Goal: Information Seeking & Learning: Check status

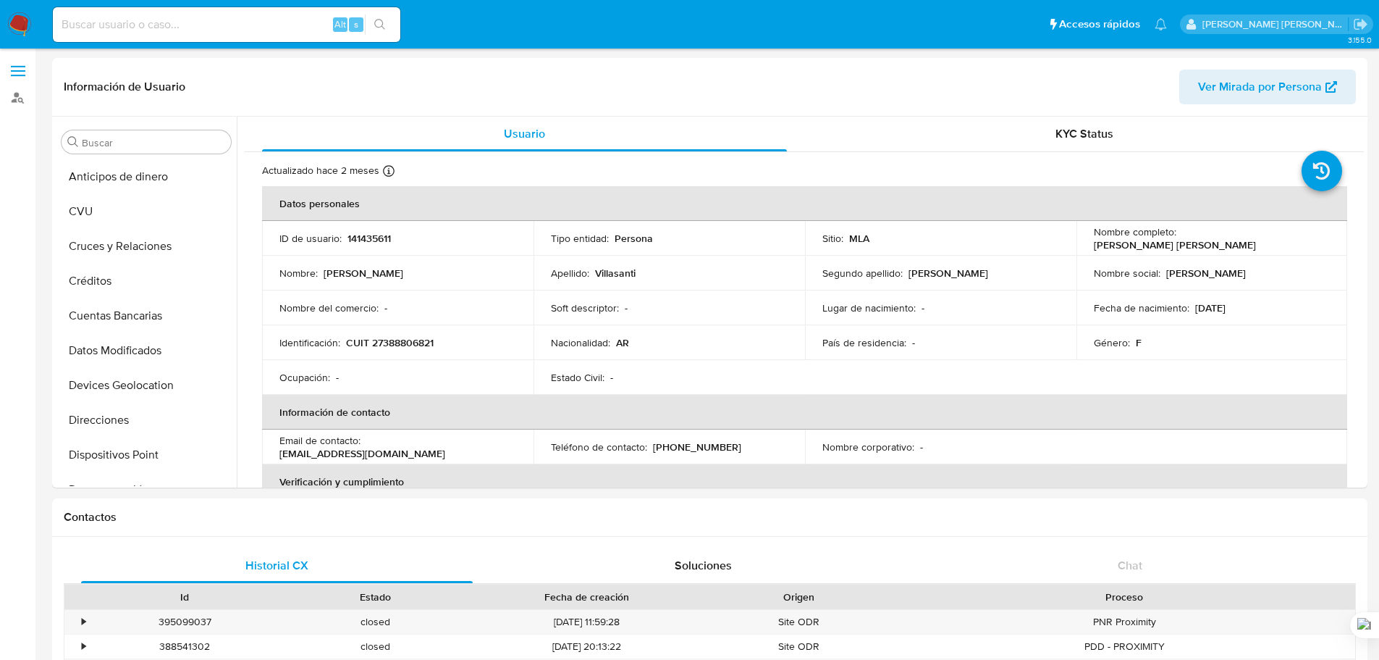
select select "100"
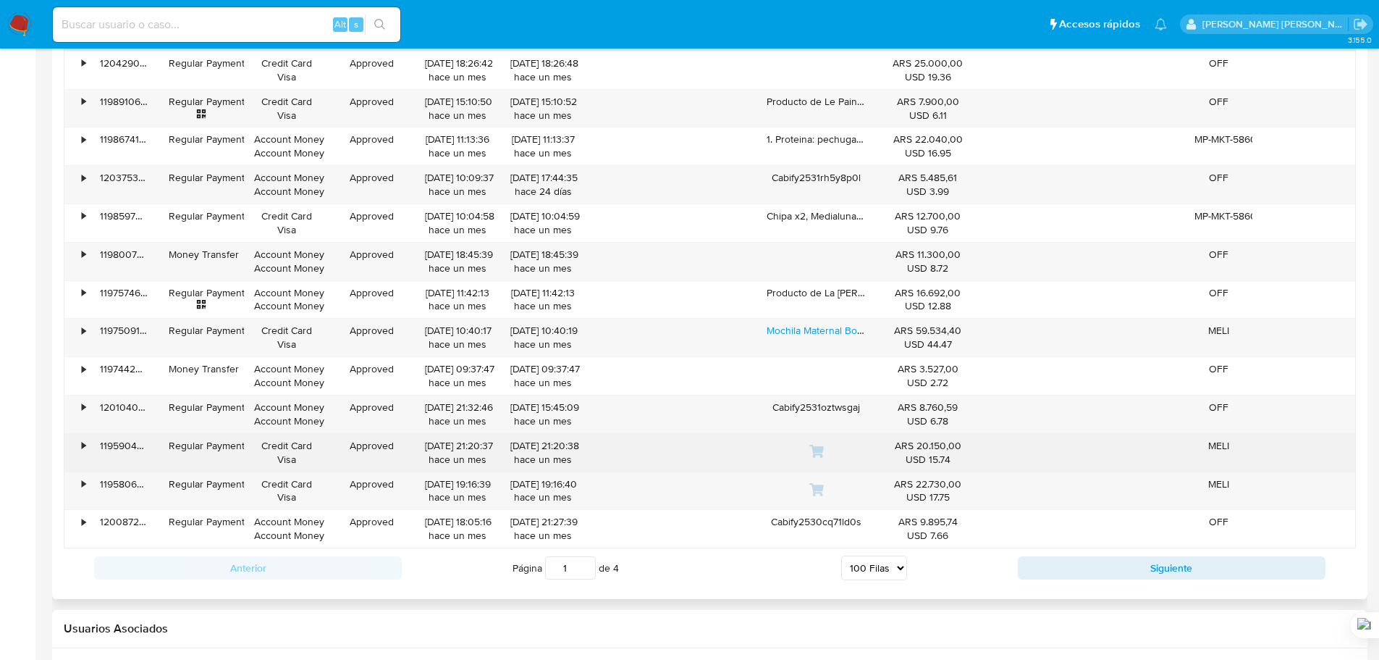
scroll to position [4996, 0]
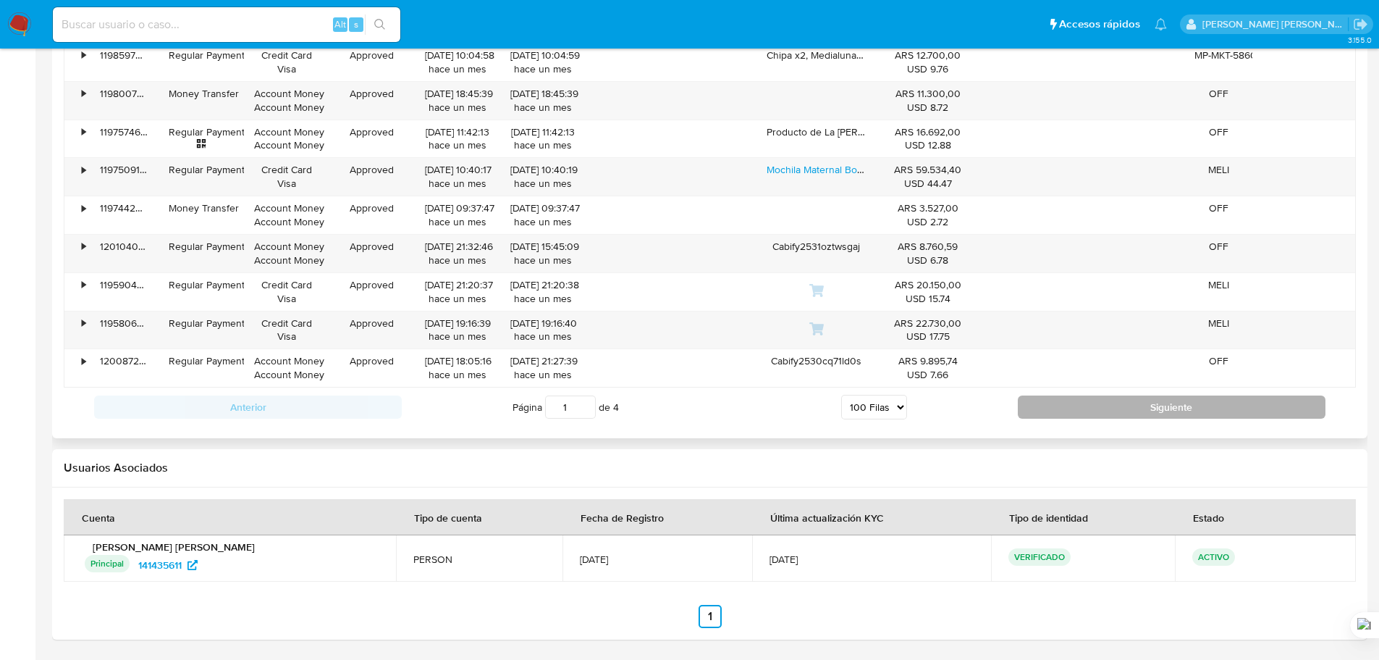
click at [1090, 410] on button "Siguiente" at bounding box center [1172, 406] width 308 height 23
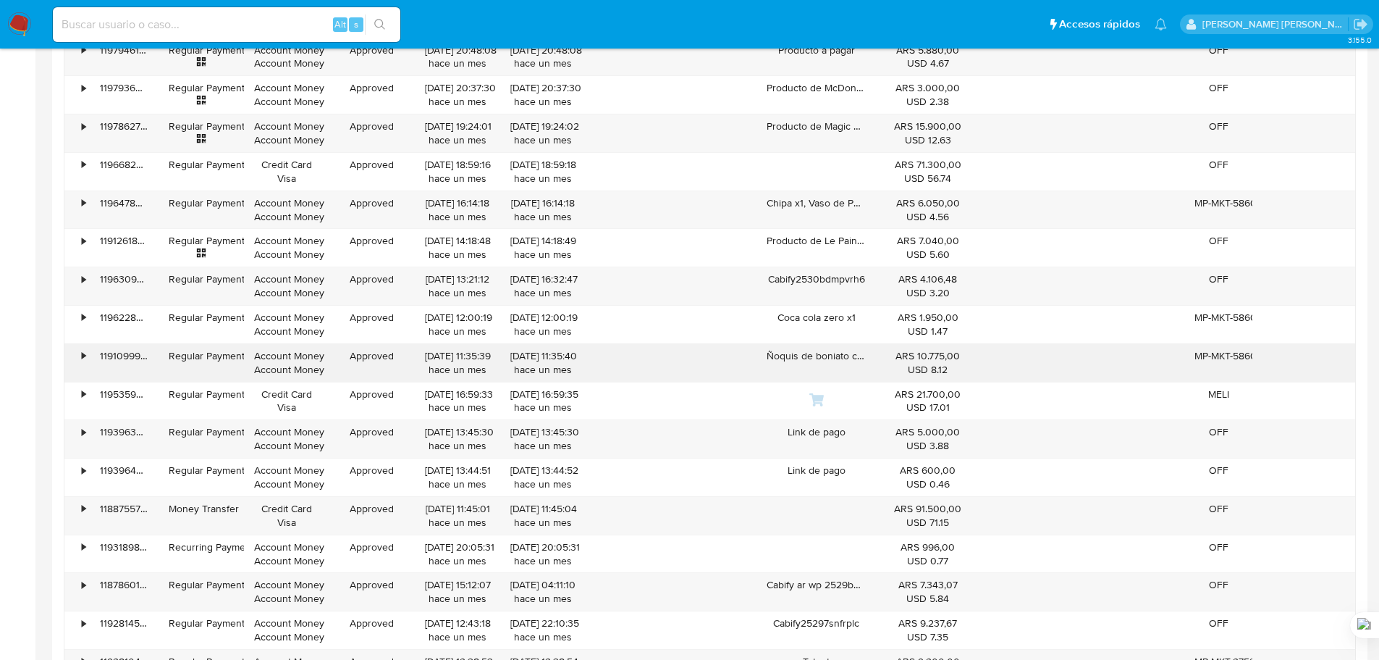
scroll to position [1301, 0]
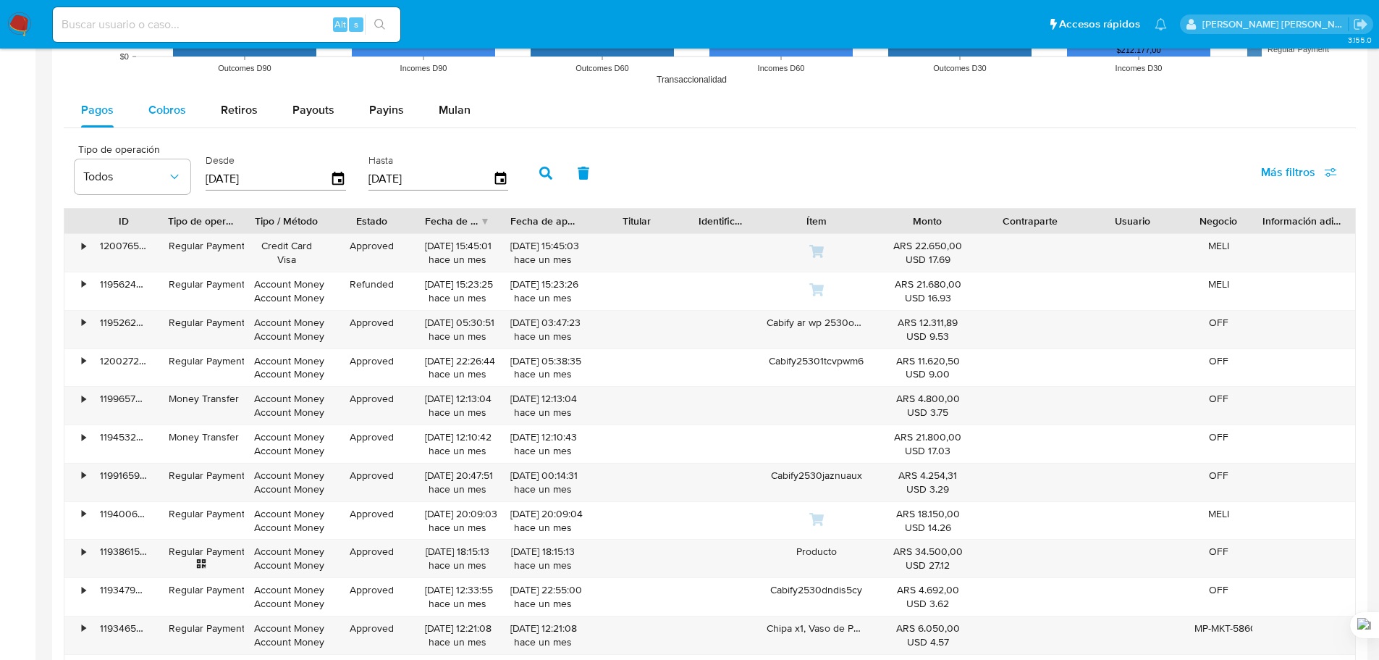
click at [180, 106] on span "Cobros" at bounding box center [167, 109] width 38 height 17
select select "10"
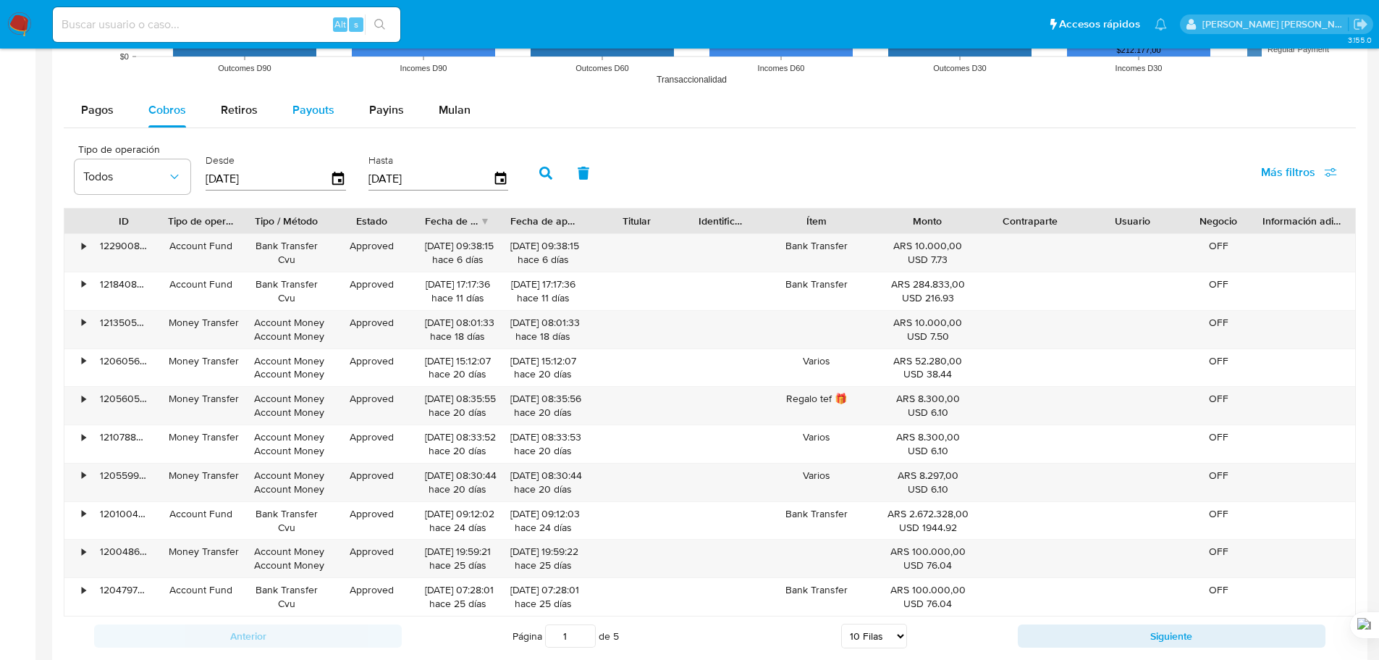
click at [308, 109] on span "Payouts" at bounding box center [313, 109] width 42 height 17
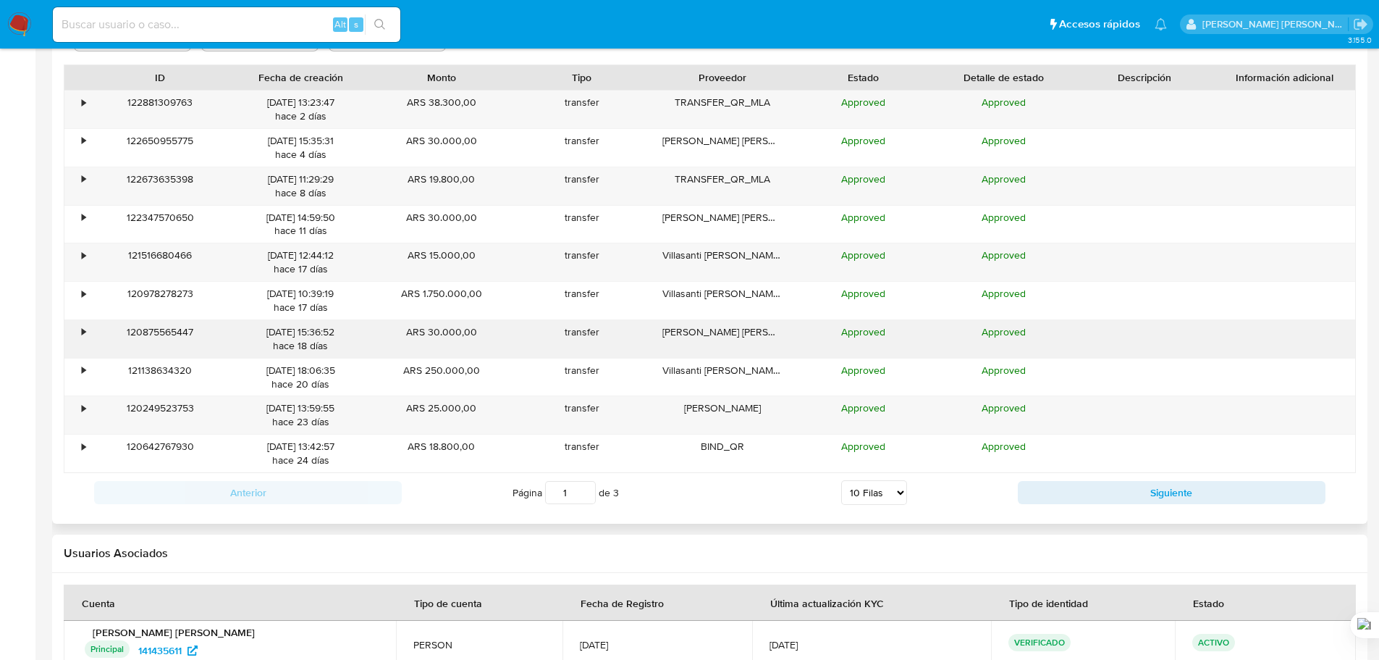
scroll to position [1446, 0]
click at [900, 491] on select "5 Filas 10 Filas 20 Filas 25 Filas 50 Filas 100 Filas" at bounding box center [874, 491] width 66 height 25
select select "100"
click at [841, 479] on select "5 Filas 10 Filas 20 Filas 25 Filas 50 Filas 100 Filas" at bounding box center [874, 491] width 66 height 25
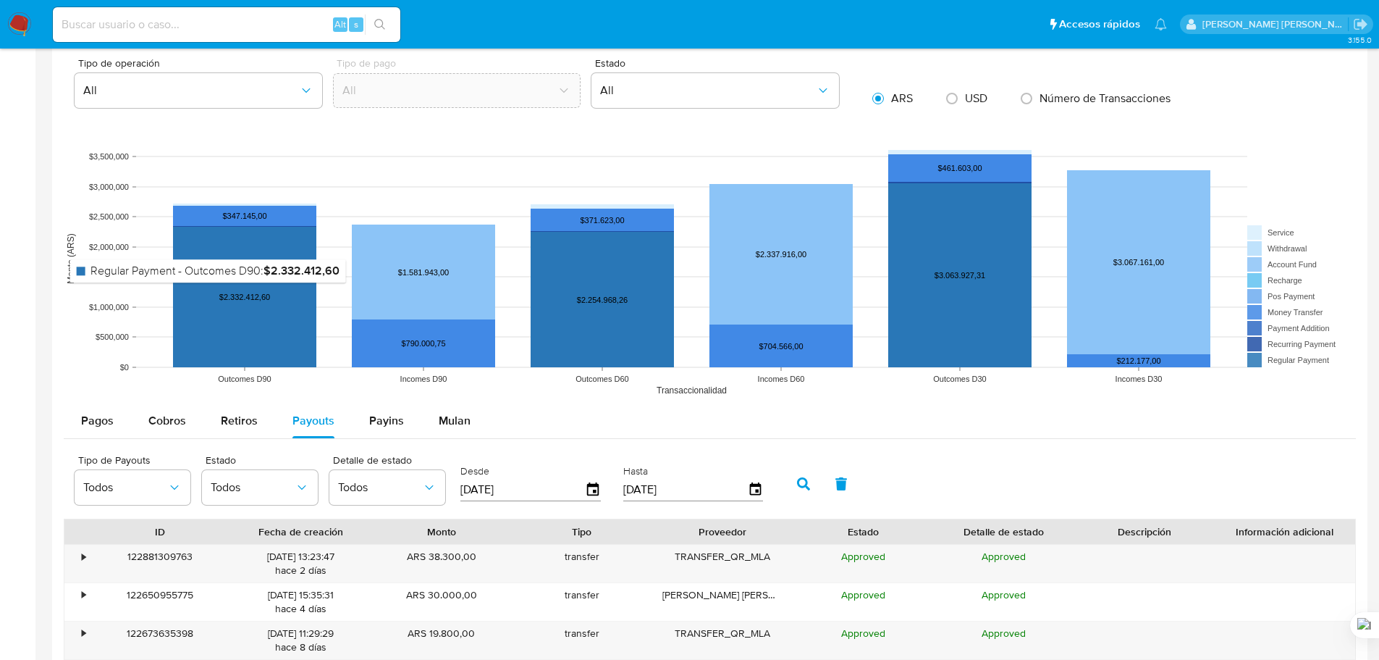
scroll to position [1011, 0]
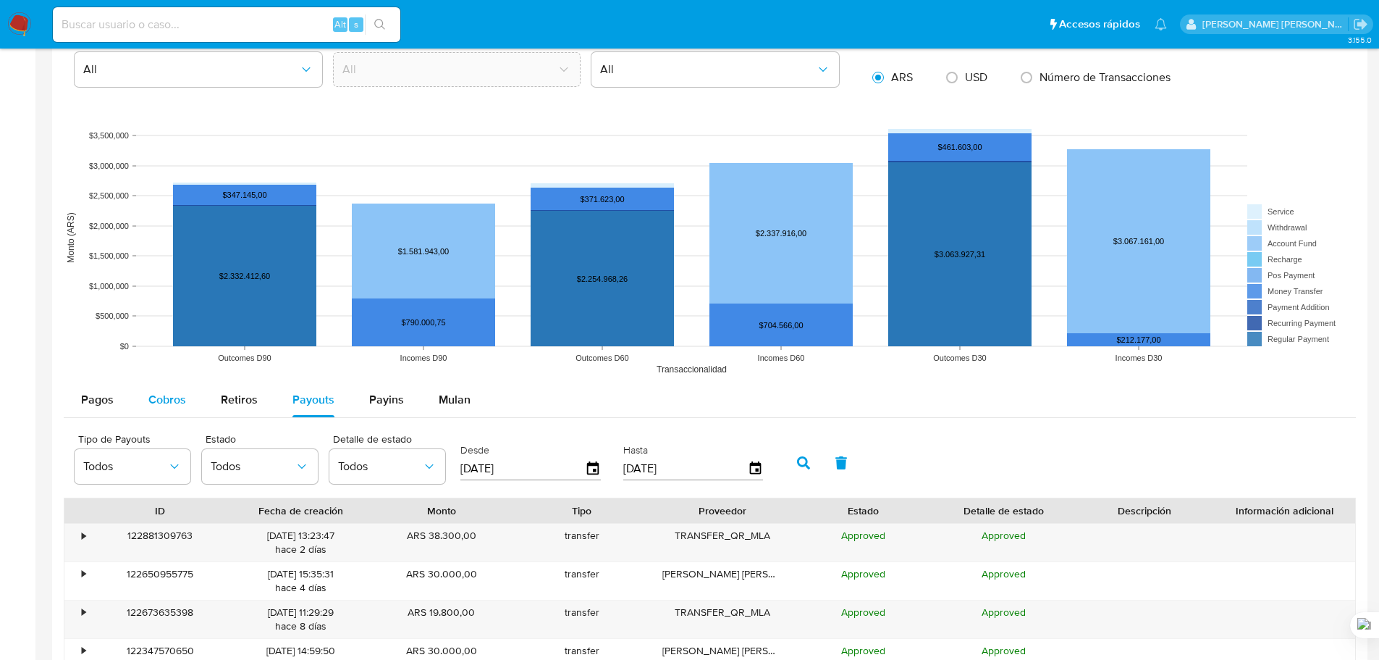
click at [177, 416] on div "Cobros" at bounding box center [167, 399] width 38 height 35
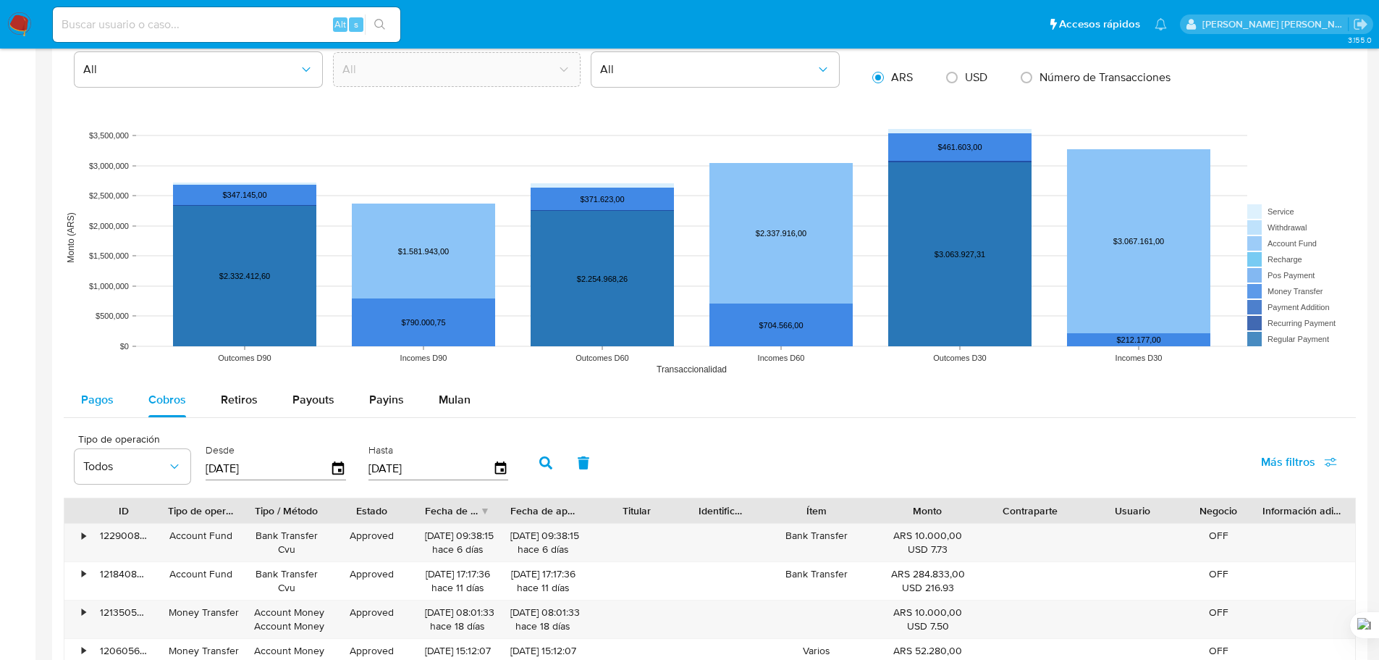
click at [108, 402] on span "Pagos" at bounding box center [97, 399] width 33 height 17
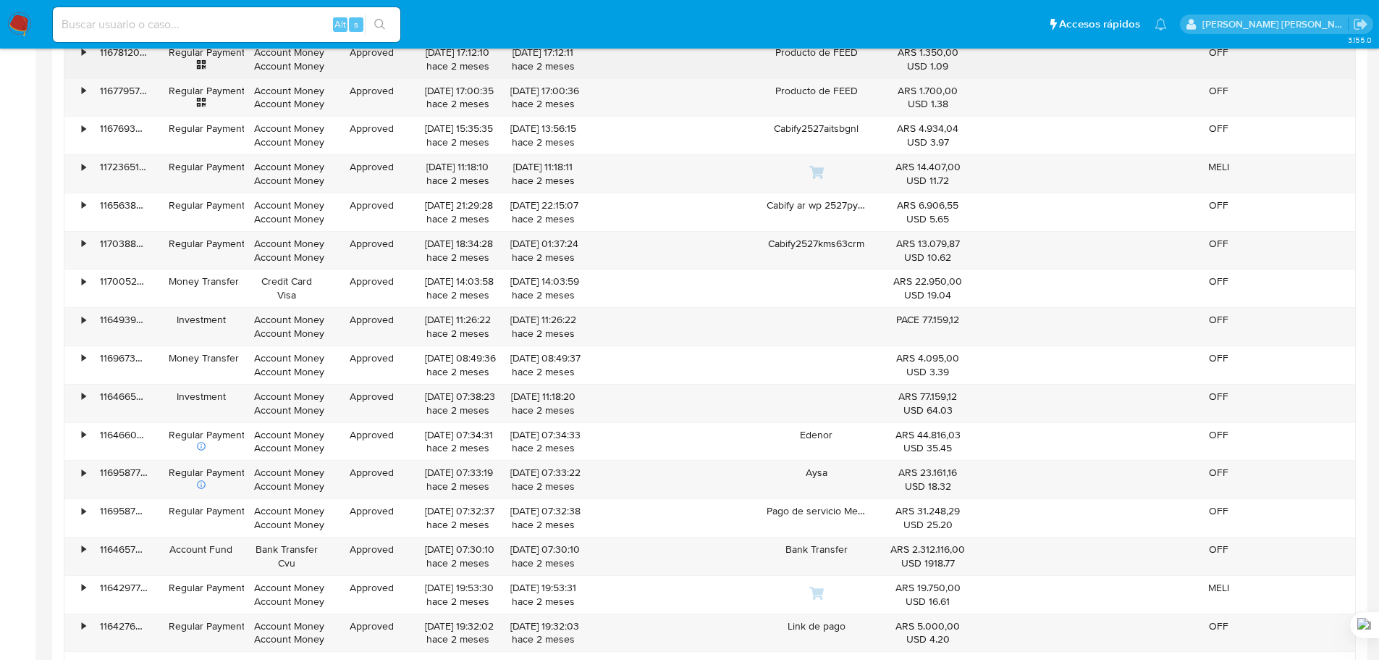
scroll to position [4921, 0]
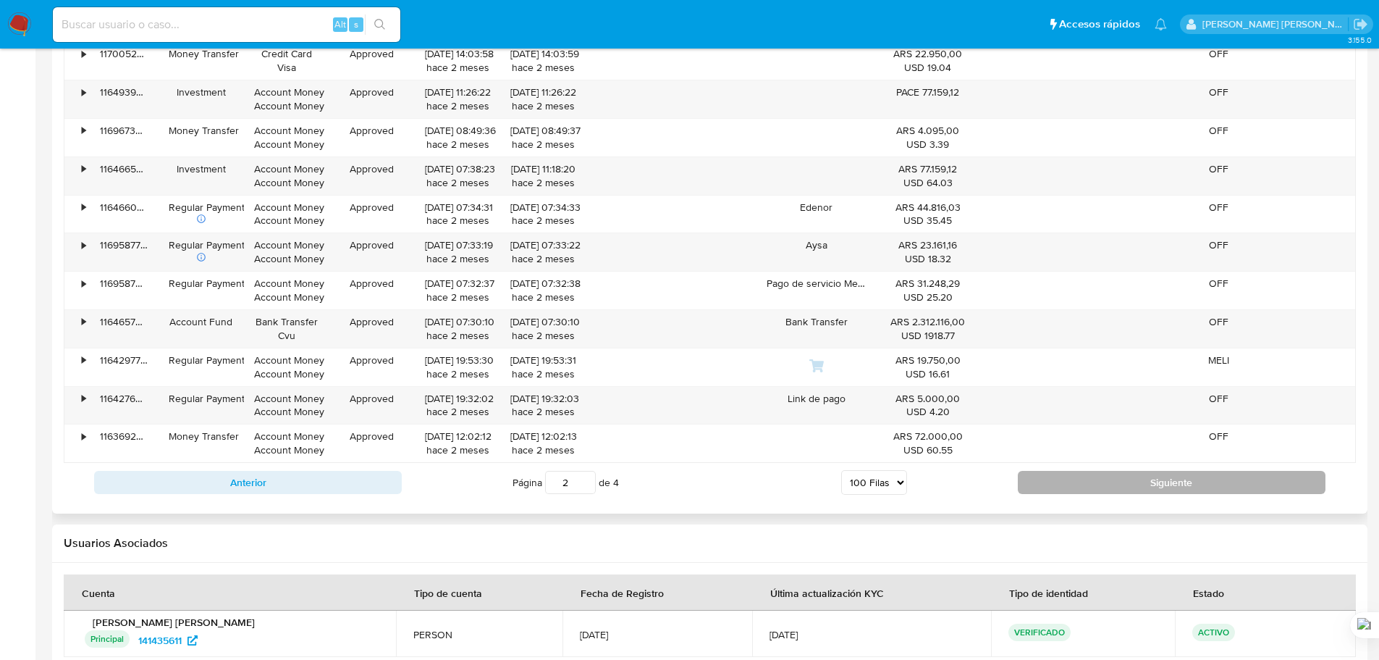
click at [1144, 492] on button "Siguiente" at bounding box center [1172, 482] width 308 height 23
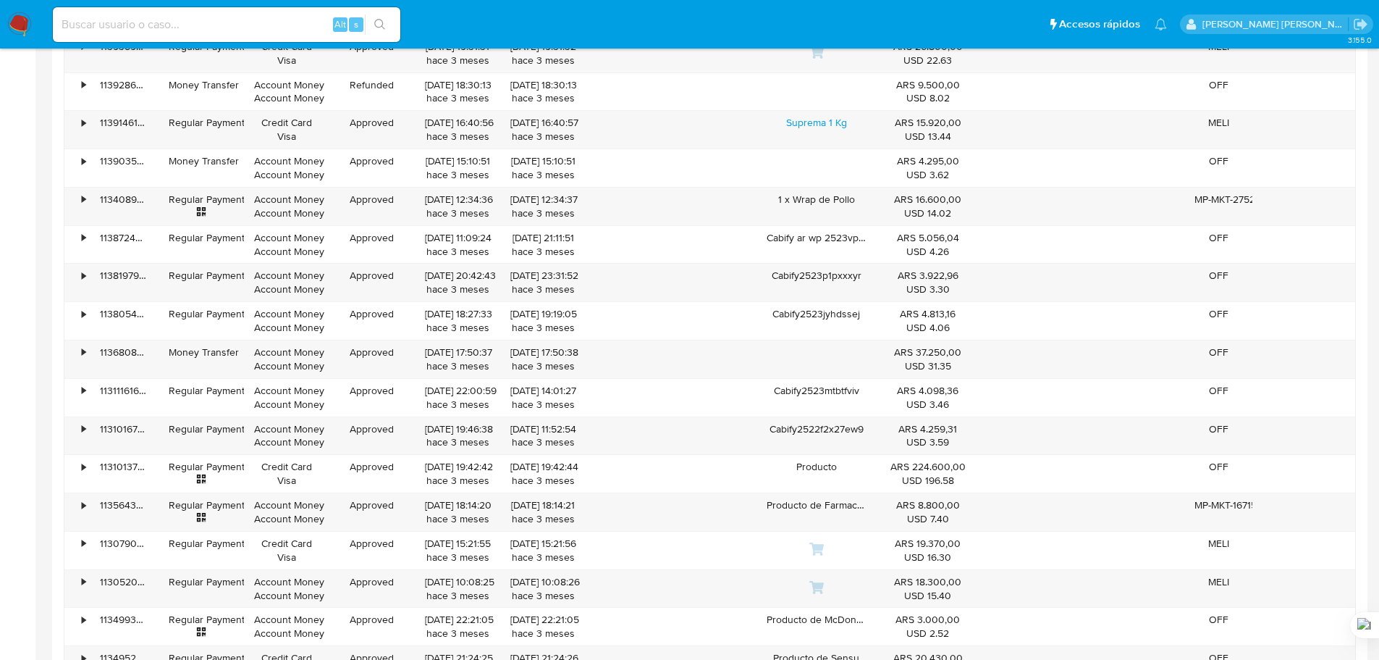
scroll to position [3980, 0]
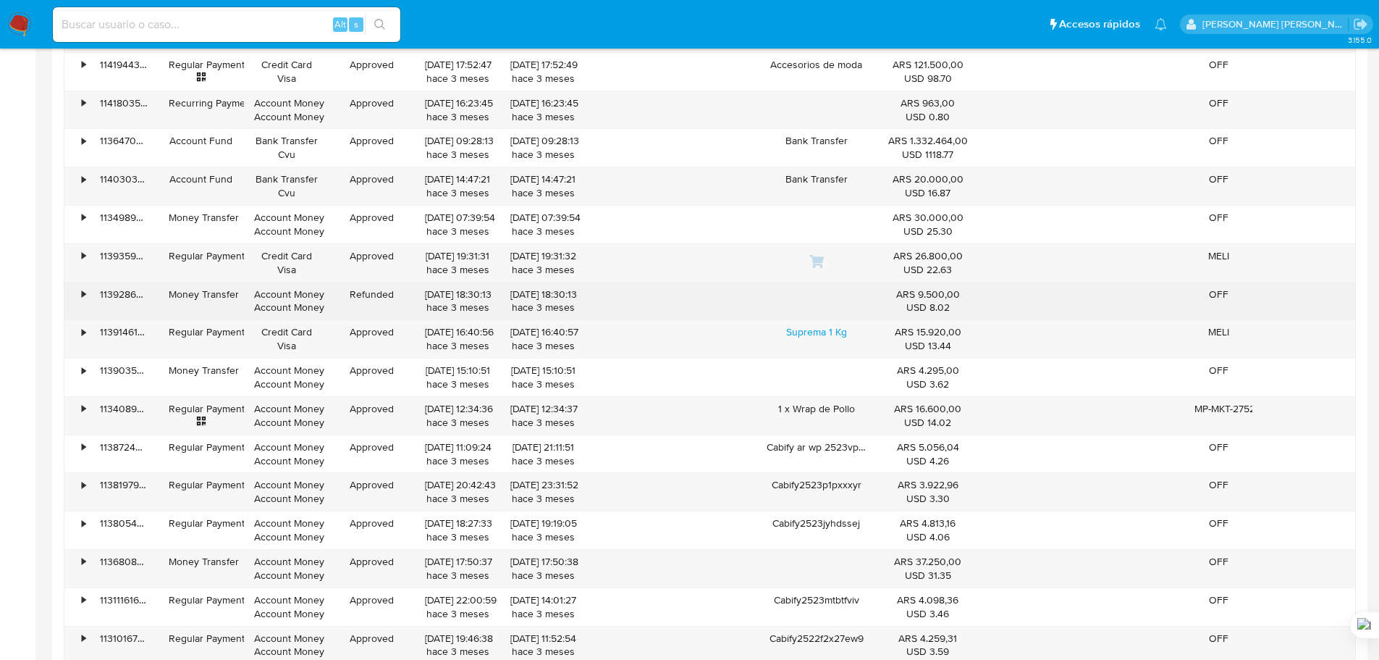
click at [82, 293] on div "•" at bounding box center [84, 294] width 4 height 14
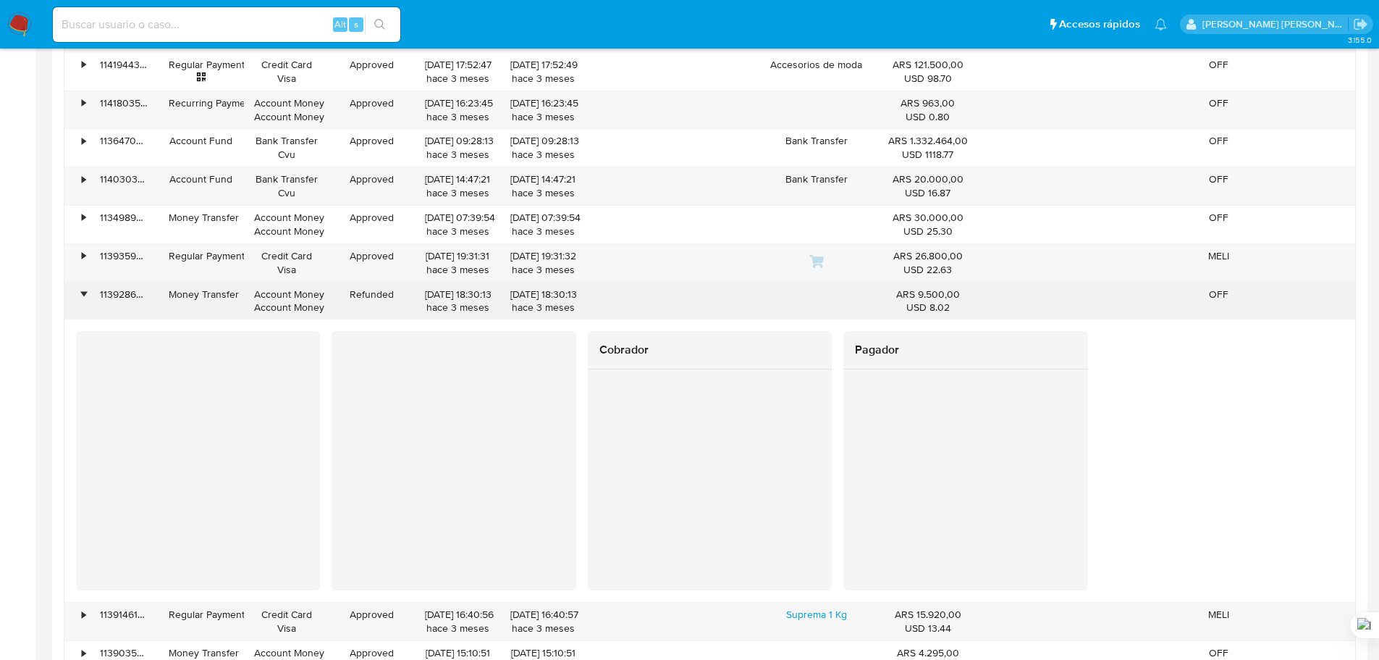
click at [82, 293] on div "•" at bounding box center [84, 294] width 4 height 14
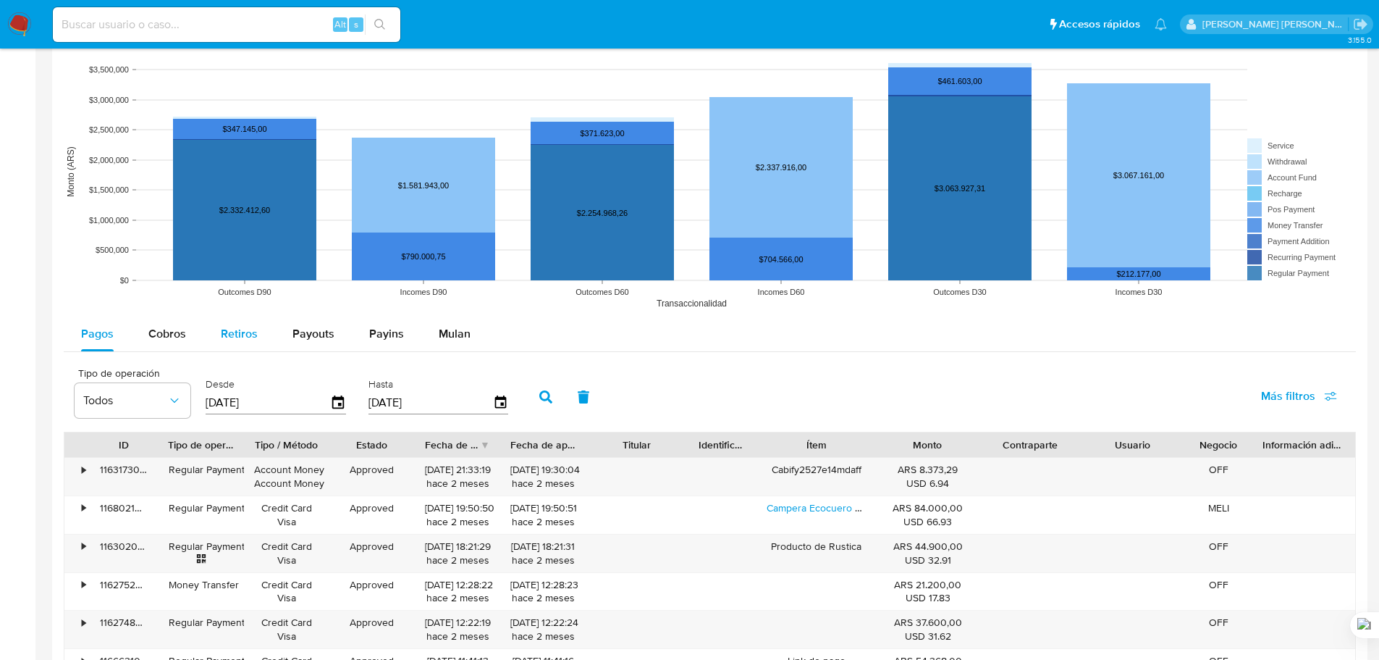
scroll to position [1084, 0]
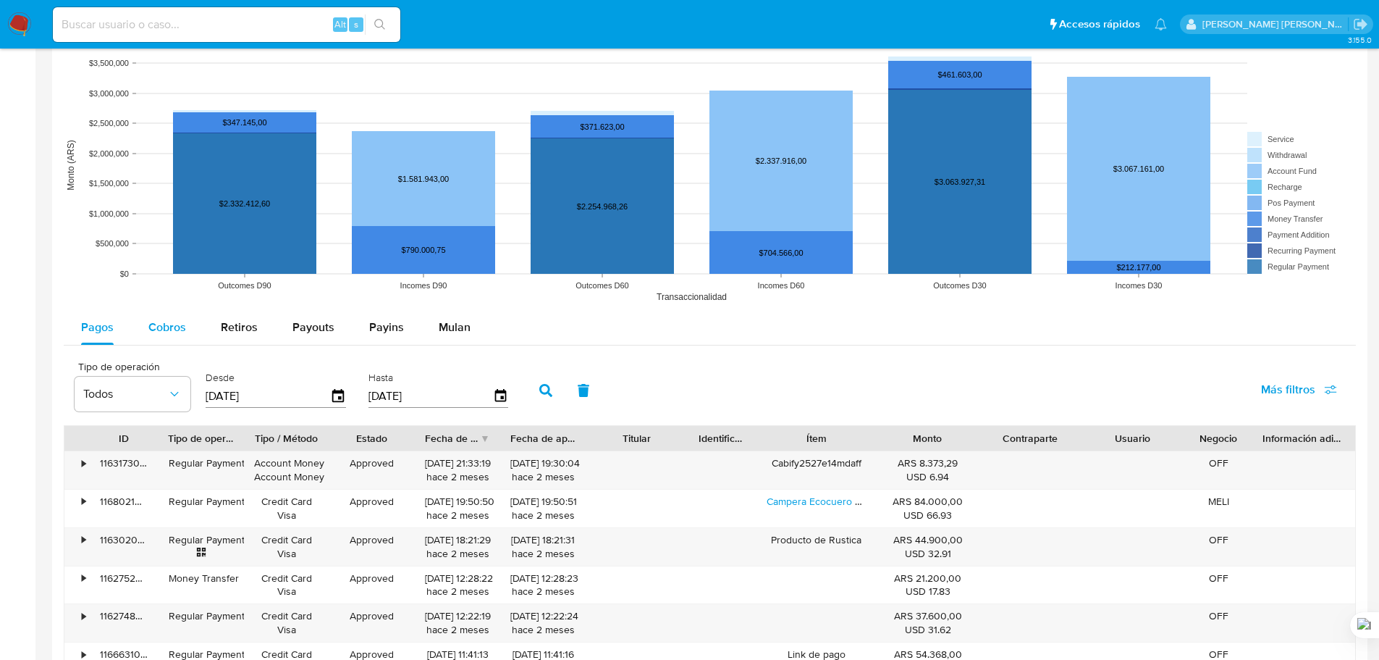
click at [159, 322] on span "Cobros" at bounding box center [167, 327] width 38 height 17
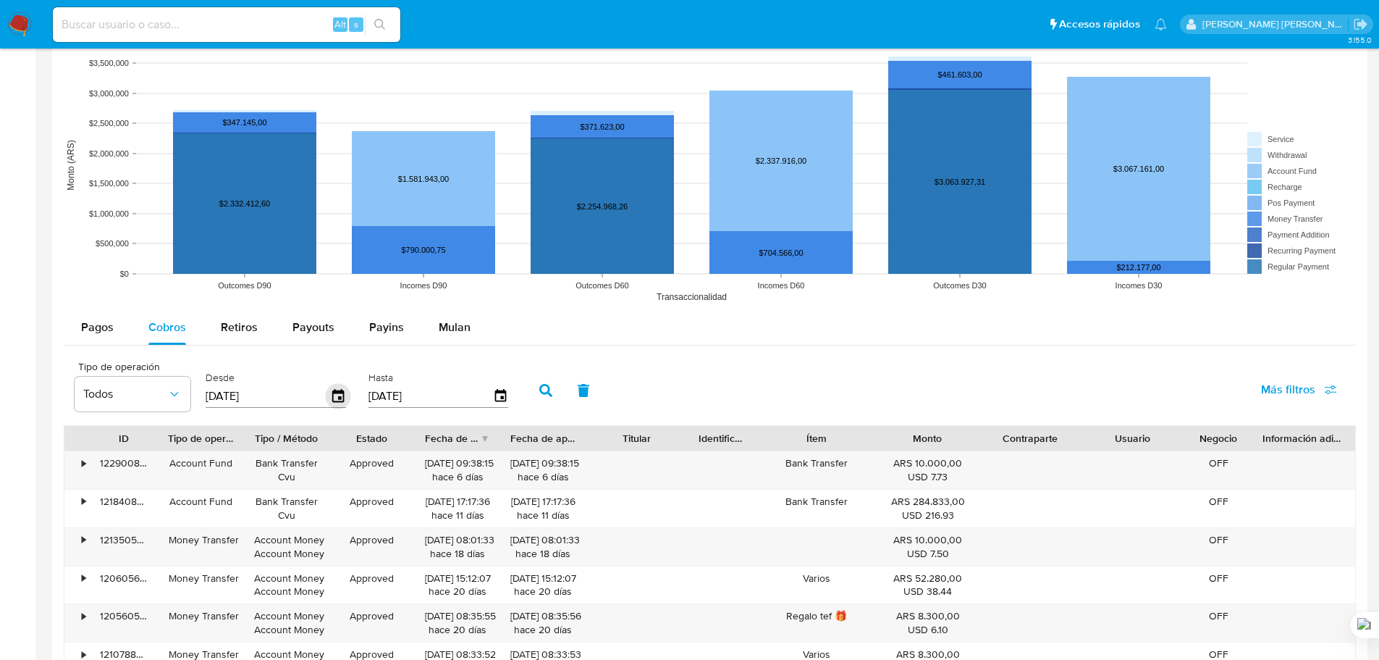
click at [338, 399] on icon "button" at bounding box center [338, 395] width 12 height 13
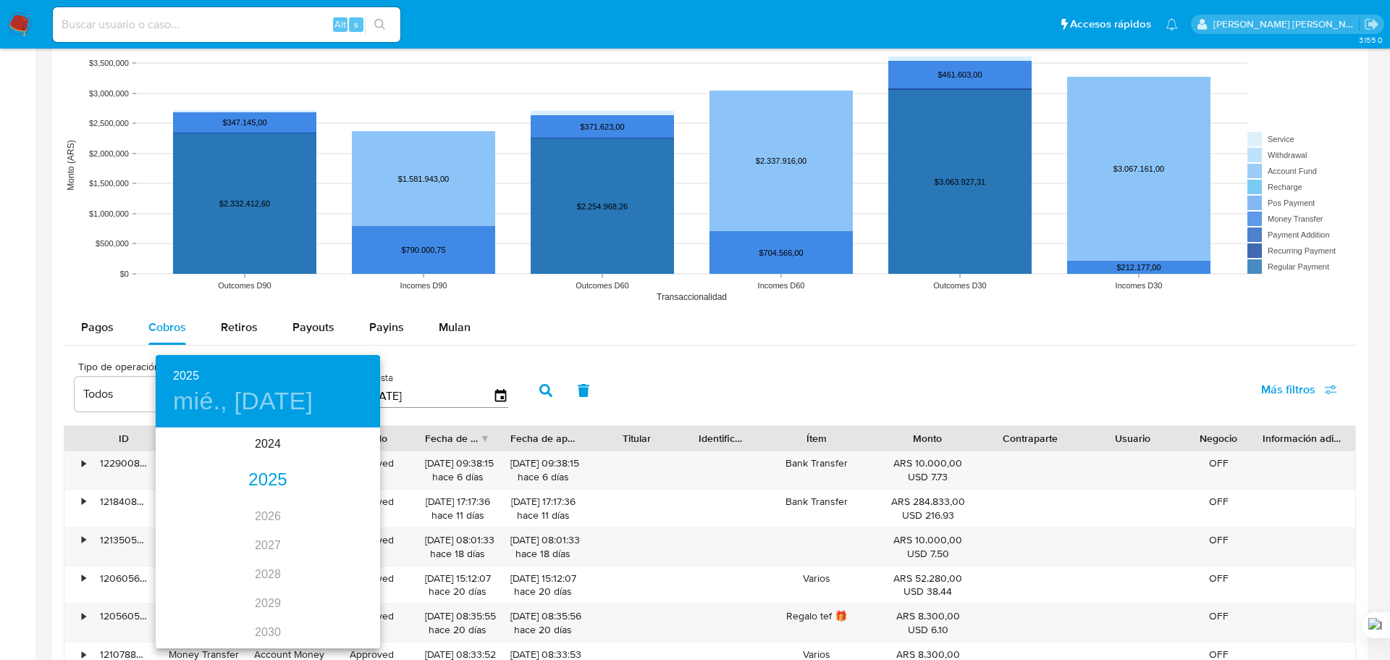
click at [274, 482] on div "2025" at bounding box center [268, 479] width 224 height 29
click at [346, 519] on div "jun." at bounding box center [343, 511] width 75 height 54
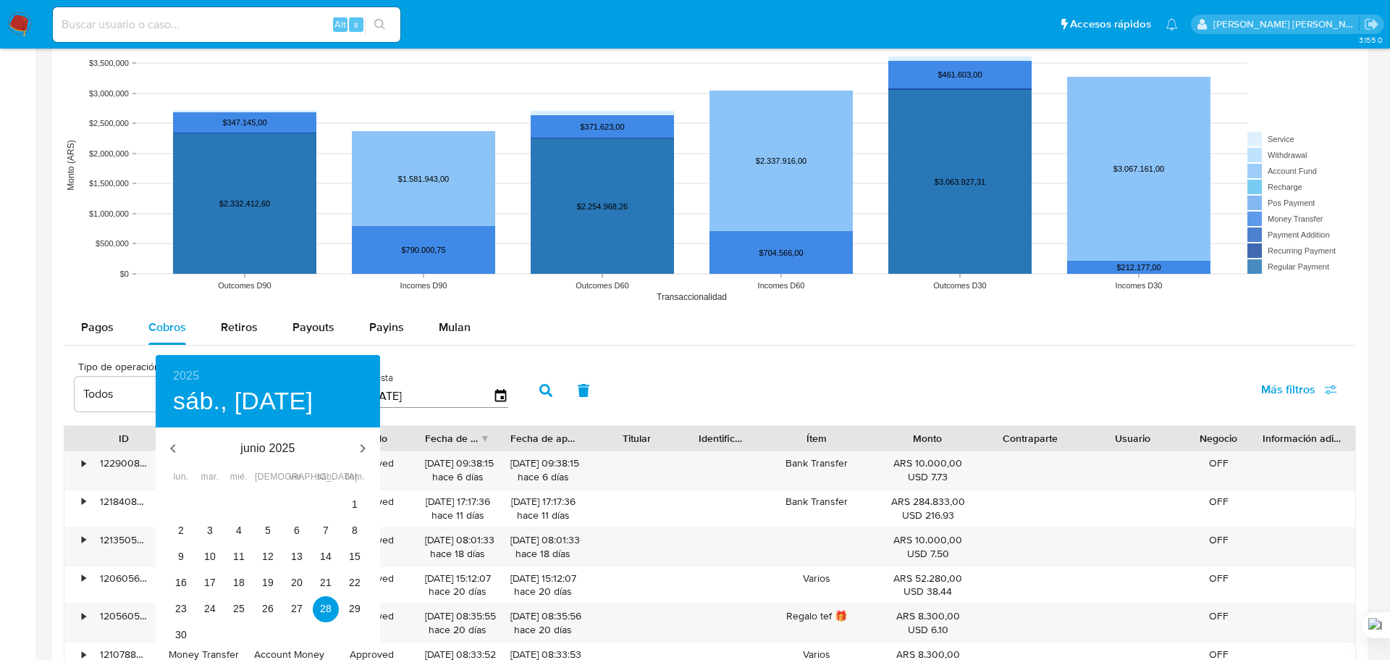
click at [460, 387] on div at bounding box center [695, 330] width 1390 height 660
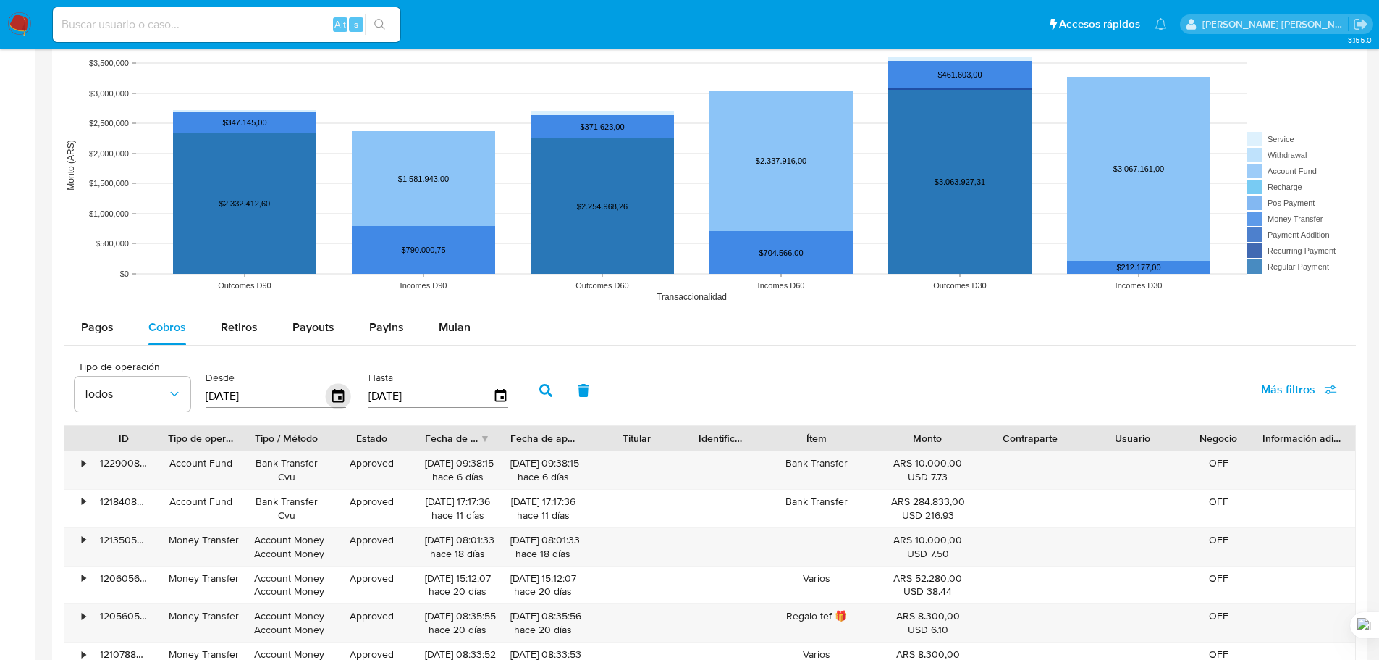
click at [344, 398] on icon "button" at bounding box center [338, 395] width 25 height 25
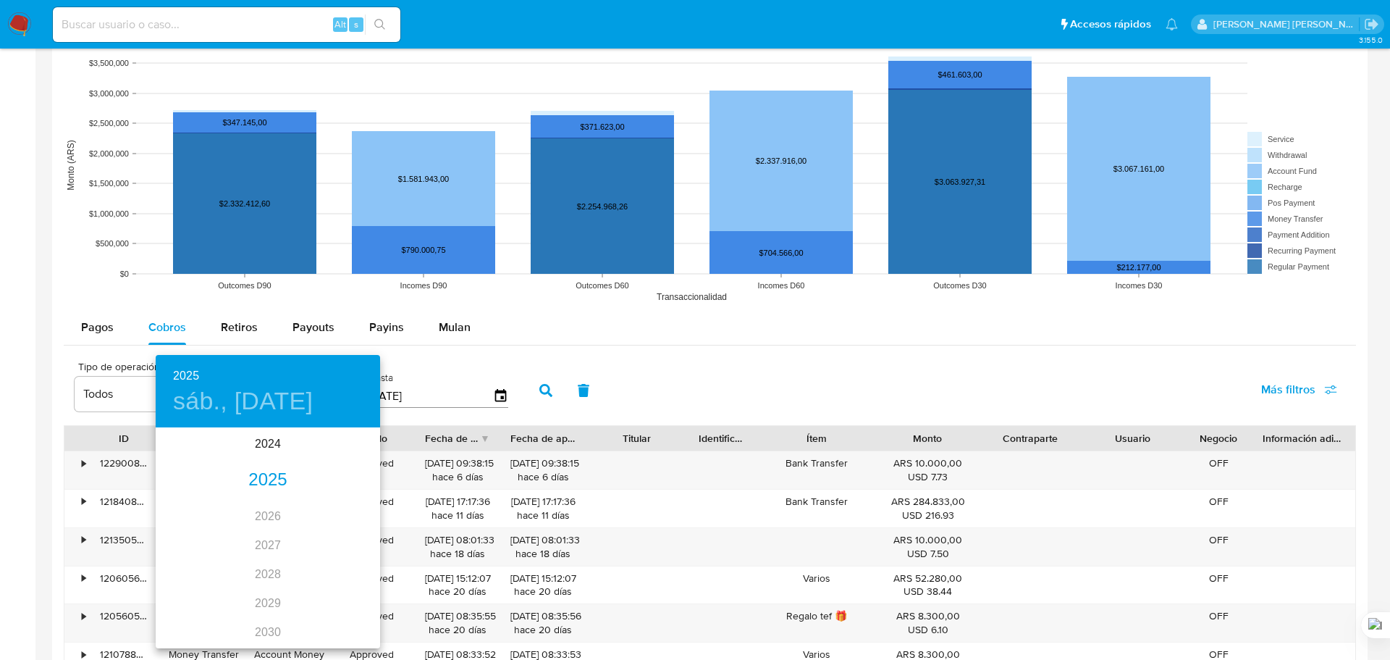
click at [269, 477] on div "2025" at bounding box center [268, 479] width 224 height 29
click at [349, 511] on div "jun." at bounding box center [343, 511] width 75 height 54
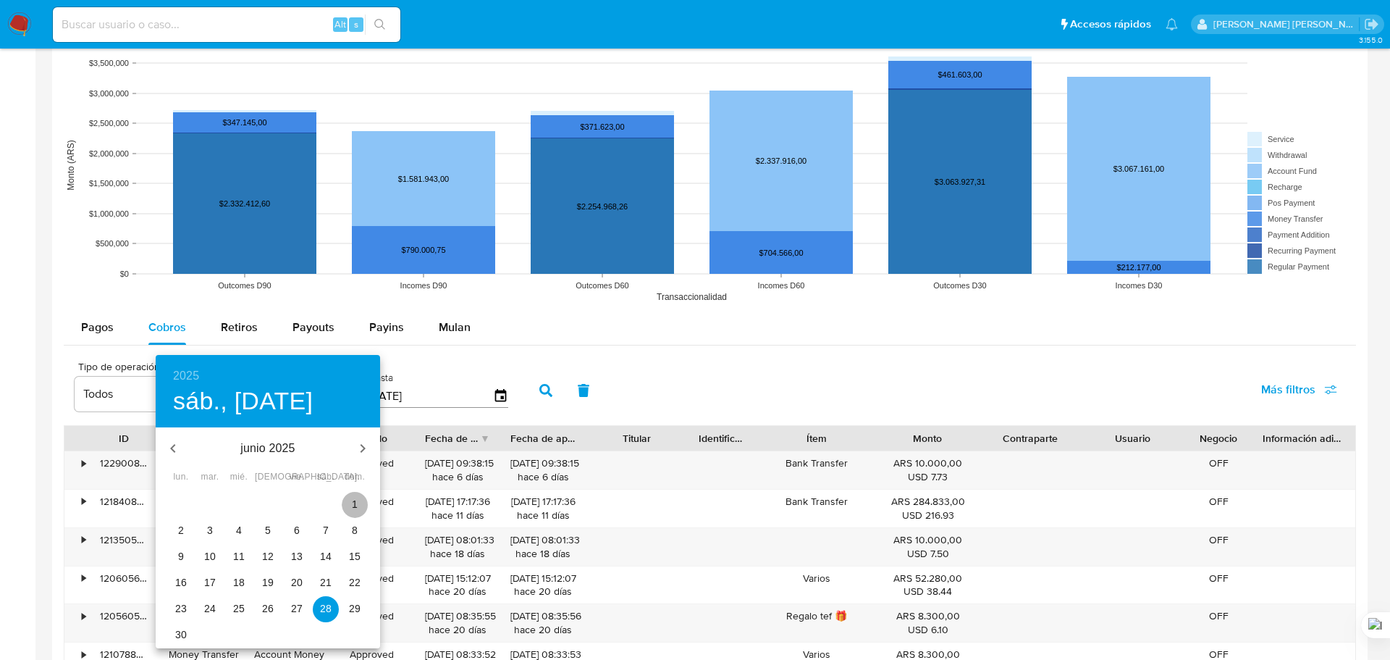
click at [356, 502] on p "1" at bounding box center [355, 504] width 6 height 14
type input "01/06/2025"
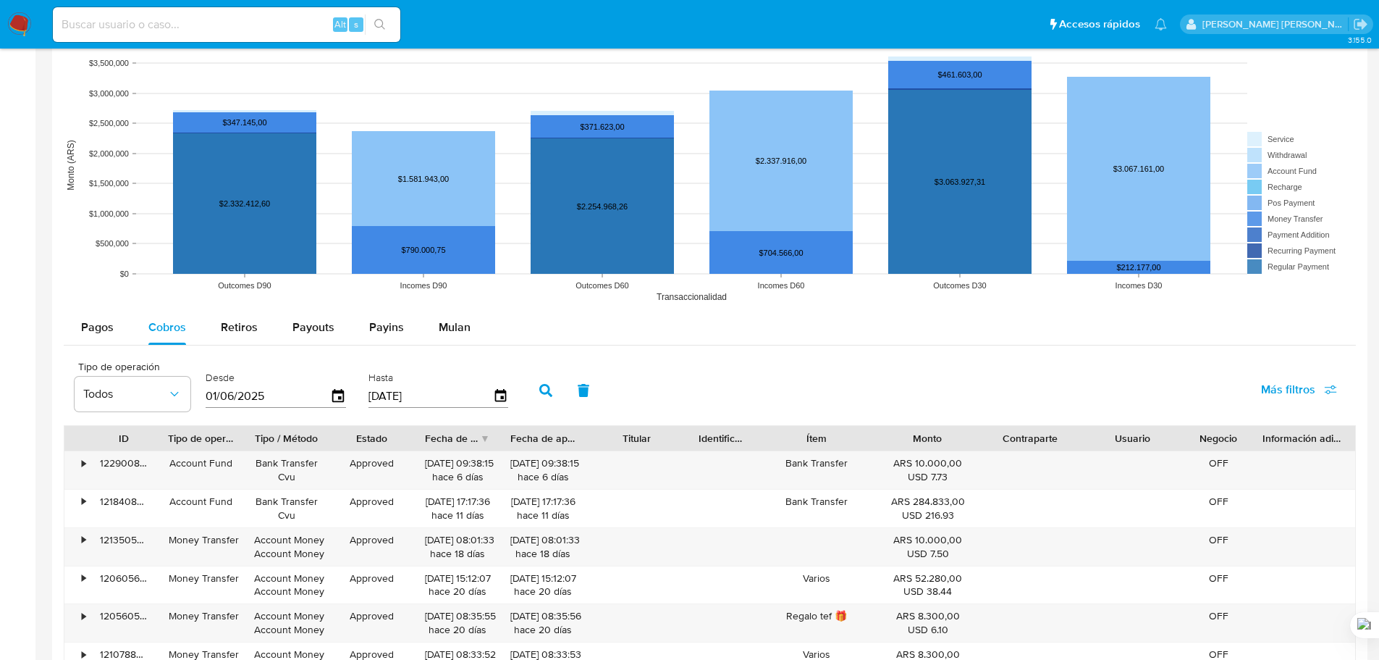
click at [536, 389] on button "button" at bounding box center [546, 390] width 38 height 35
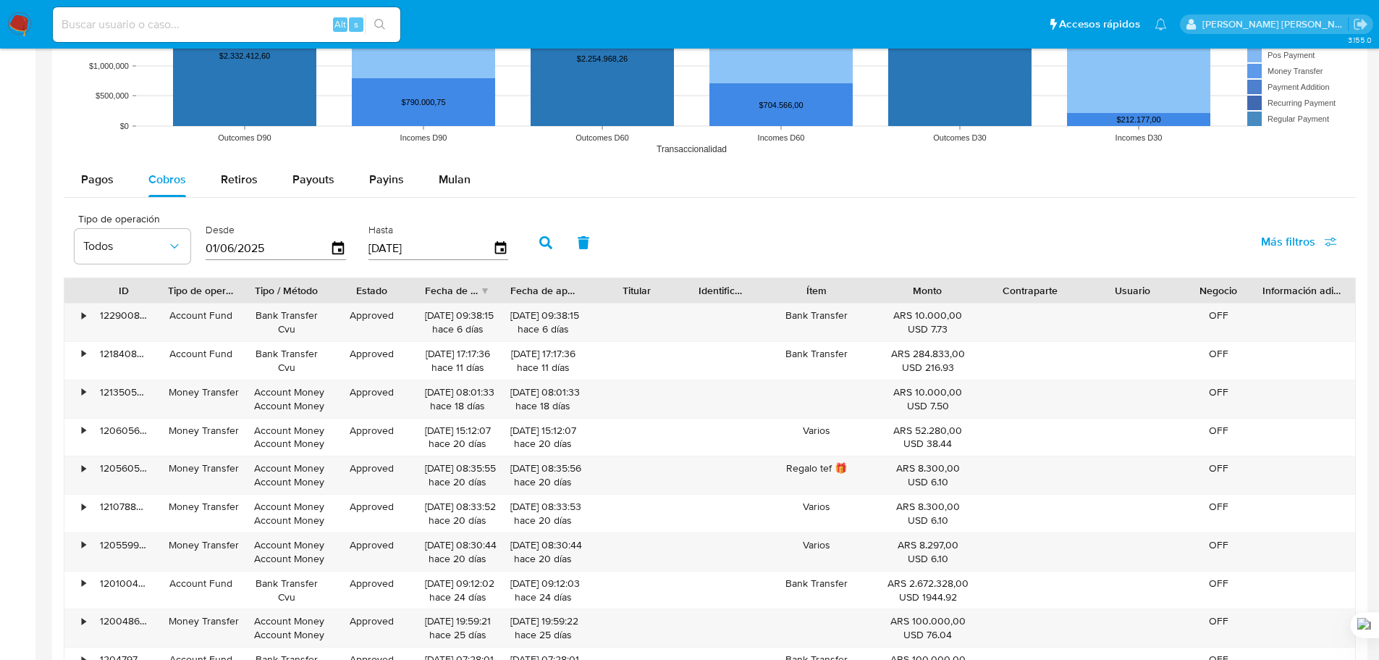
scroll to position [1530, 0]
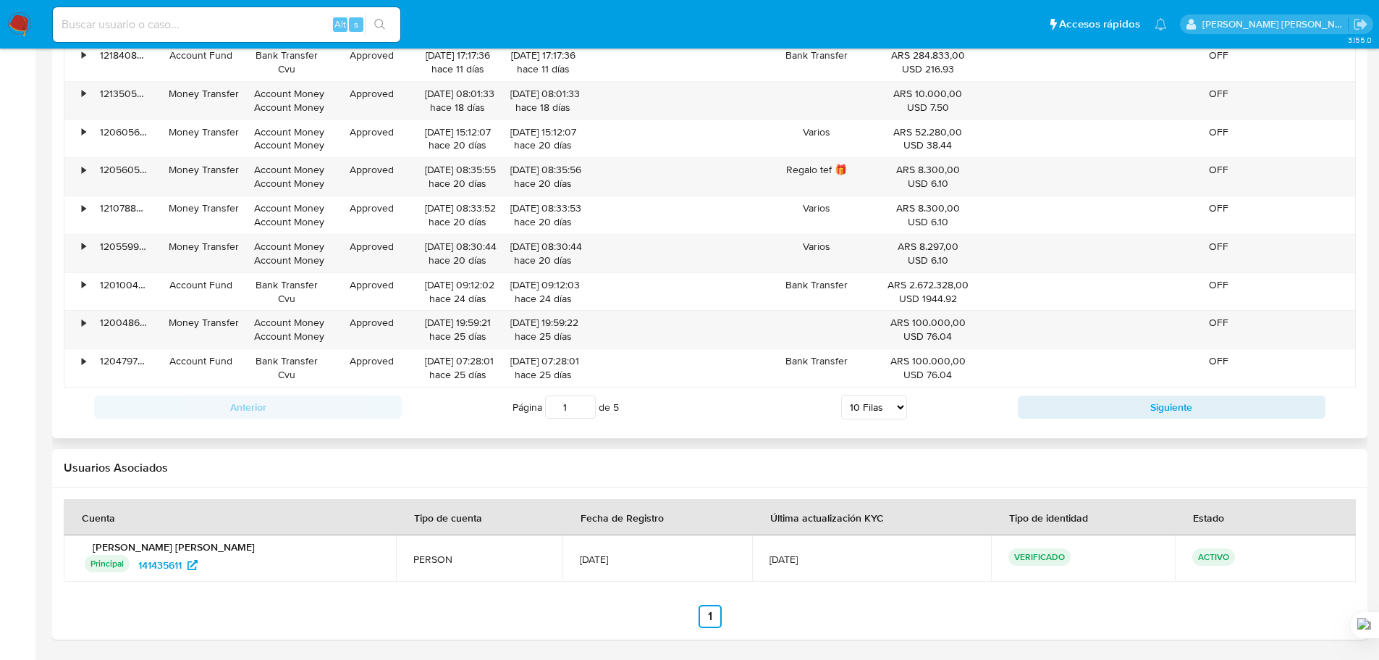
click at [855, 410] on select "5 Filas 10 Filas 20 Filas 25 Filas 50 Filas 100 Filas" at bounding box center [874, 407] width 66 height 25
select select "100"
click at [841, 395] on select "5 Filas 10 Filas 20 Filas 25 Filas 50 Filas 100 Filas" at bounding box center [874, 407] width 66 height 25
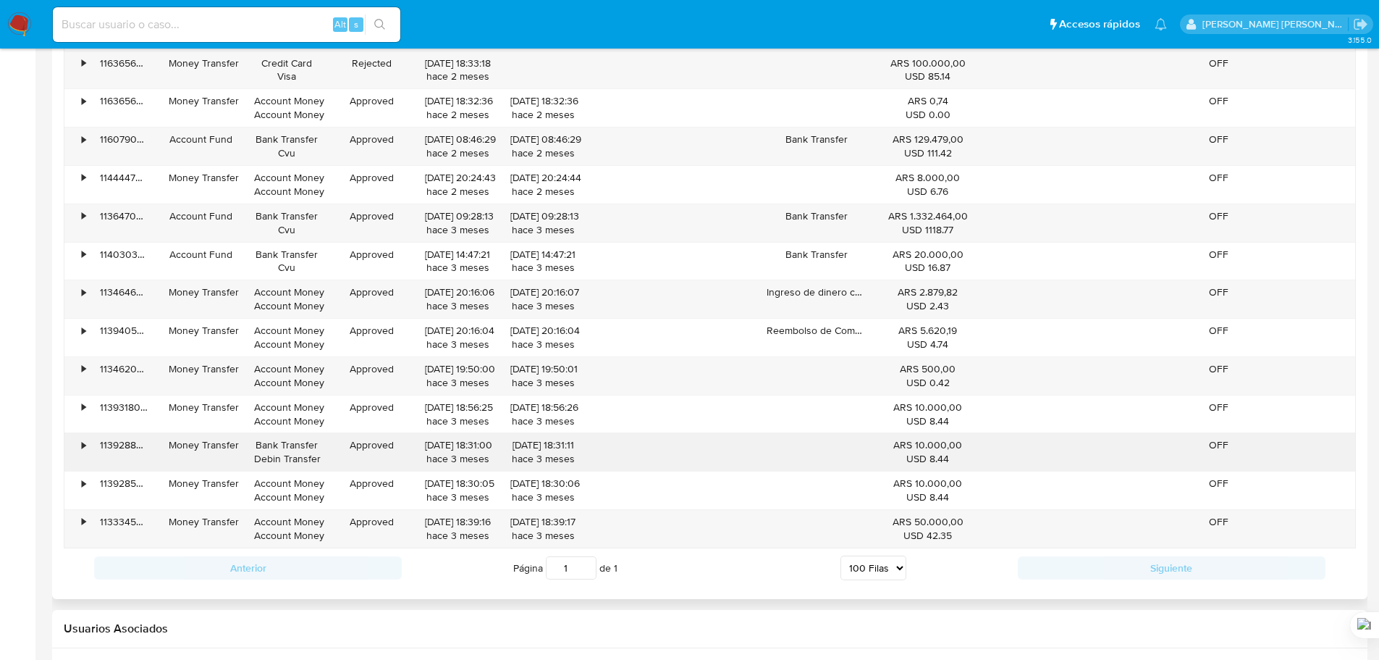
scroll to position [2791, 0]
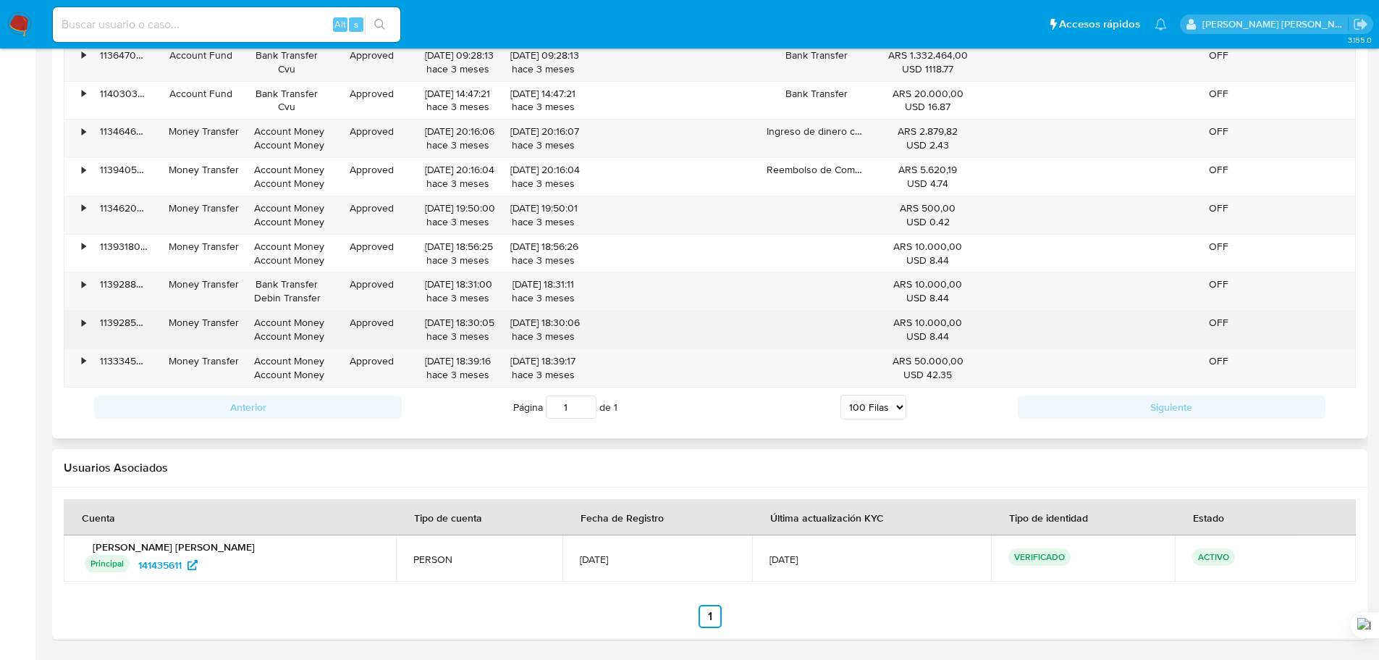
click at [90, 321] on div "113928579992" at bounding box center [124, 330] width 69 height 38
click at [83, 322] on div "•" at bounding box center [84, 323] width 4 height 14
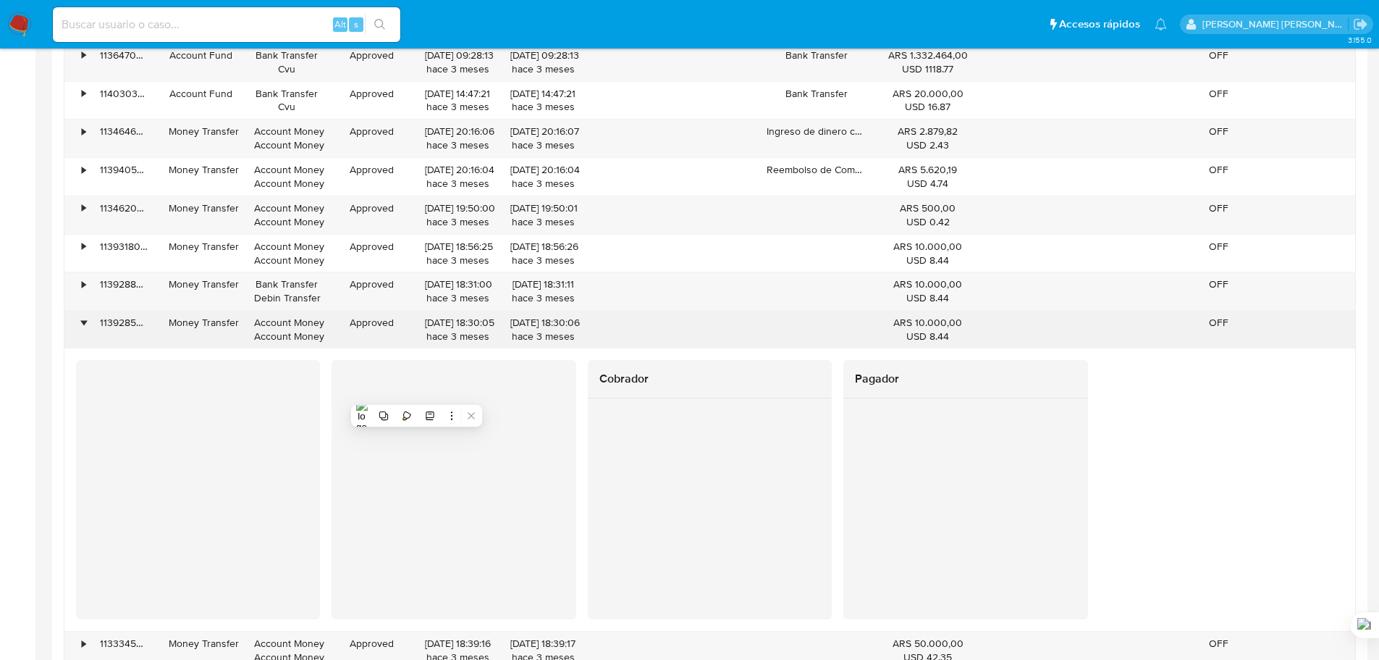
click at [88, 324] on div "•" at bounding box center [76, 330] width 25 height 38
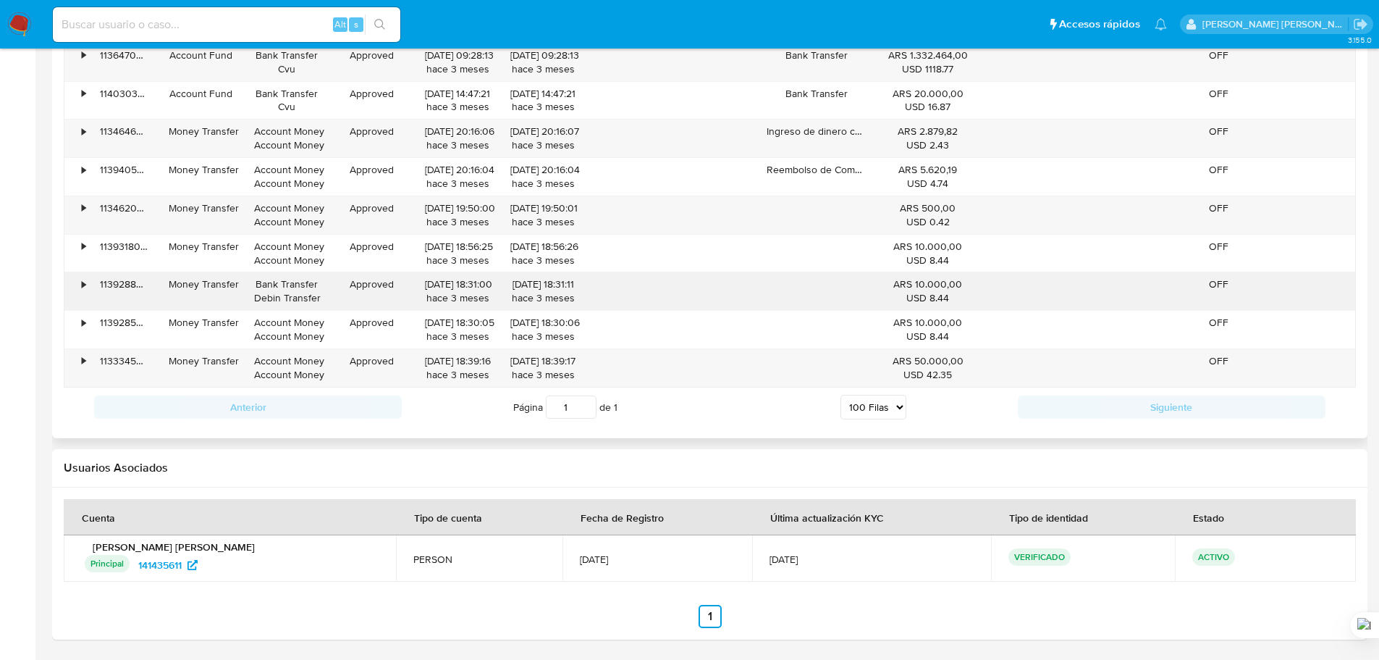
click at [84, 294] on div "•" at bounding box center [76, 291] width 25 height 38
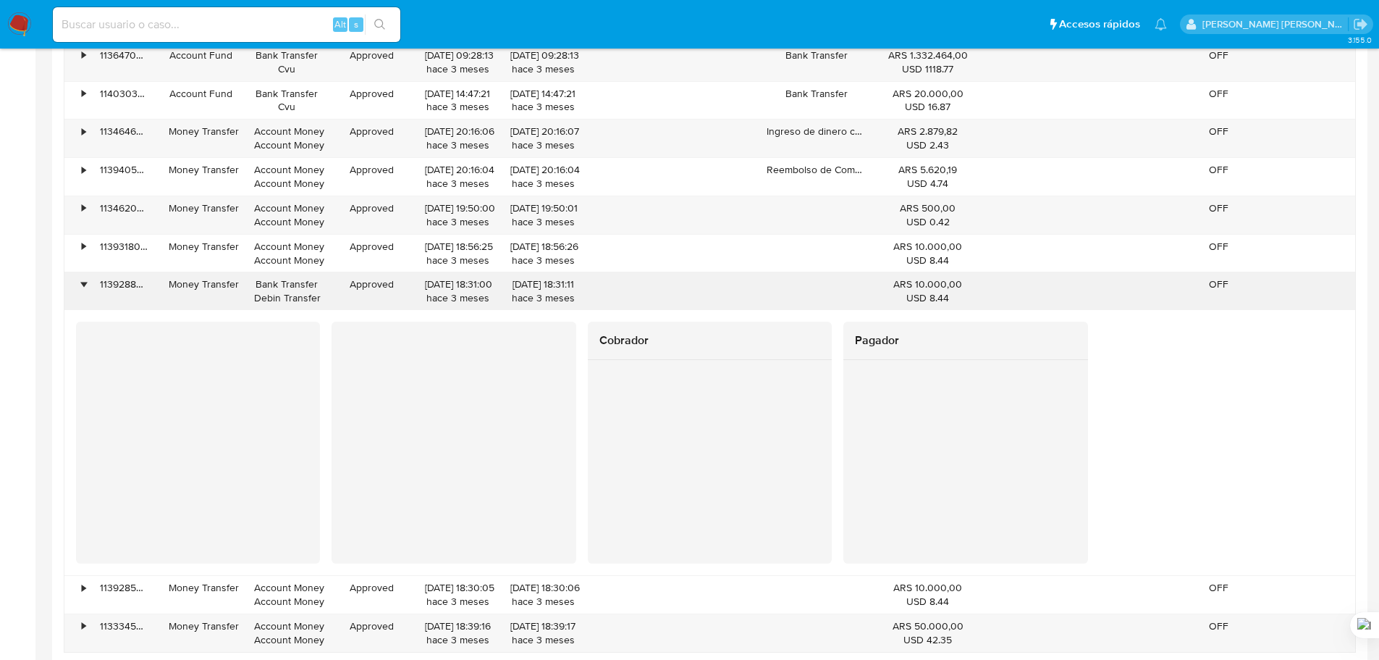
click at [85, 287] on div "•" at bounding box center [84, 284] width 4 height 14
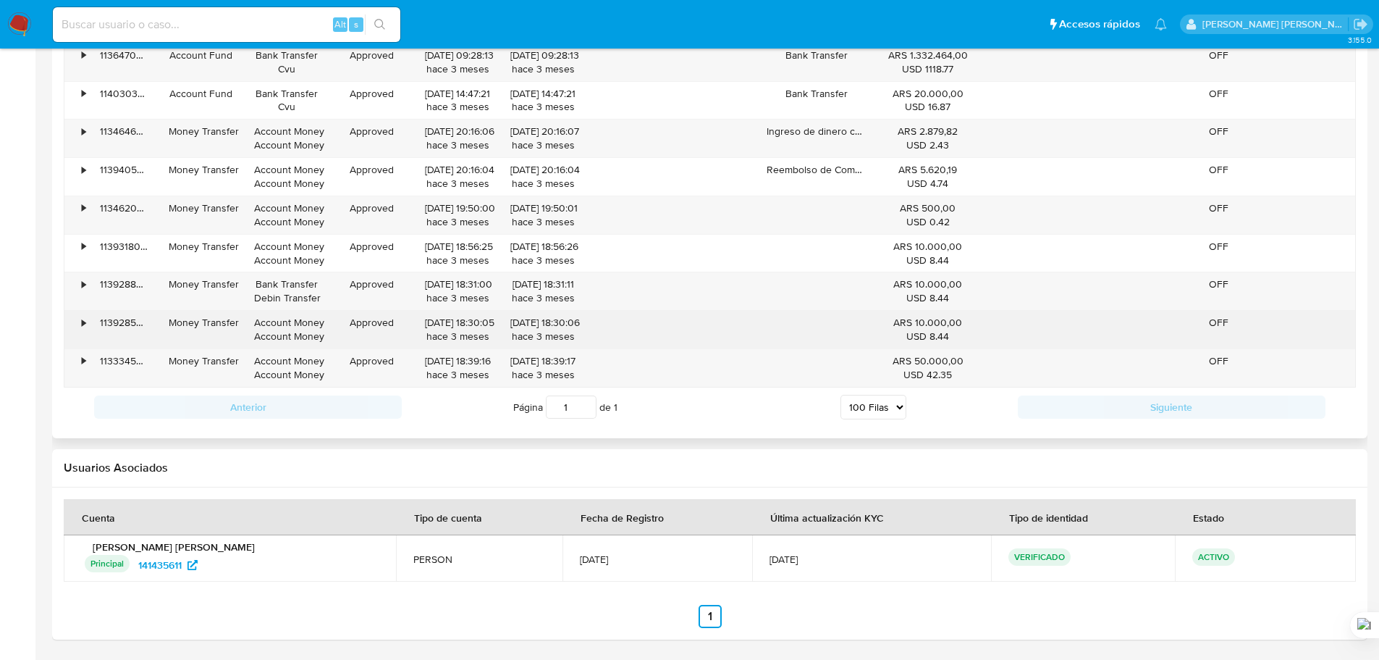
click at [95, 318] on div "113928579992" at bounding box center [124, 330] width 69 height 38
click at [84, 319] on div "•" at bounding box center [84, 323] width 4 height 14
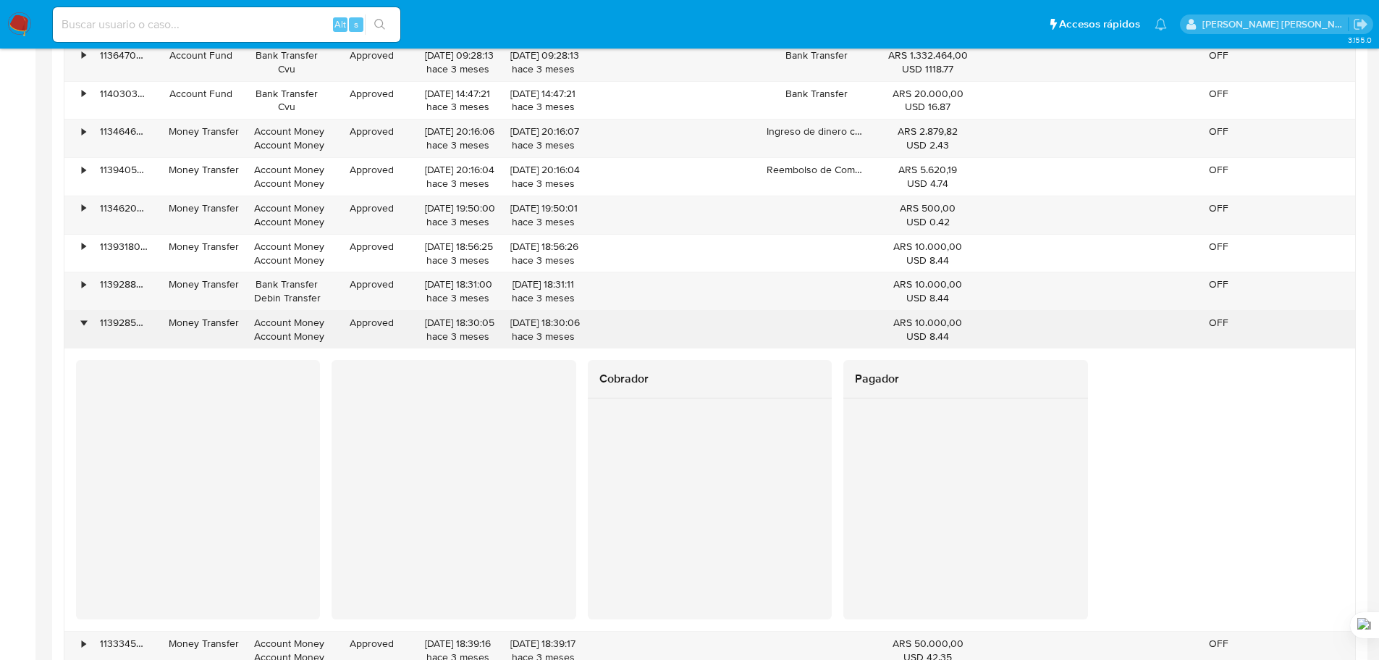
click at [84, 319] on div "•" at bounding box center [84, 323] width 4 height 14
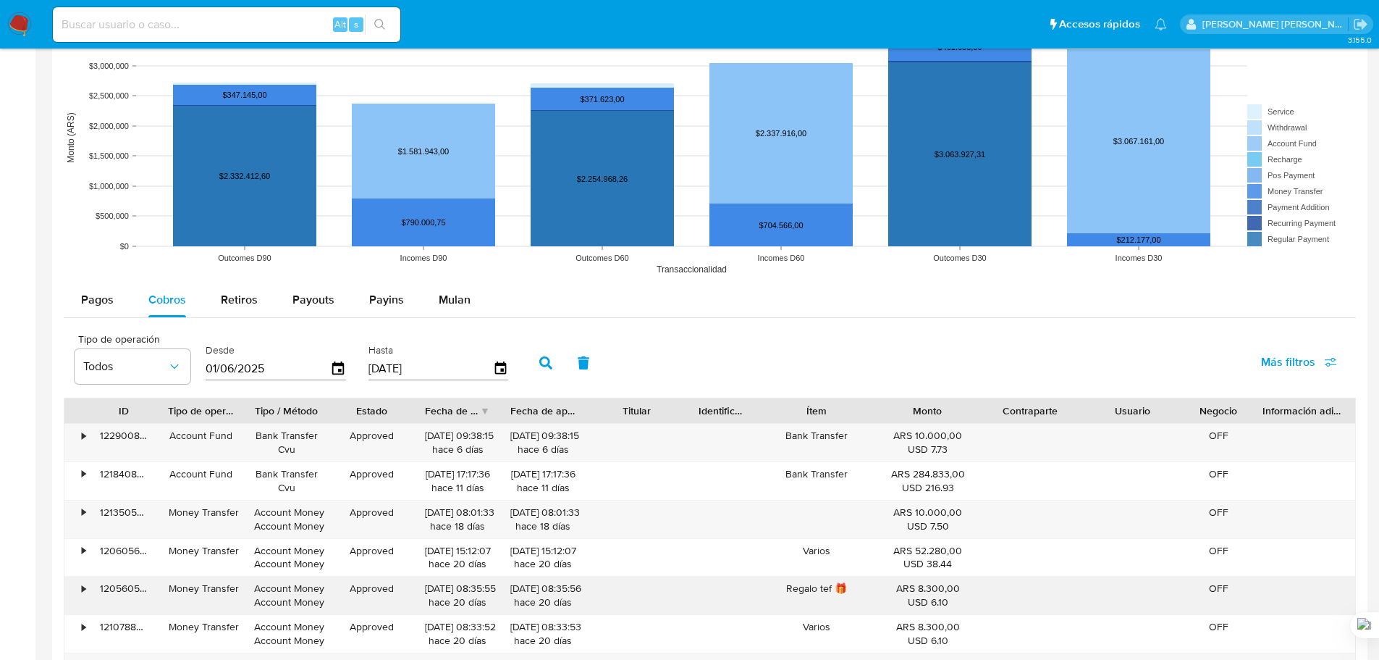
scroll to position [909, 0]
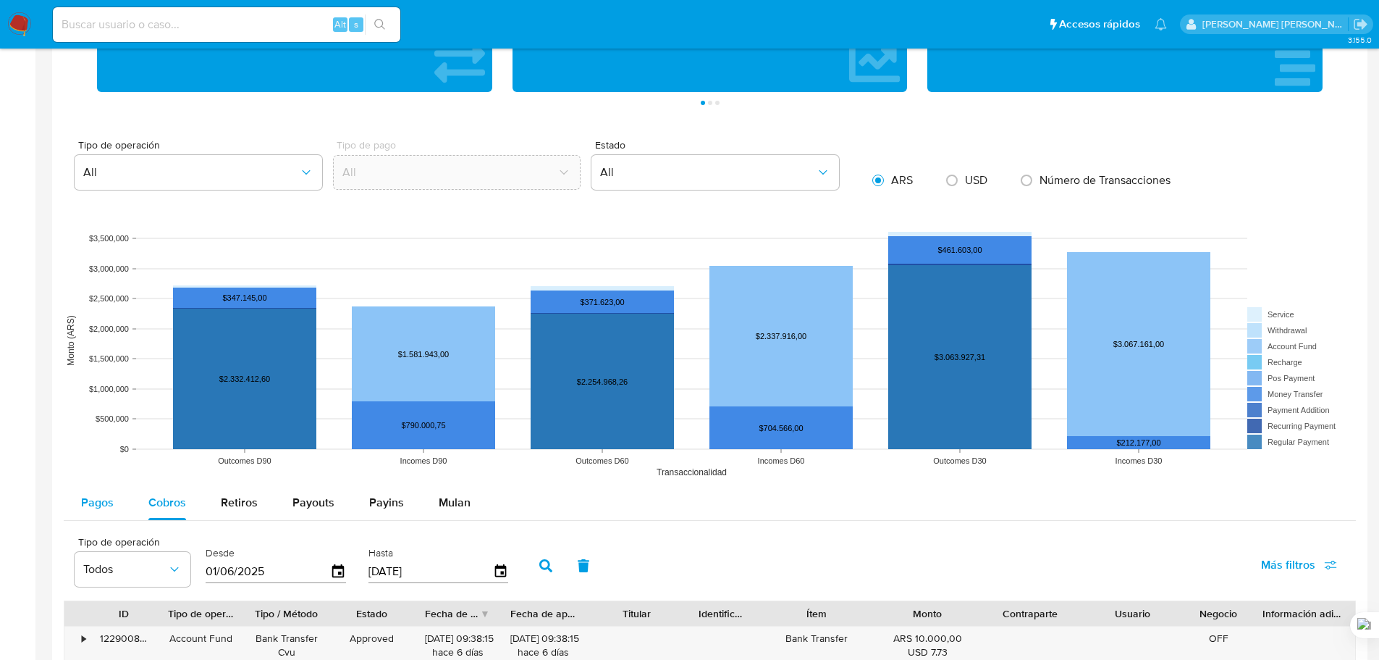
click at [95, 515] on div "Pagos" at bounding box center [97, 502] width 33 height 35
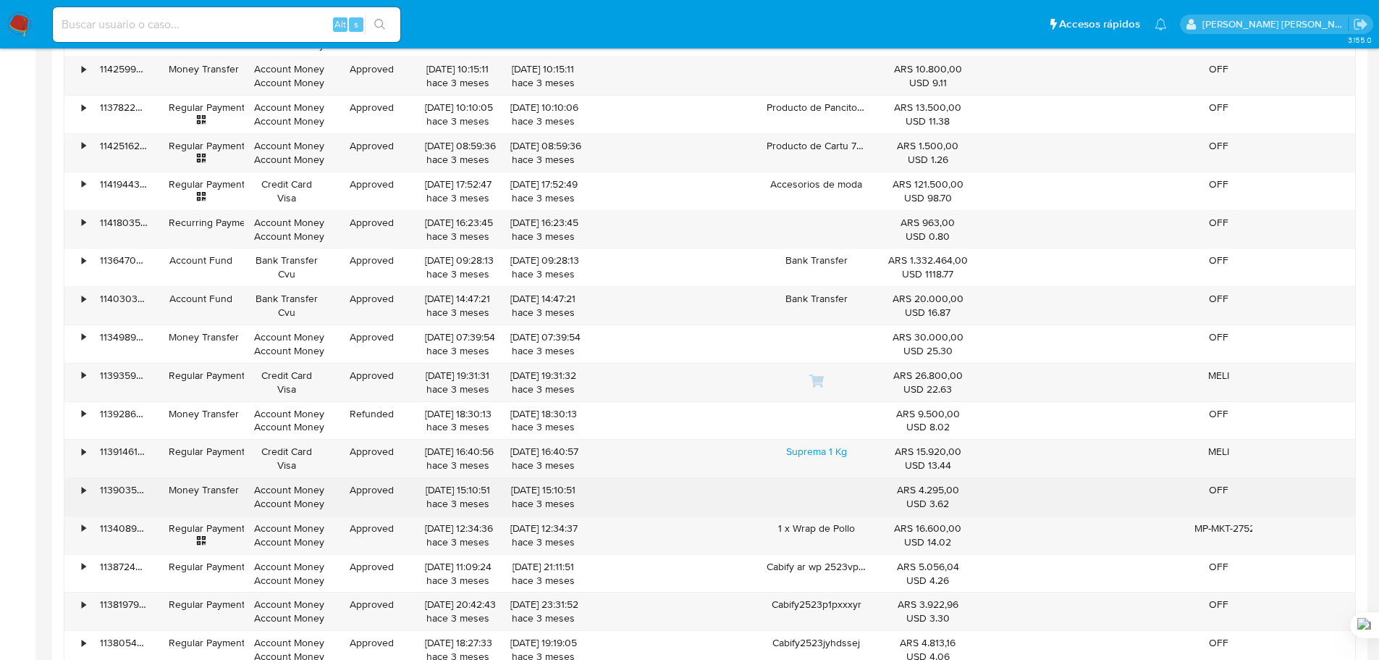
scroll to position [3877, 0]
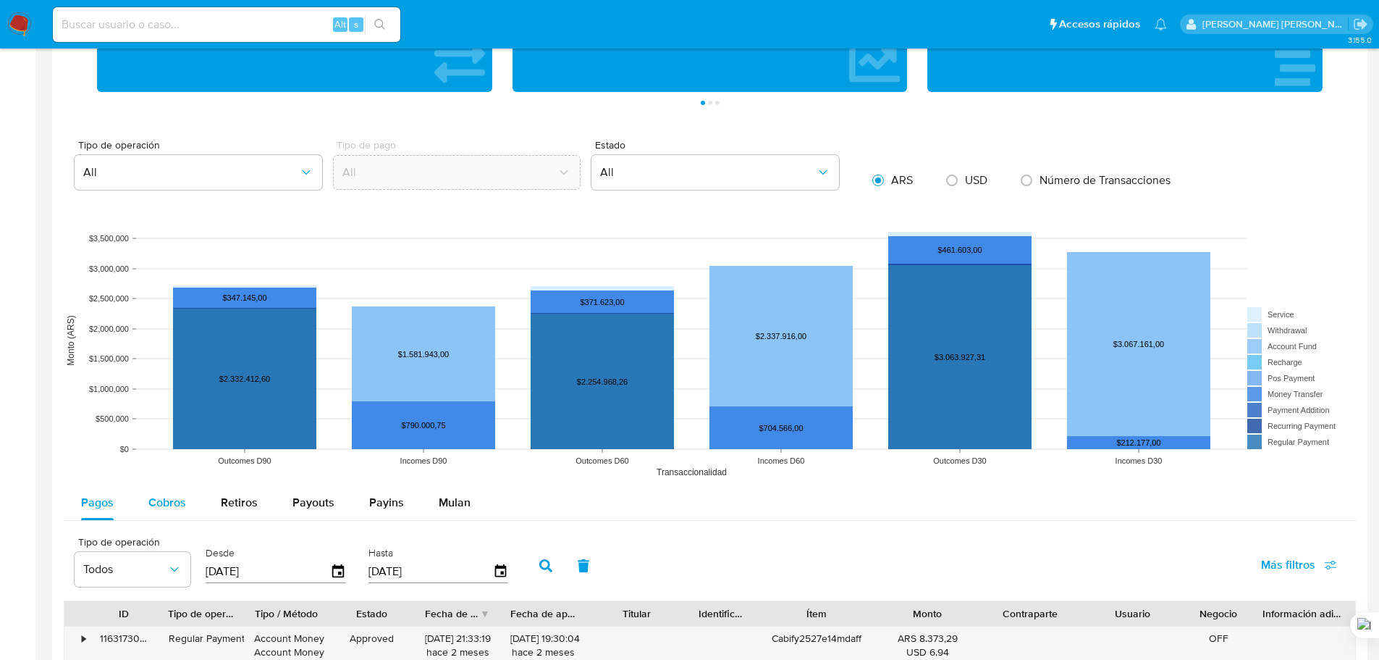
click at [164, 499] on span "Cobros" at bounding box center [167, 502] width 38 height 17
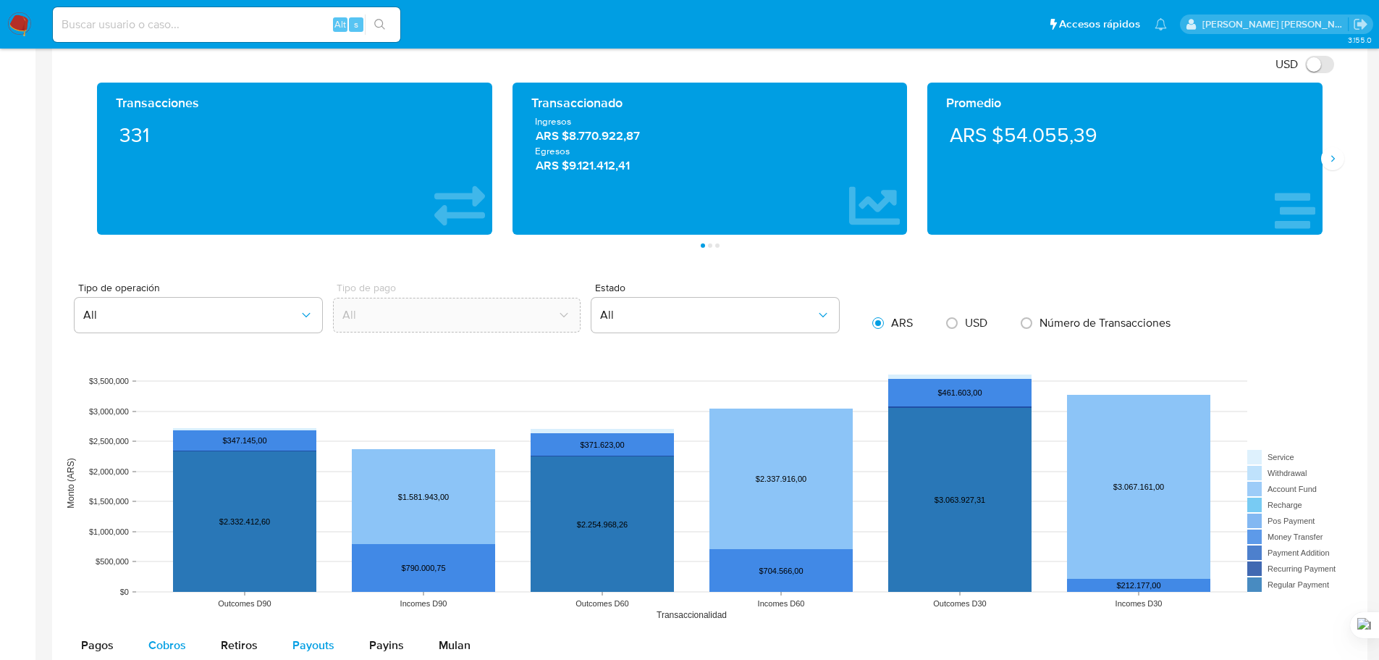
scroll to position [981, 0]
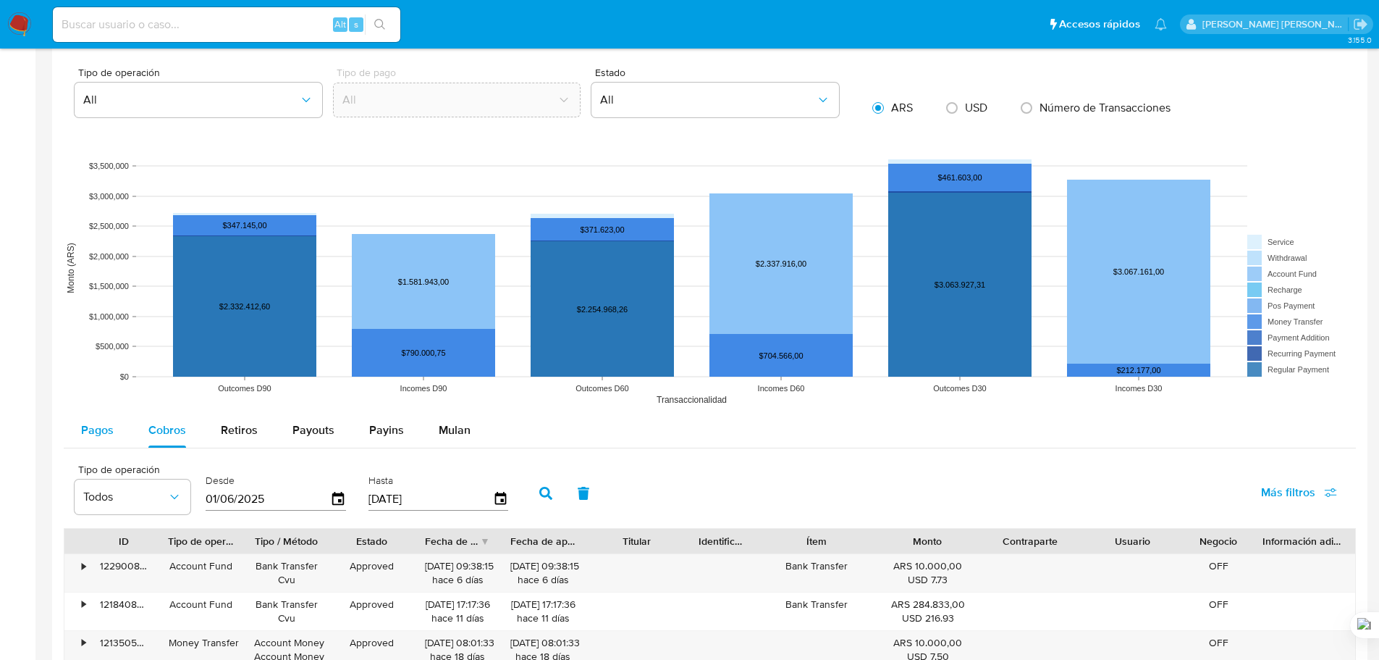
click at [89, 428] on span "Pagos" at bounding box center [97, 429] width 33 height 17
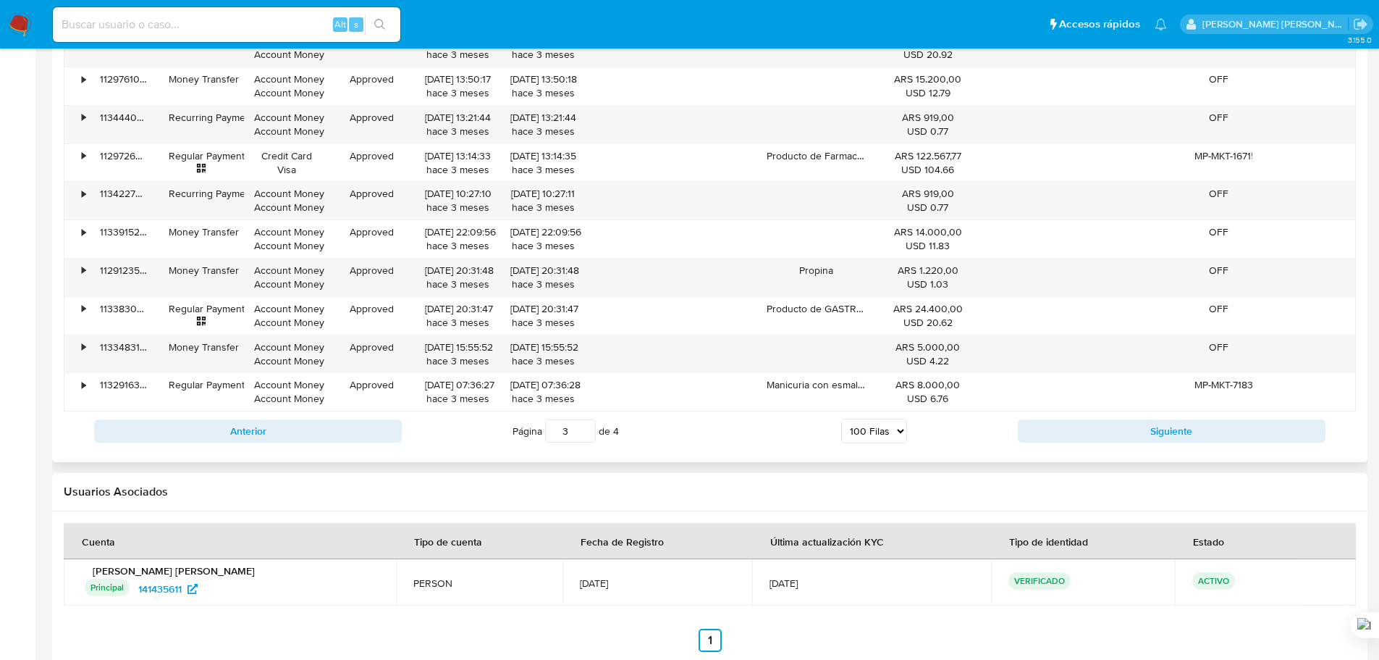
scroll to position [4963, 0]
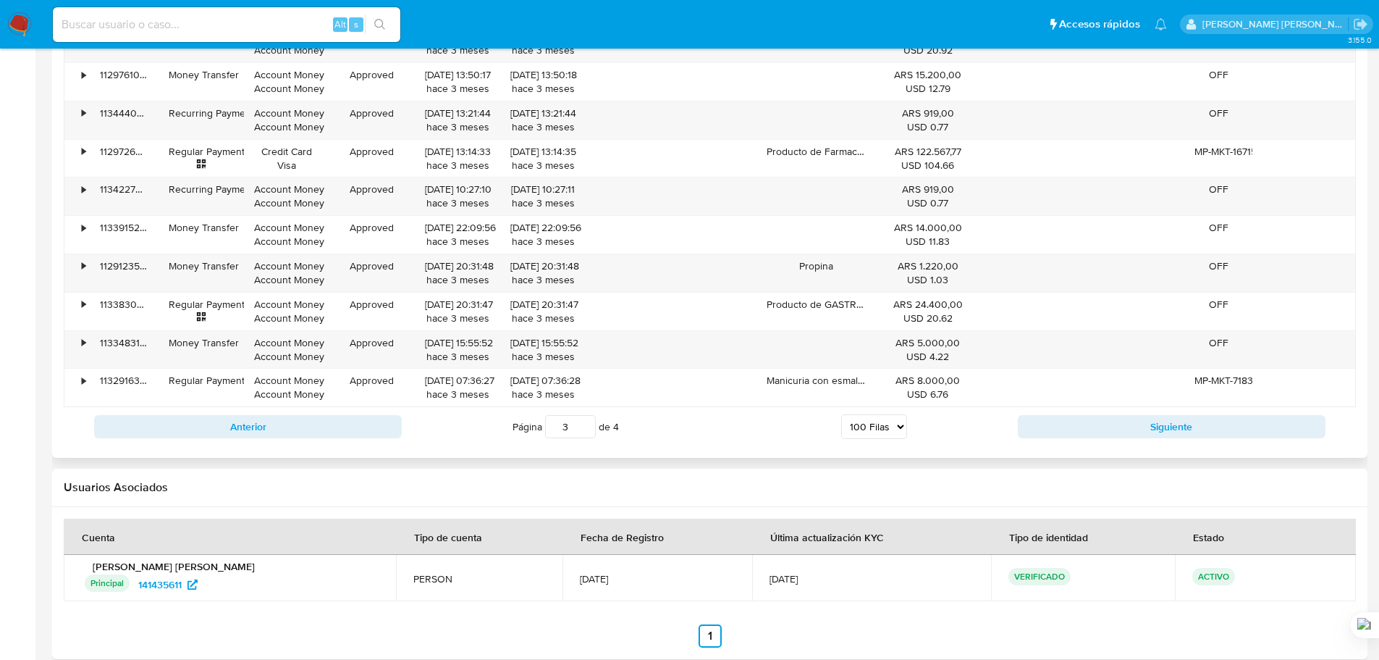
click at [896, 439] on div "Página 1 de 4 5 [PERSON_NAME] 10 [PERSON_NAME] 20 [PERSON_NAME] 25 [PERSON_NAME…" at bounding box center [710, 426] width 616 height 29
click at [897, 432] on select "5 Filas 10 Filas 20 Filas 25 Filas 50 Filas 100 Filas" at bounding box center [874, 426] width 66 height 25
click at [1068, 428] on button "Siguiente" at bounding box center [1172, 426] width 308 height 23
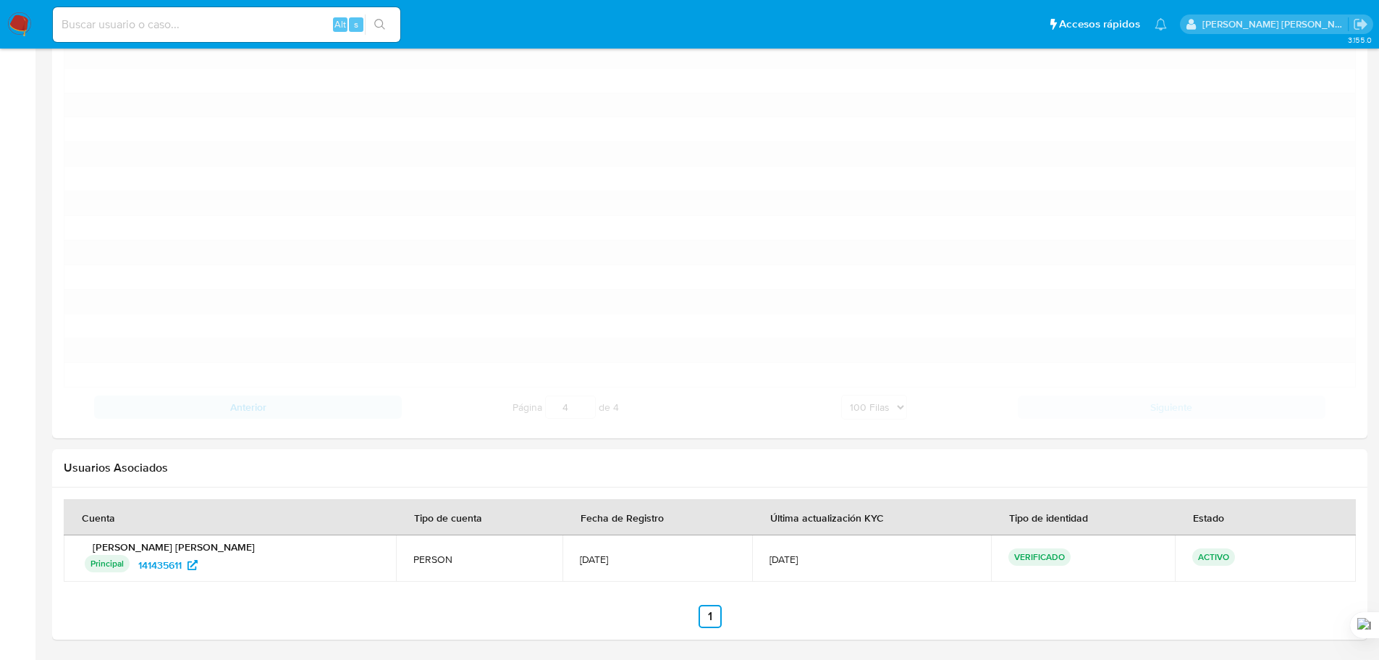
scroll to position [1186, 0]
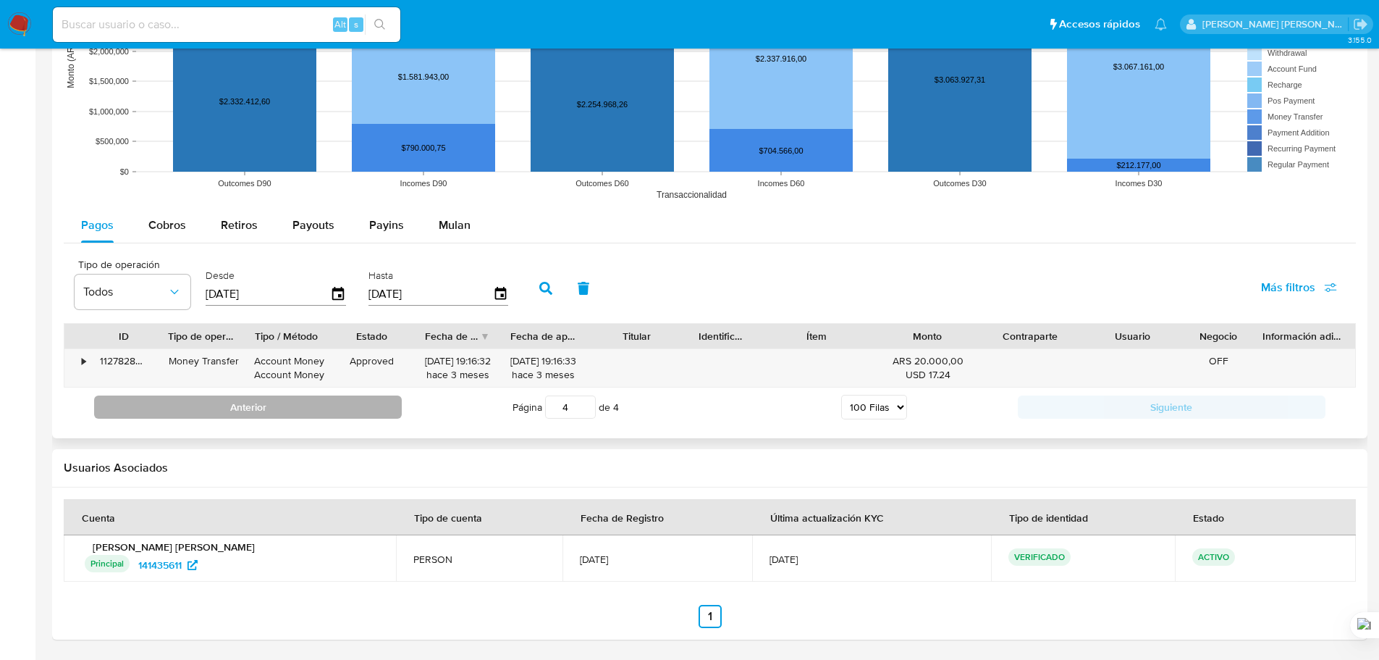
click at [332, 405] on button "Anterior" at bounding box center [248, 406] width 308 height 23
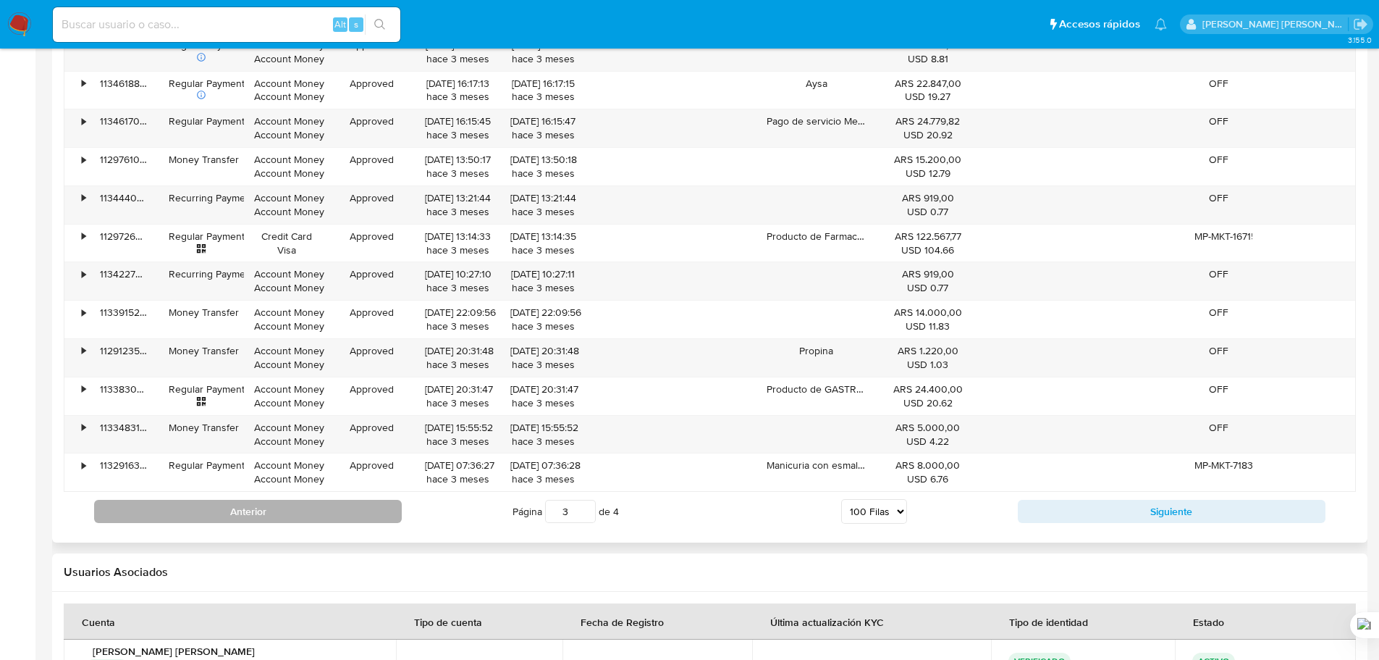
click at [371, 507] on button "Anterior" at bounding box center [248, 511] width 308 height 23
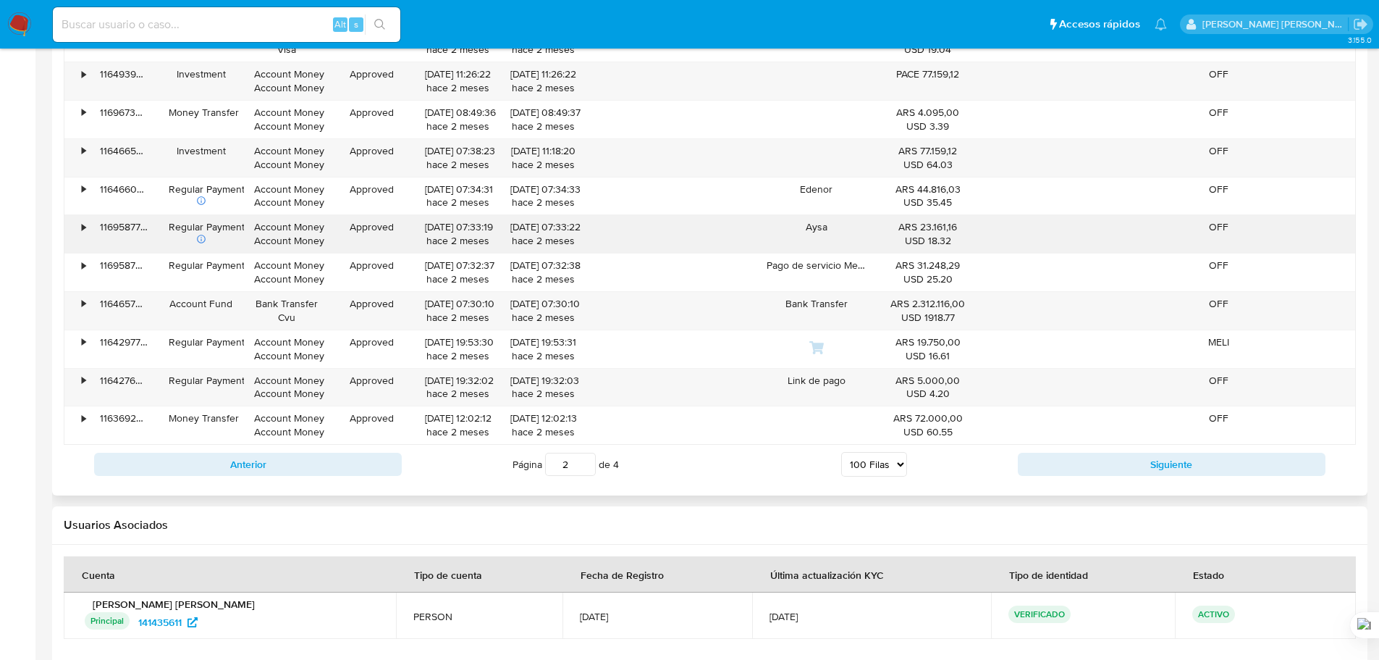
scroll to position [4996, 0]
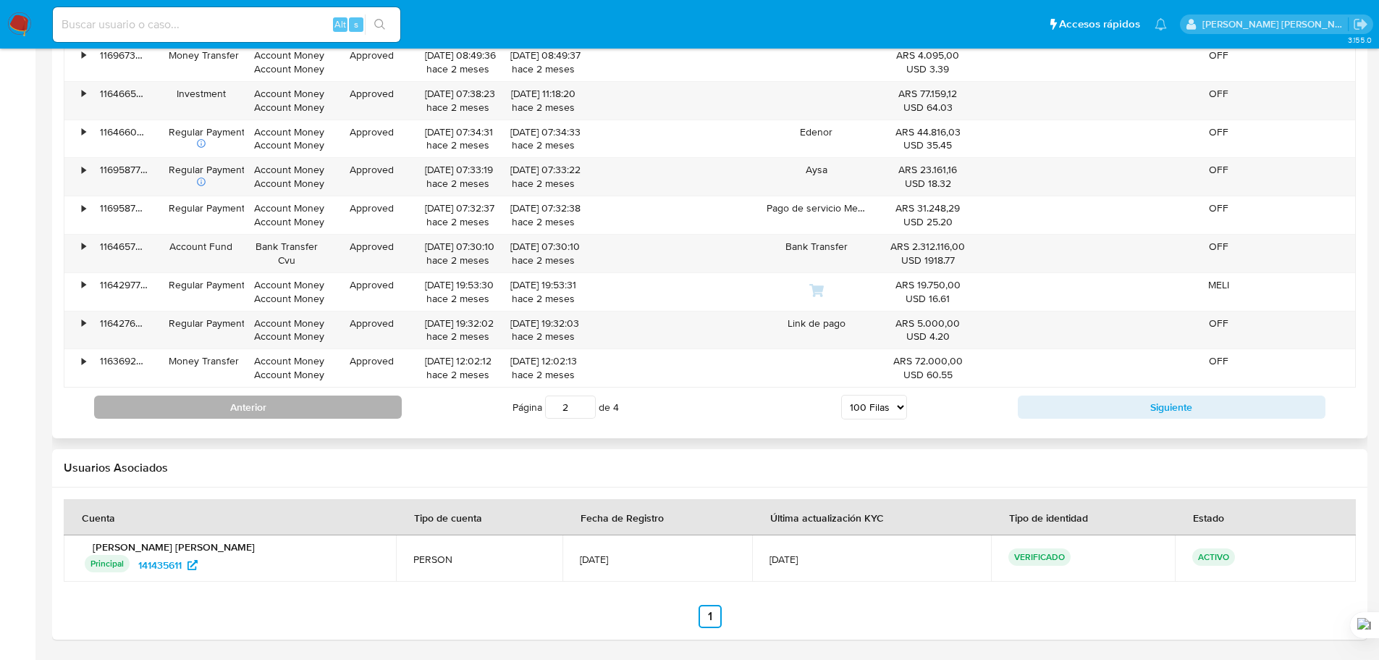
click at [328, 414] on button "Anterior" at bounding box center [248, 406] width 308 height 23
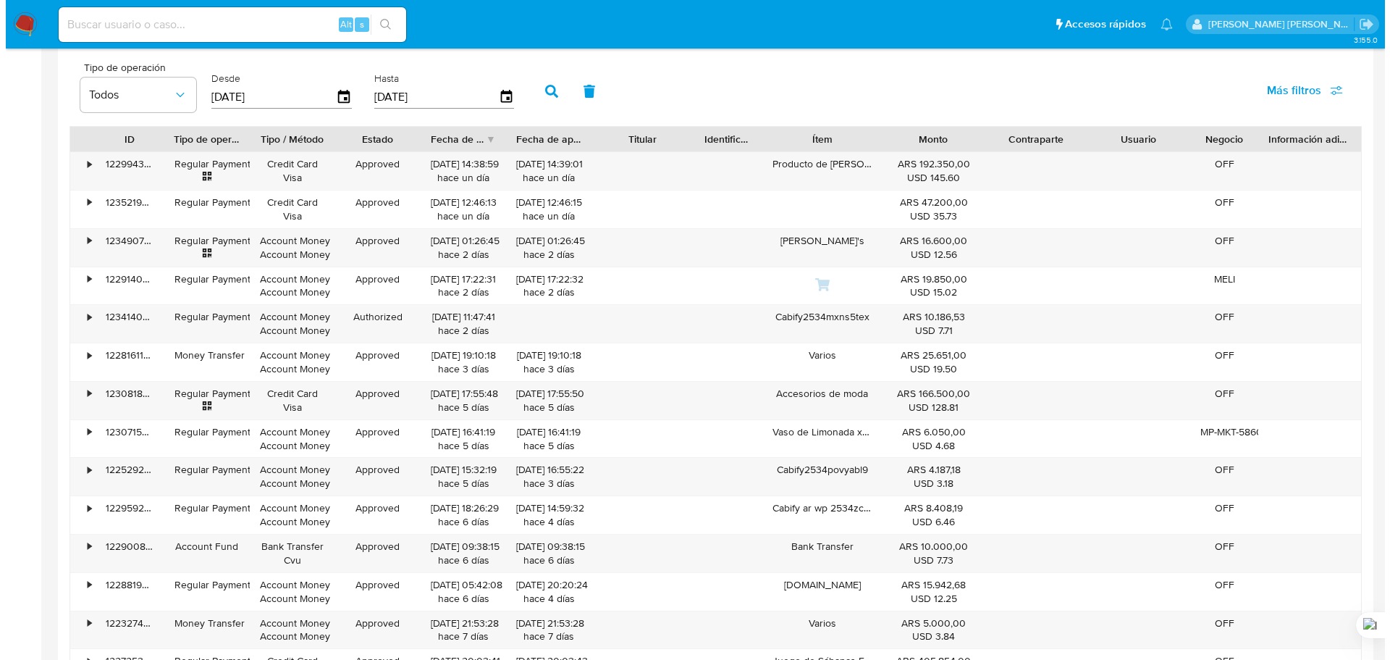
scroll to position [1376, 0]
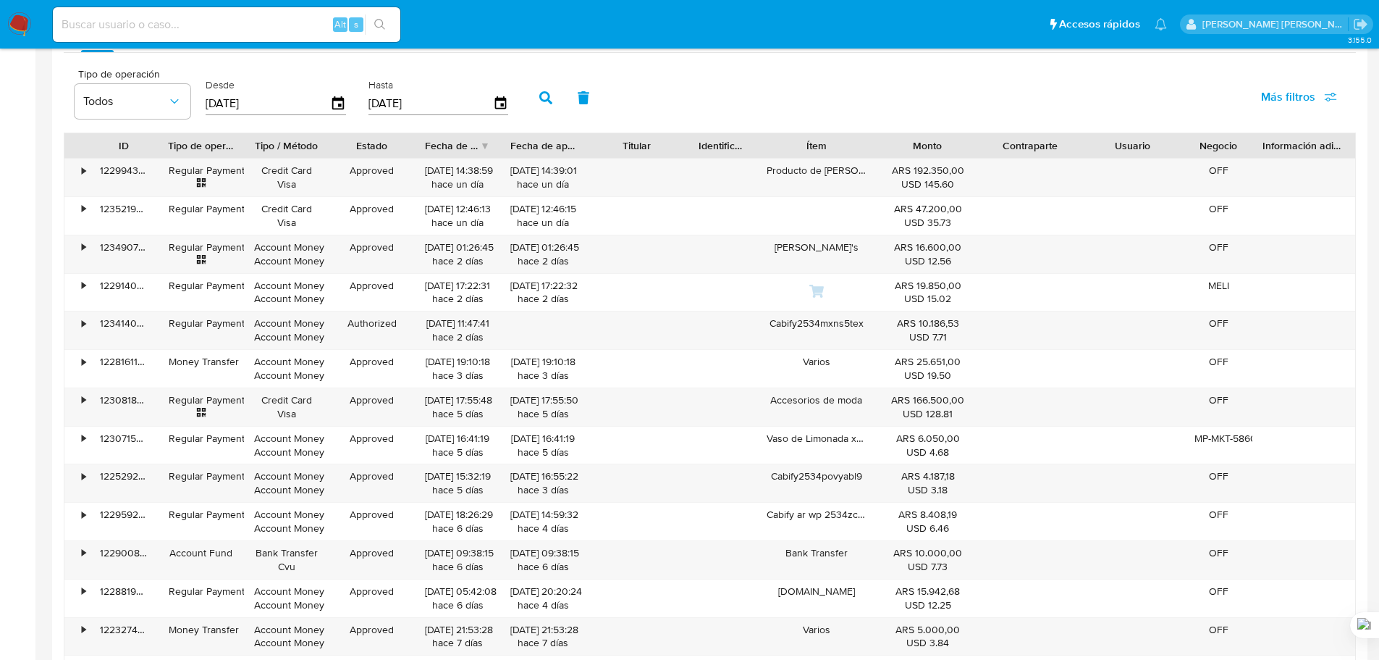
click at [1335, 98] on icon "button" at bounding box center [1330, 96] width 13 height 13
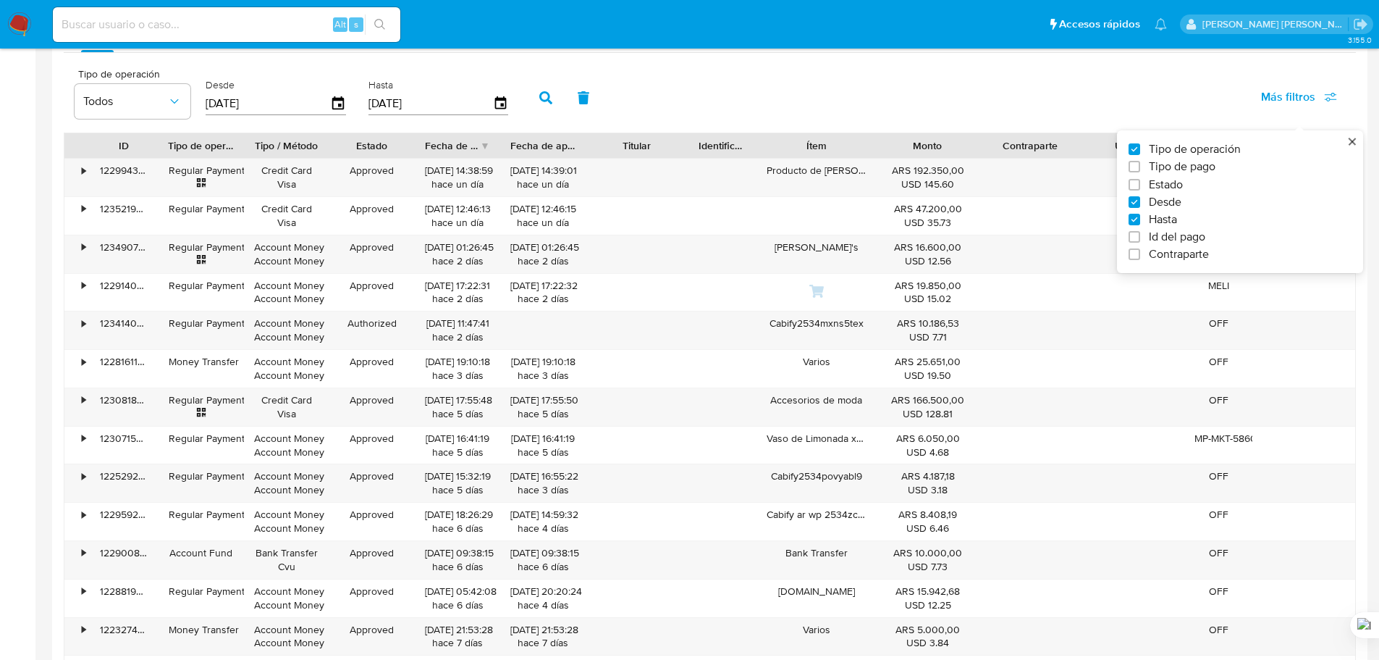
click at [1199, 166] on span "Tipo de pago" at bounding box center [1182, 166] width 67 height 14
click at [1140, 166] on input "Tipo de pago" at bounding box center [1135, 167] width 12 height 12
checkbox input "true"
click at [237, 104] on span "Todos" at bounding box center [253, 101] width 84 height 14
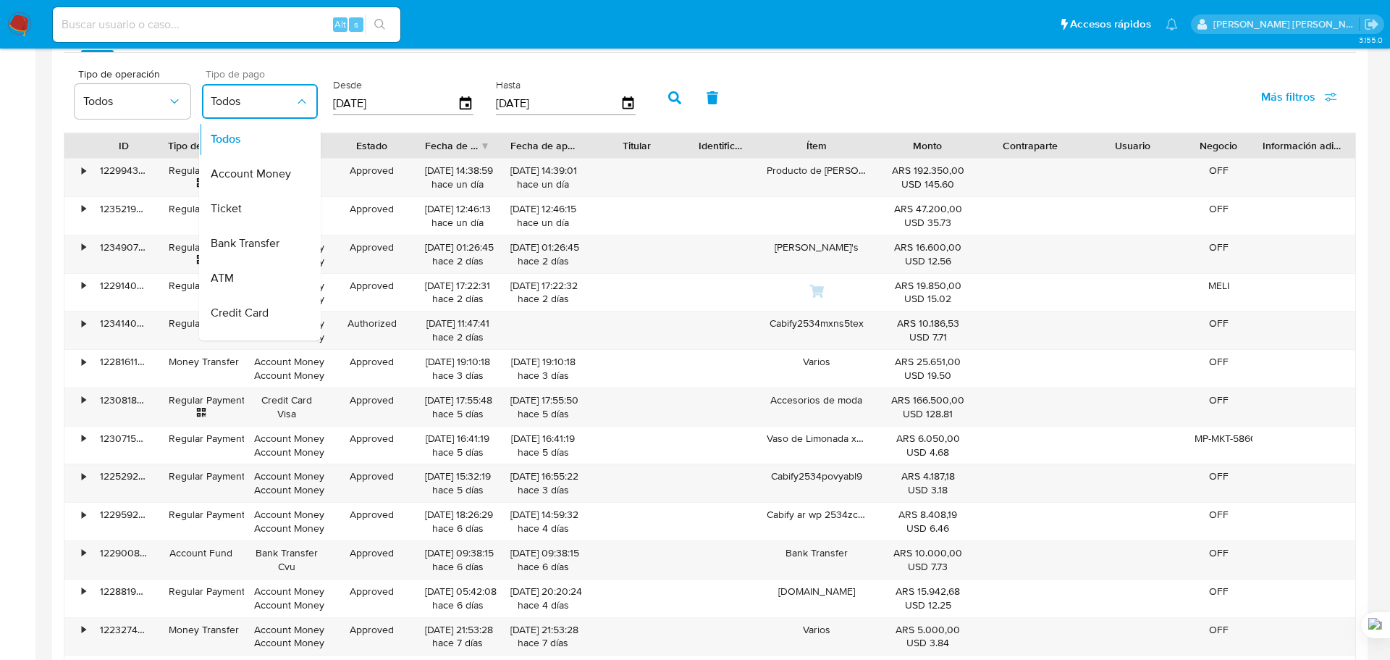
scroll to position [0, 0]
click at [257, 242] on span "Bank Transfer" at bounding box center [245, 244] width 69 height 14
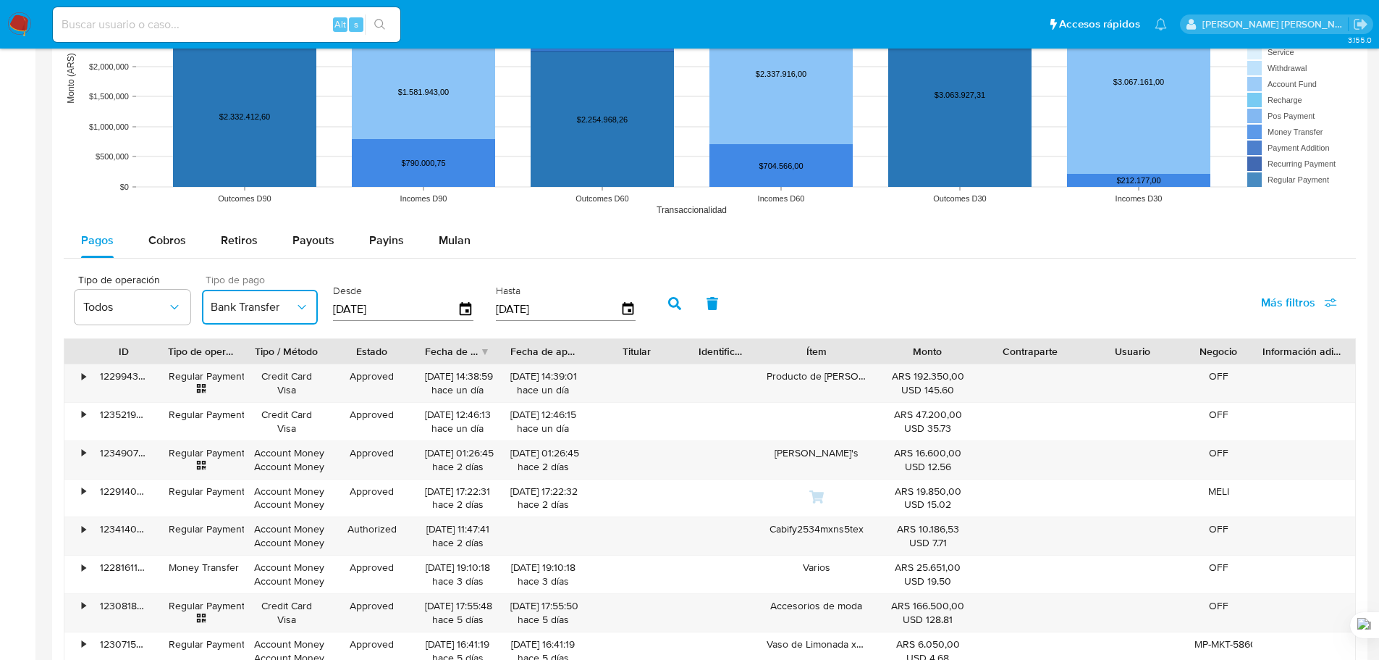
scroll to position [1016, 0]
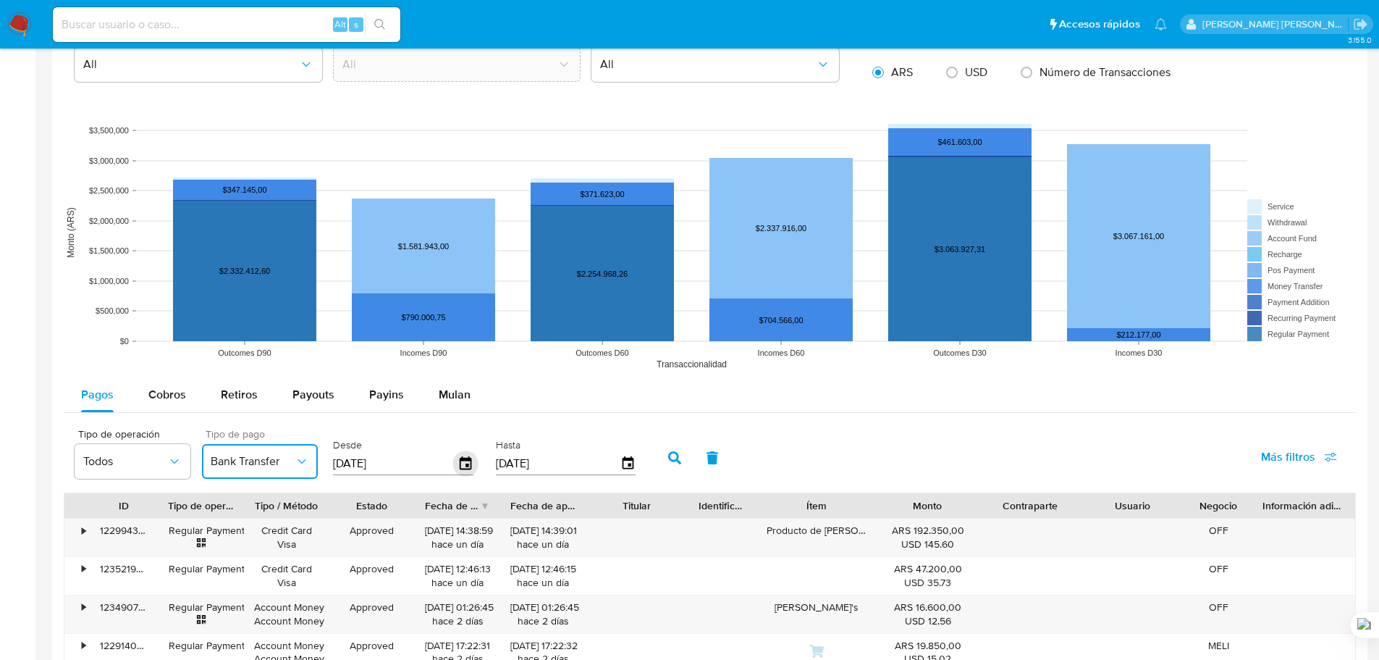
click at [471, 468] on icon "button" at bounding box center [466, 462] width 12 height 13
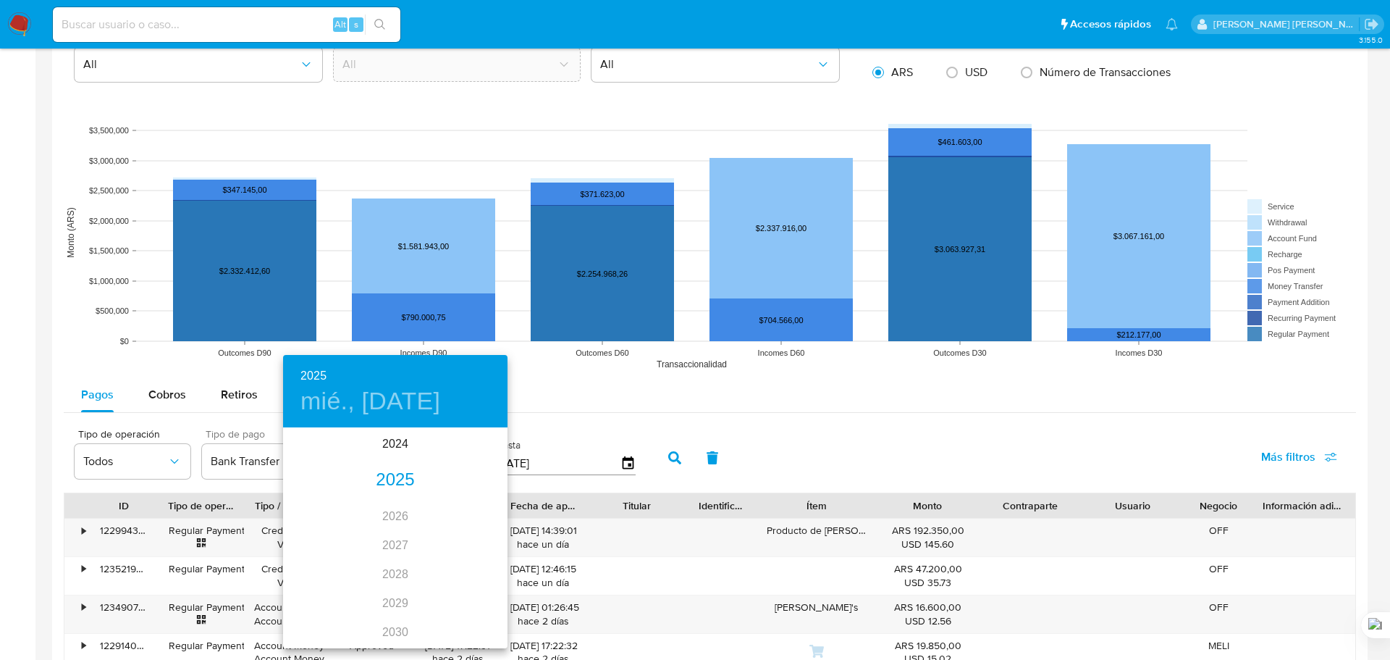
click at [407, 478] on div "2025" at bounding box center [395, 479] width 224 height 29
click at [329, 463] on div "ene." at bounding box center [320, 456] width 75 height 54
click at [368, 502] on p "1" at bounding box center [366, 504] width 6 height 14
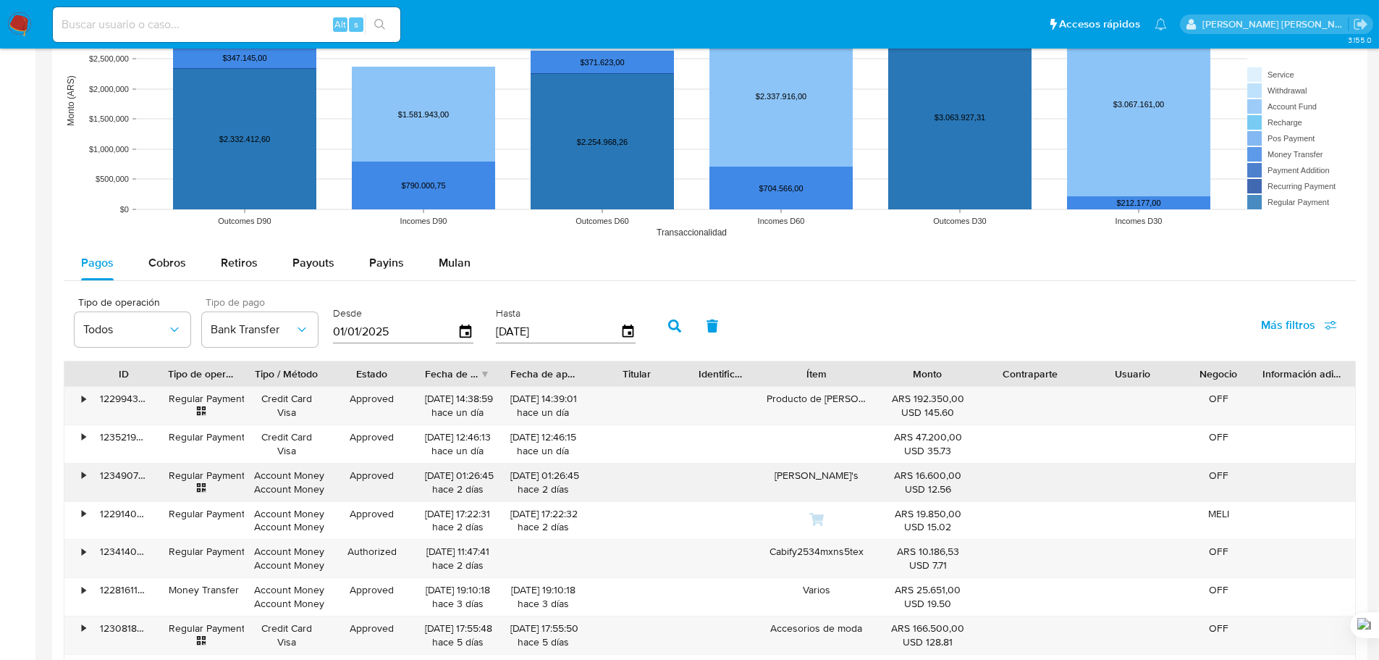
scroll to position [1161, 0]
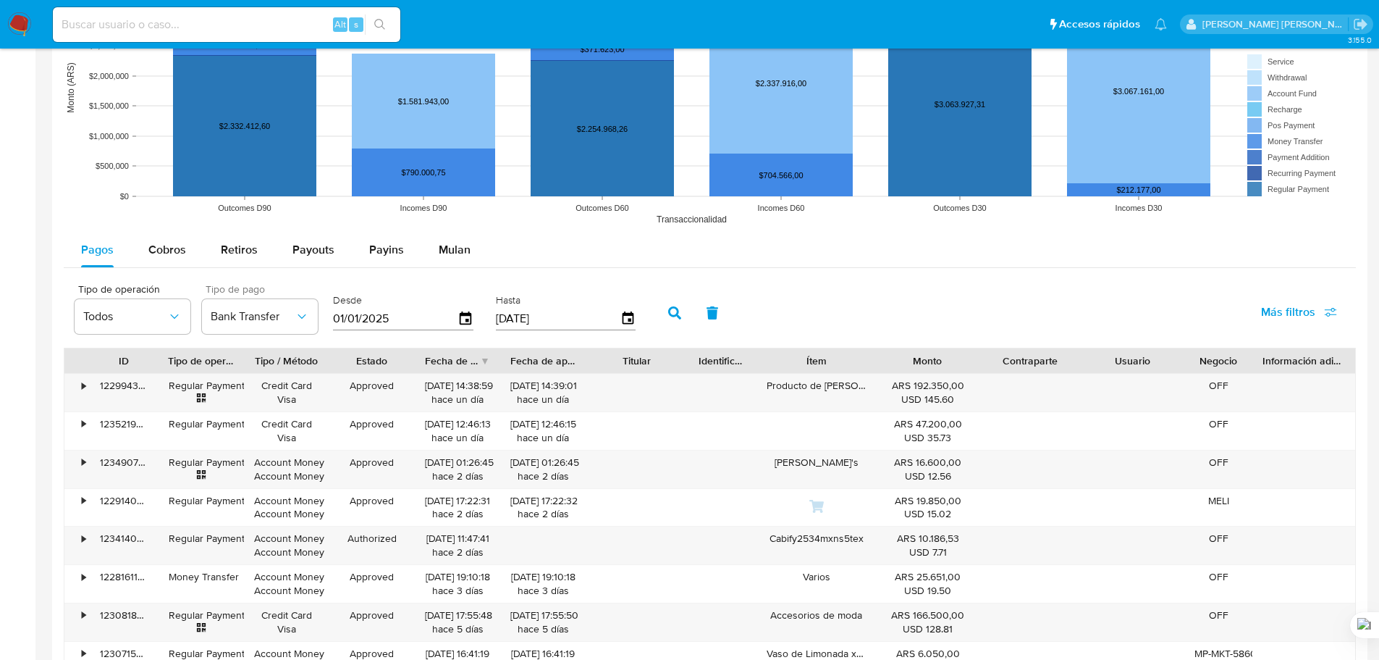
click at [674, 316] on icon "button" at bounding box center [674, 312] width 13 height 13
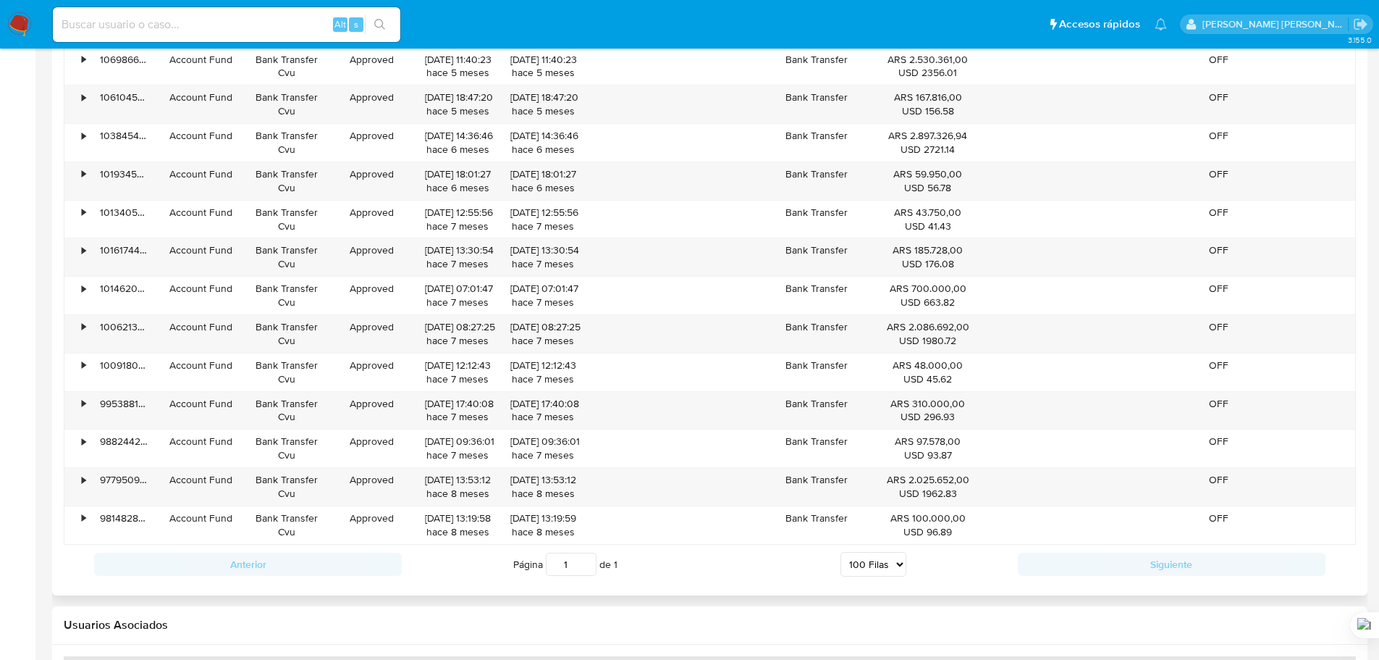
scroll to position [2392, 0]
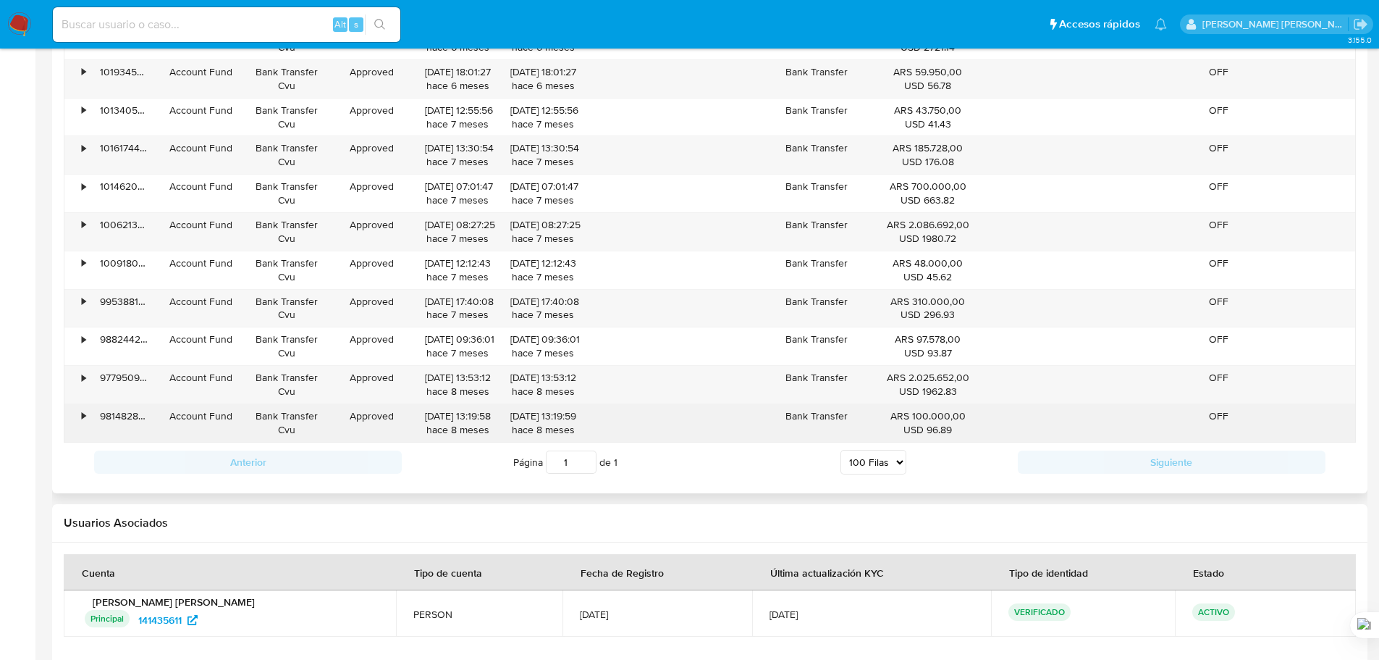
click at [75, 413] on div "•" at bounding box center [76, 423] width 25 height 38
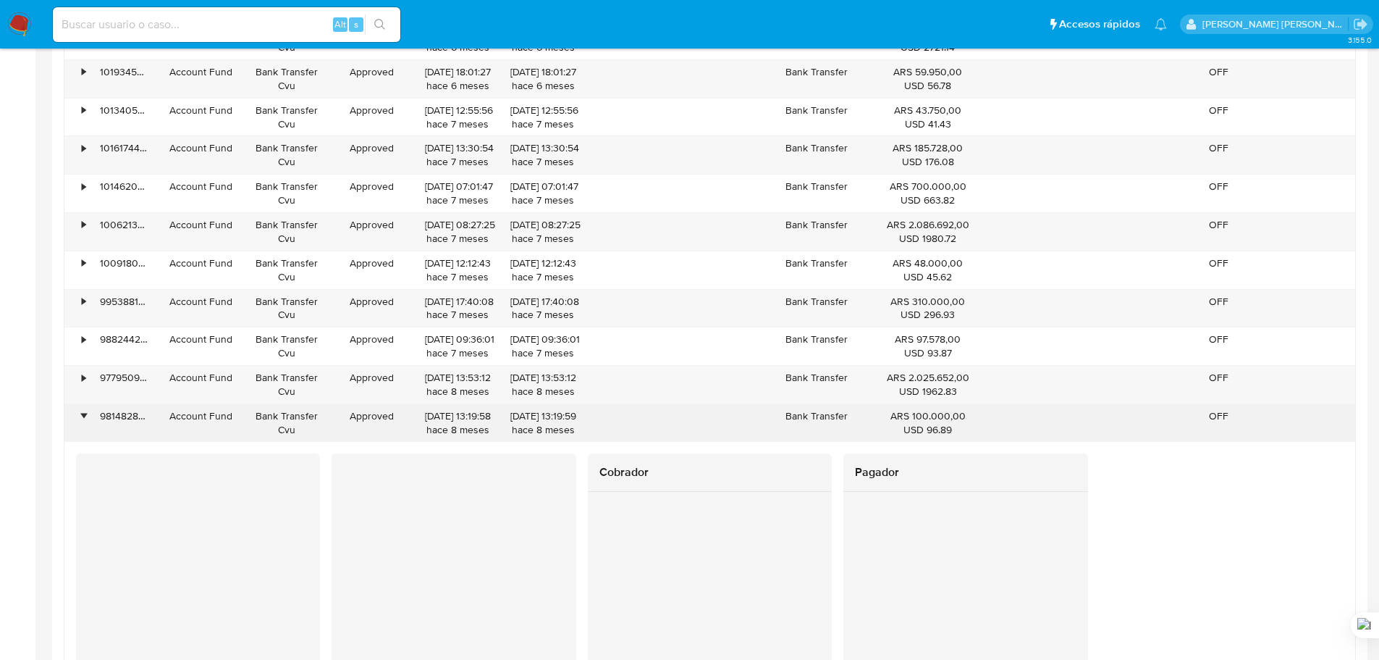
click at [75, 413] on div "•" at bounding box center [76, 423] width 25 height 38
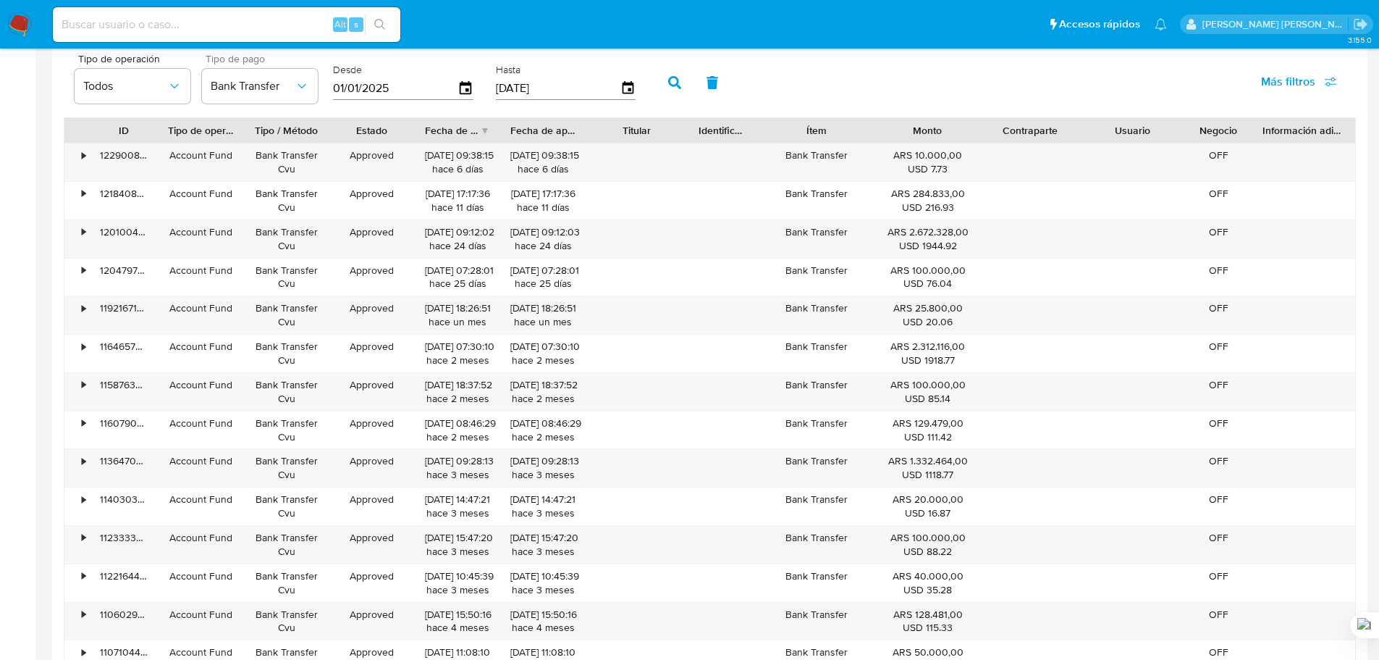
scroll to position [1016, 0]
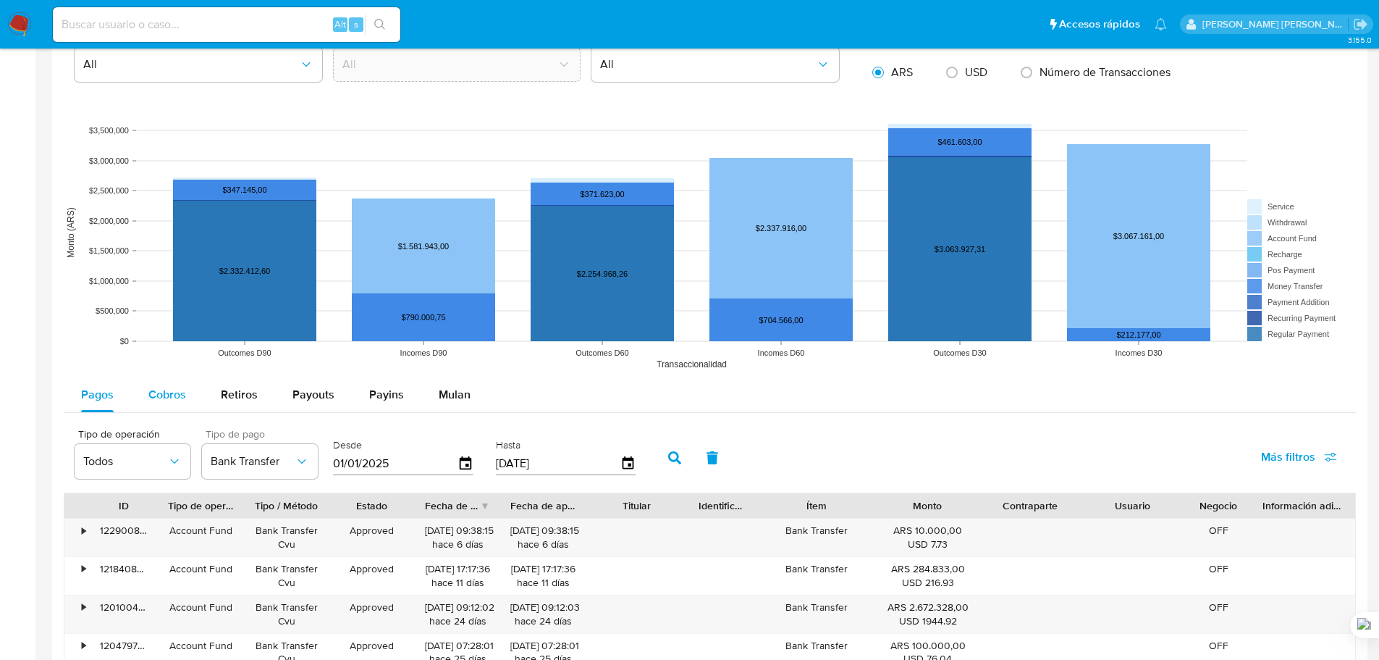
click at [165, 407] on div "Cobros" at bounding box center [167, 394] width 38 height 35
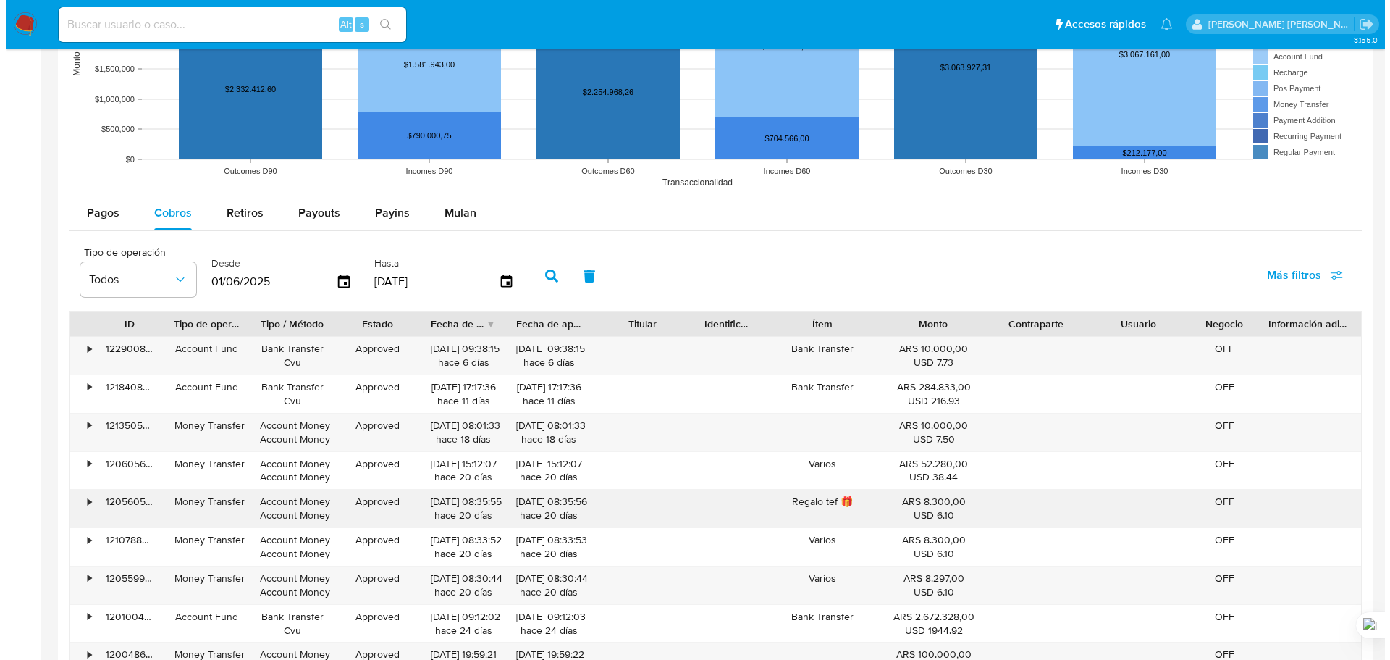
scroll to position [1053, 0]
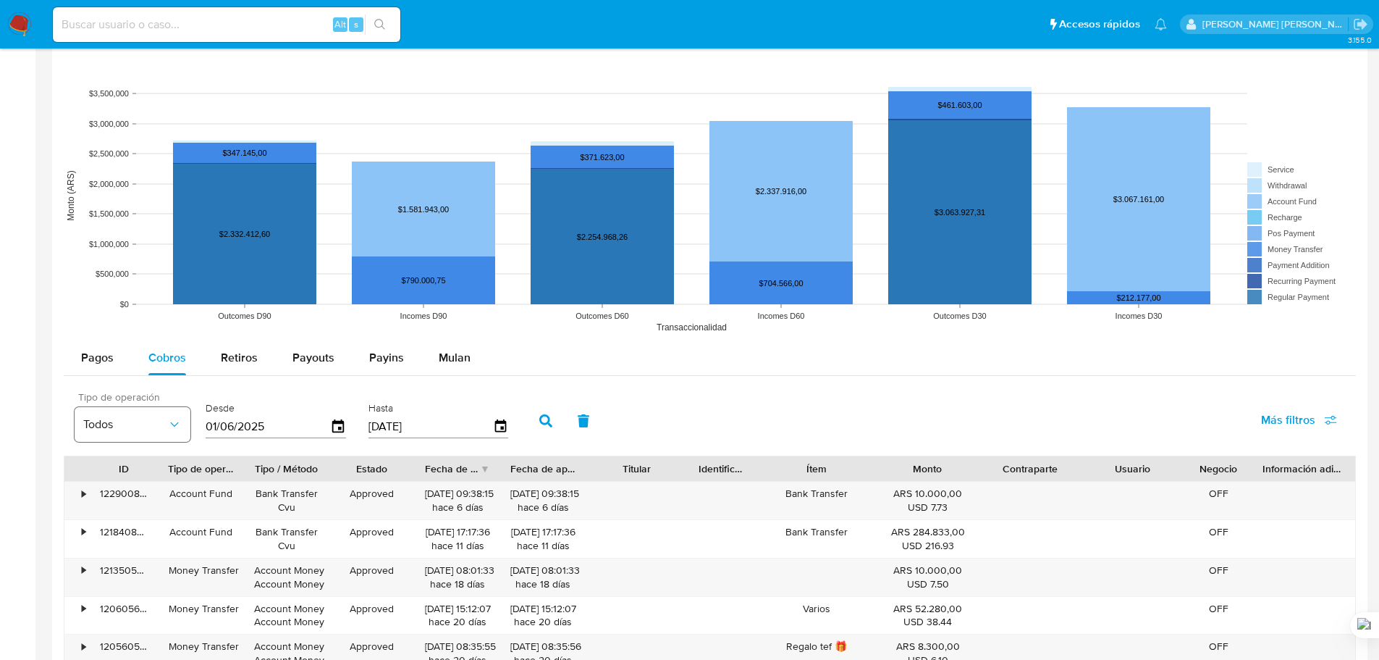
click at [160, 417] on span "Todos" at bounding box center [125, 424] width 84 height 14
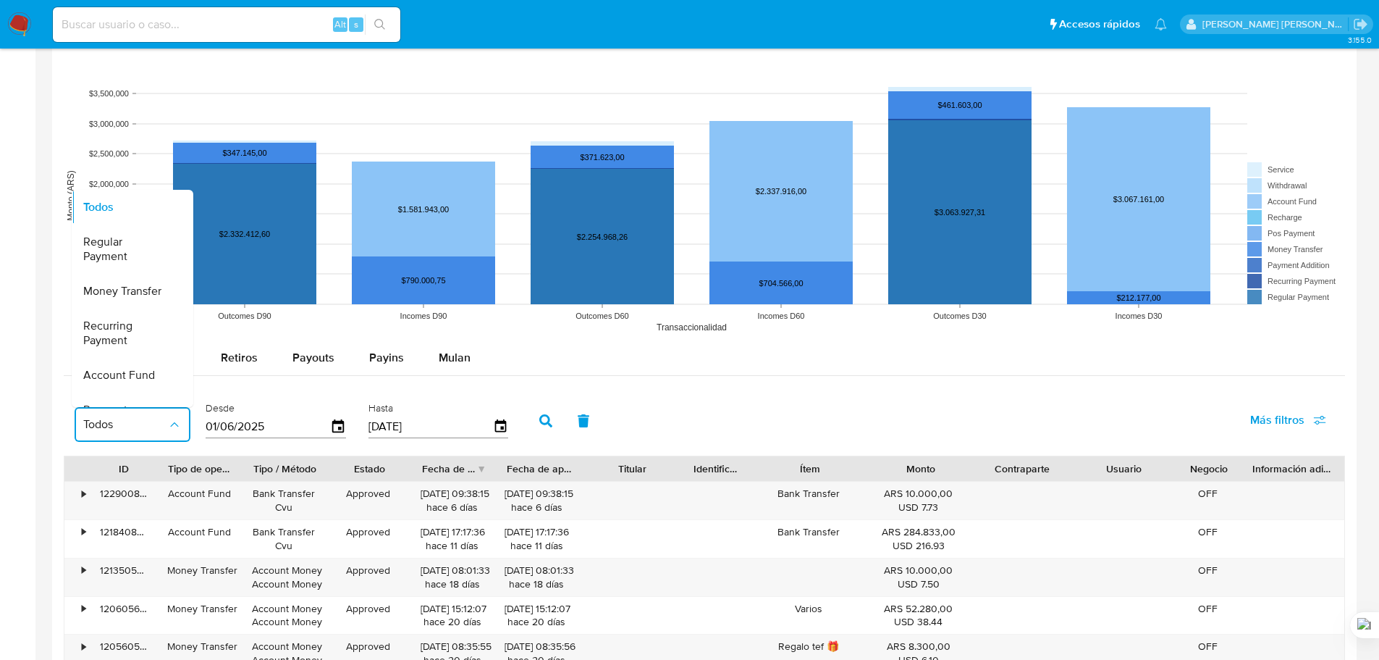
click at [261, 390] on div "Desde [DATE]" at bounding box center [276, 419] width 140 height 58
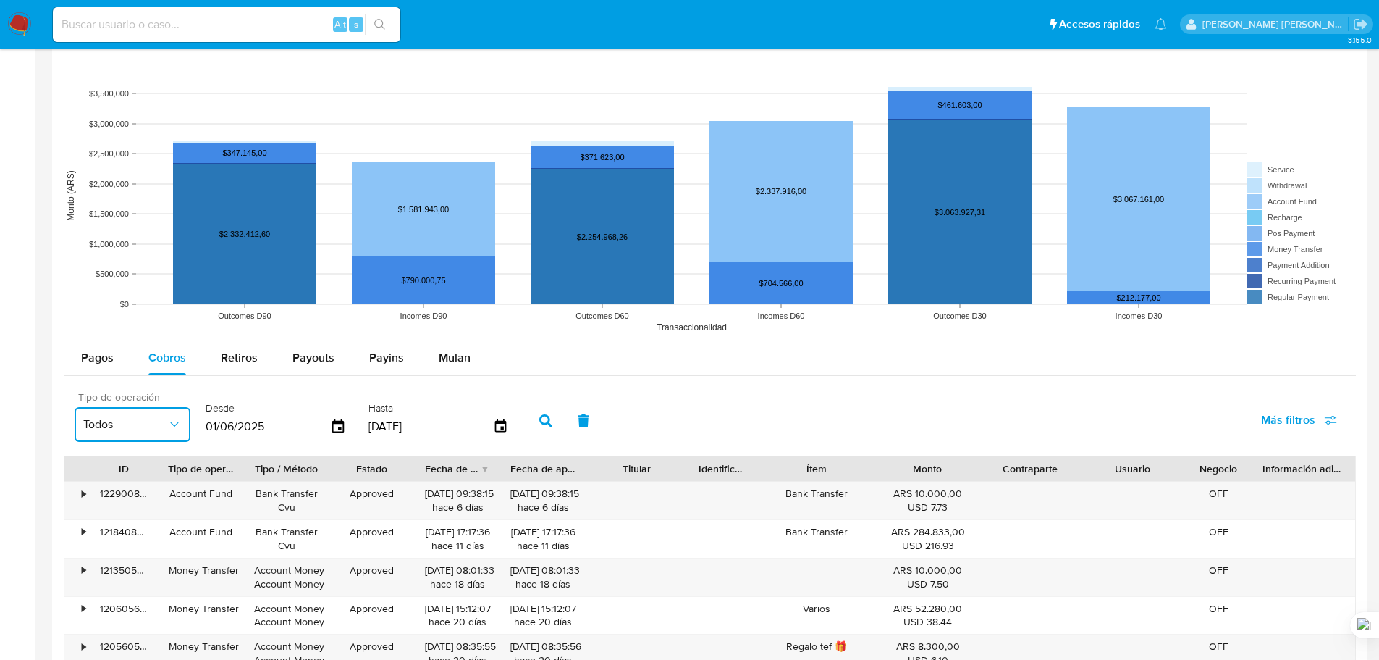
click at [167, 424] on icon "button" at bounding box center [174, 424] width 14 height 14
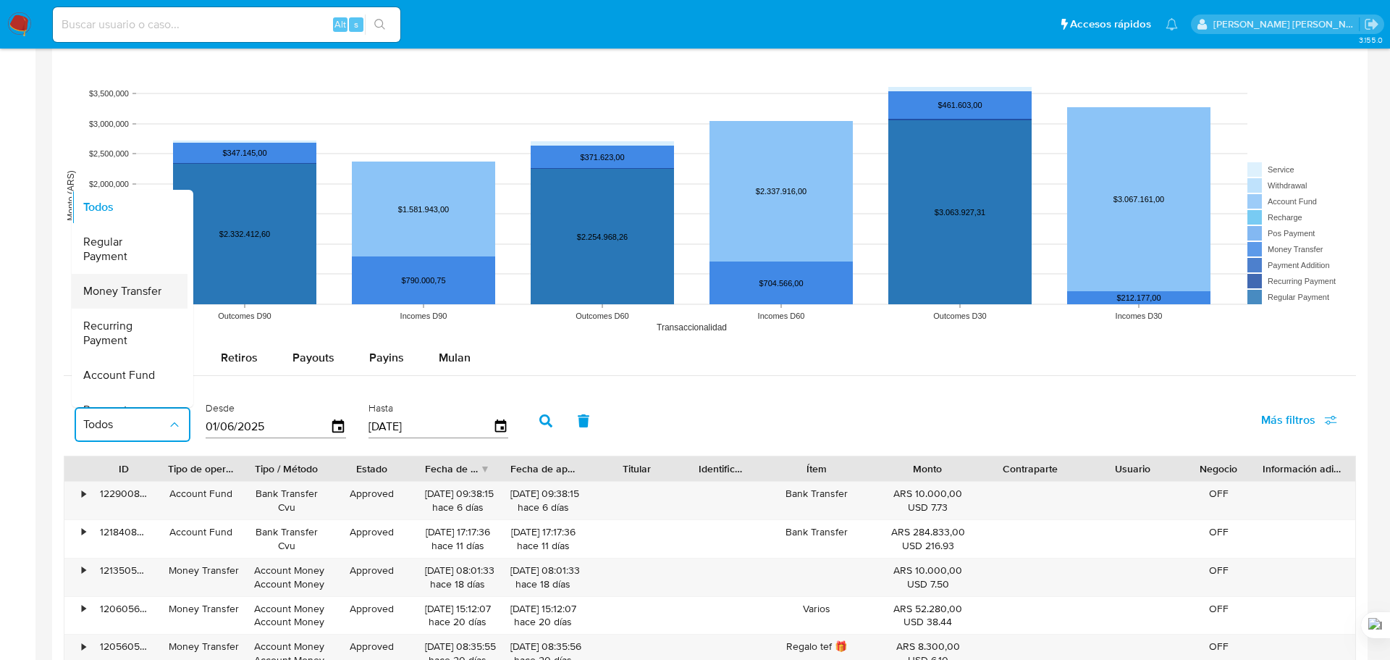
click at [156, 298] on span "Money Transfer" at bounding box center [122, 291] width 78 height 14
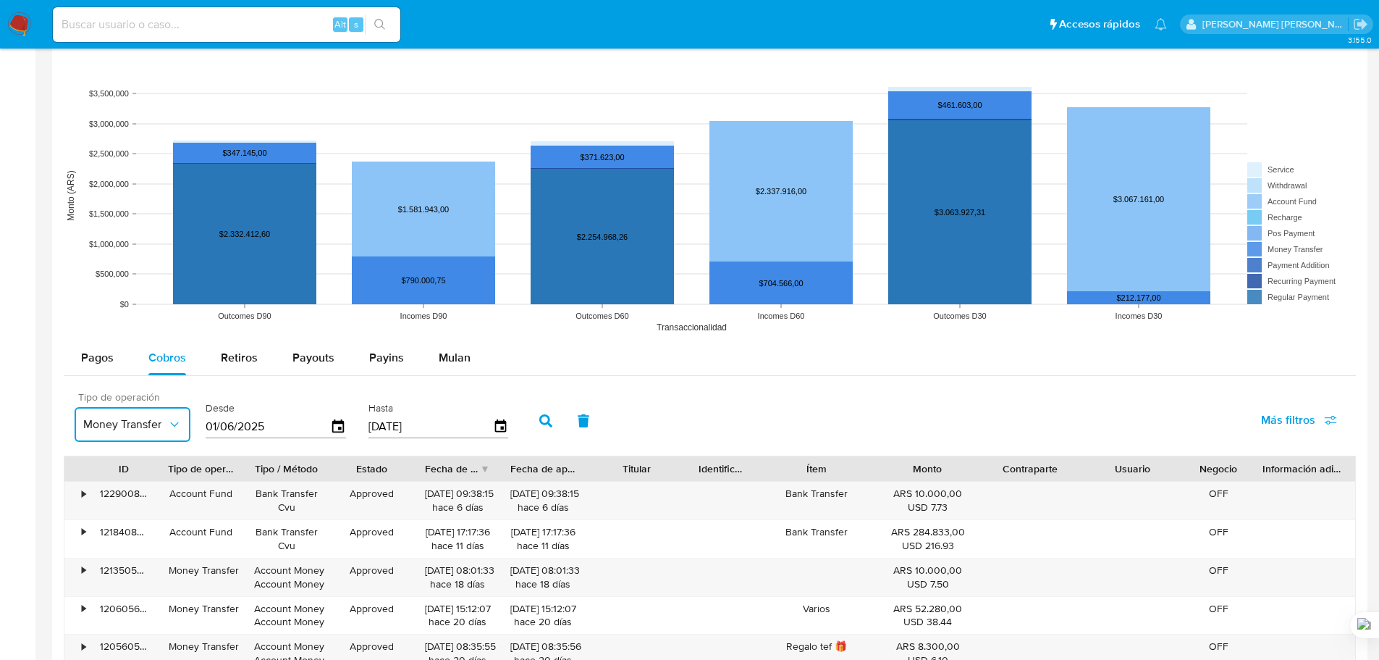
click at [172, 433] on button "Money Transfer" at bounding box center [133, 424] width 116 height 35
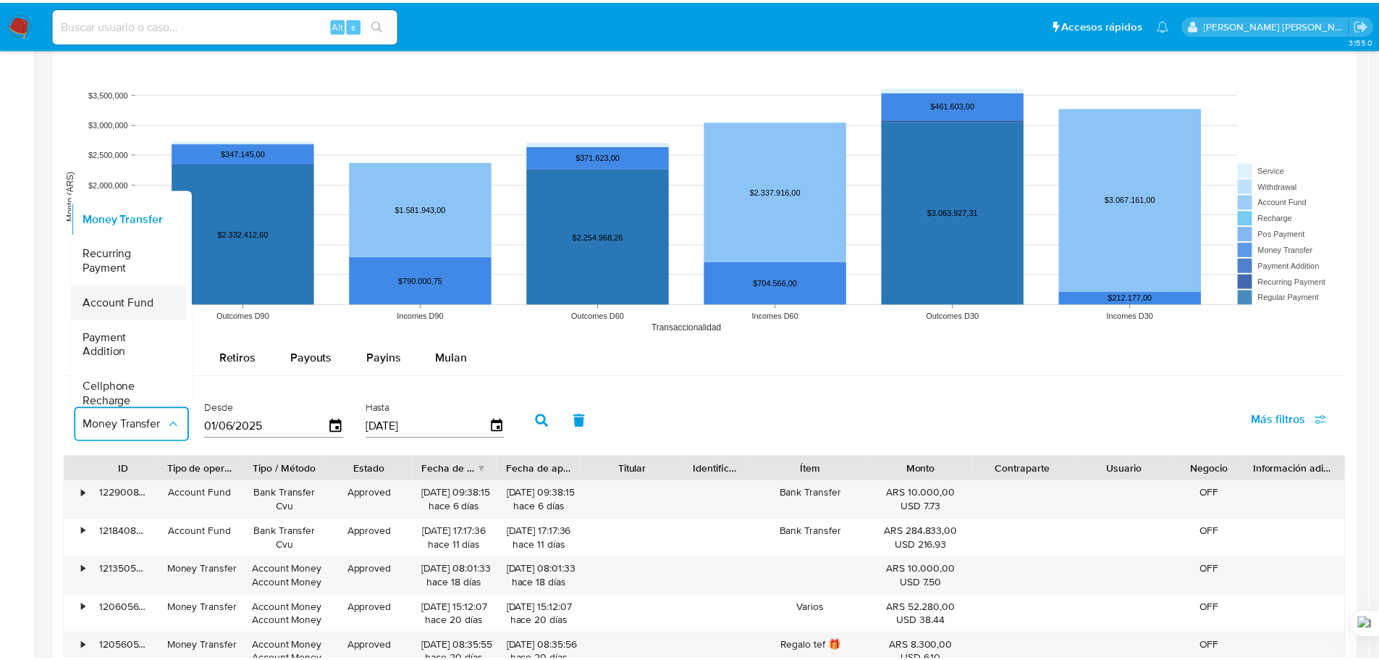
scroll to position [0, 0]
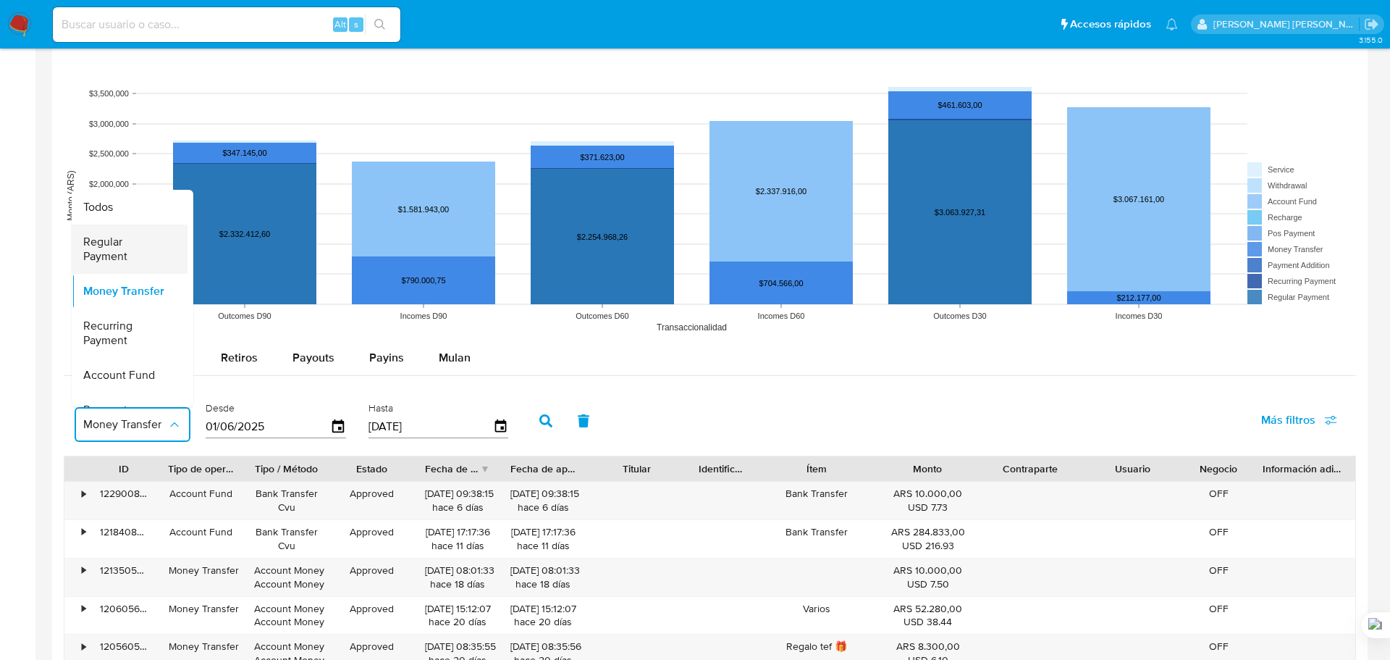
click at [125, 242] on span "Regular Payment" at bounding box center [125, 249] width 84 height 29
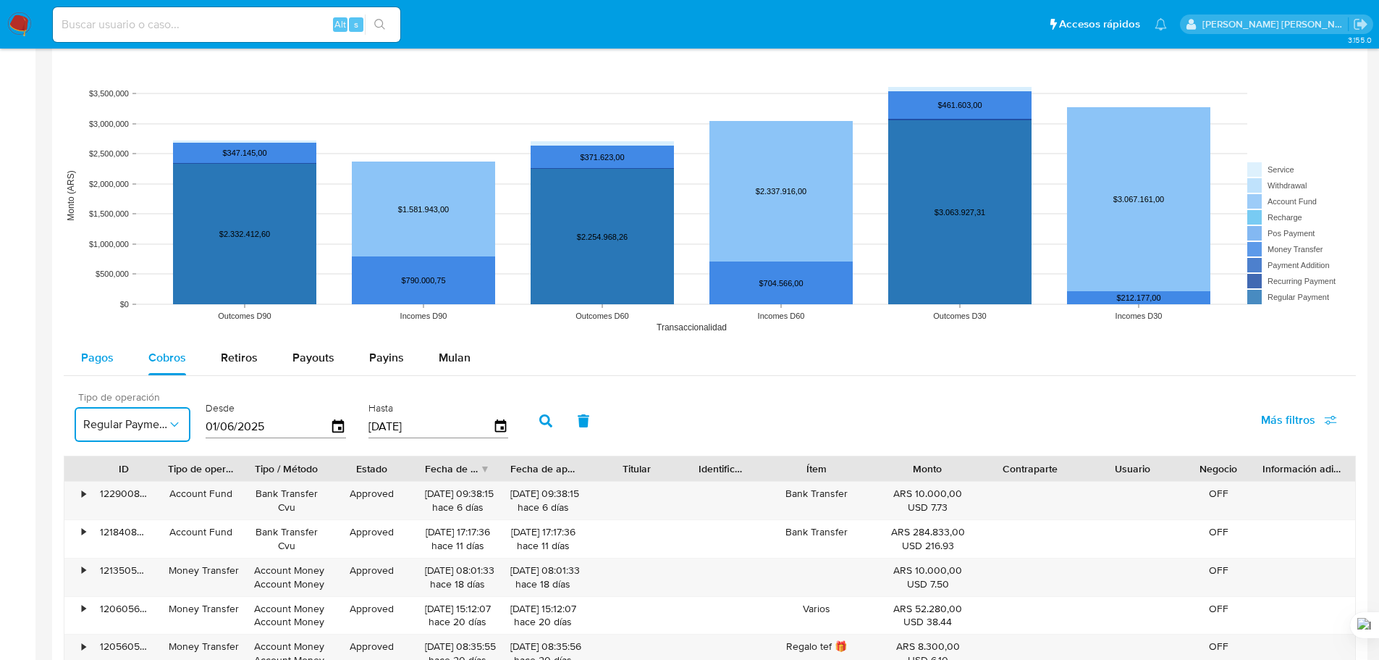
click at [114, 356] on button "Pagos" at bounding box center [97, 357] width 67 height 35
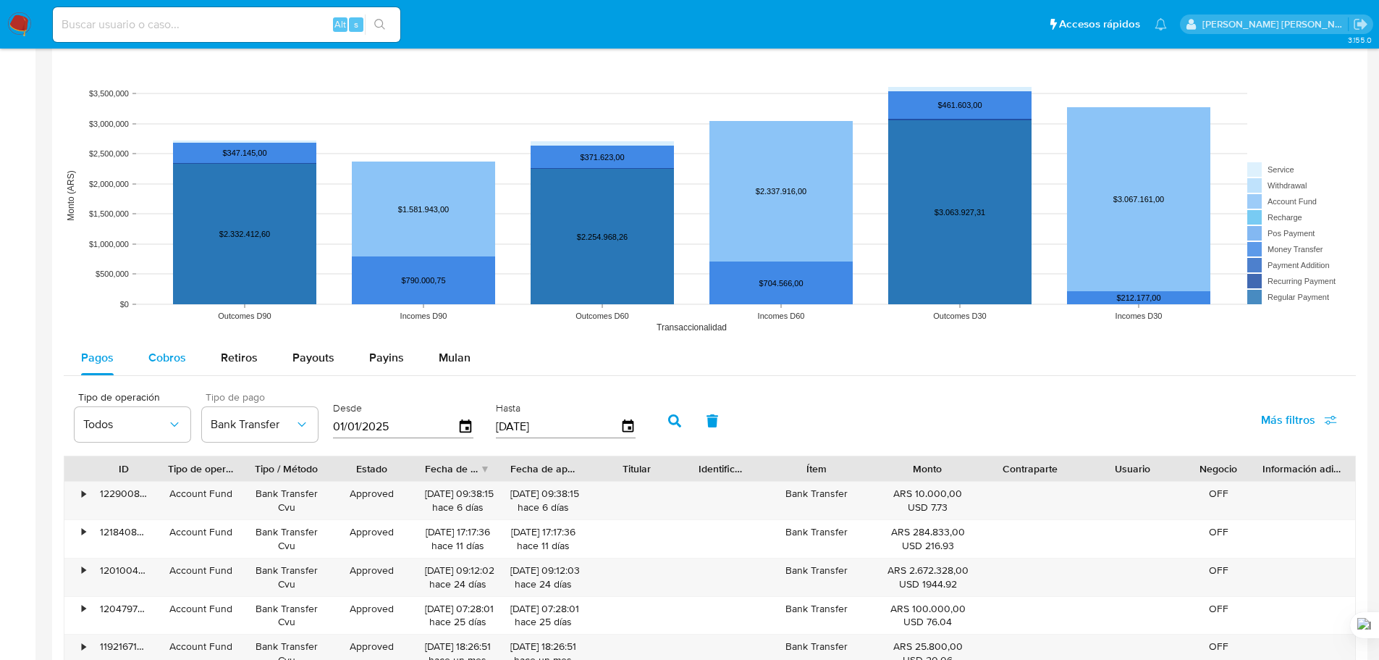
click at [179, 350] on span "Cobros" at bounding box center [167, 357] width 38 height 17
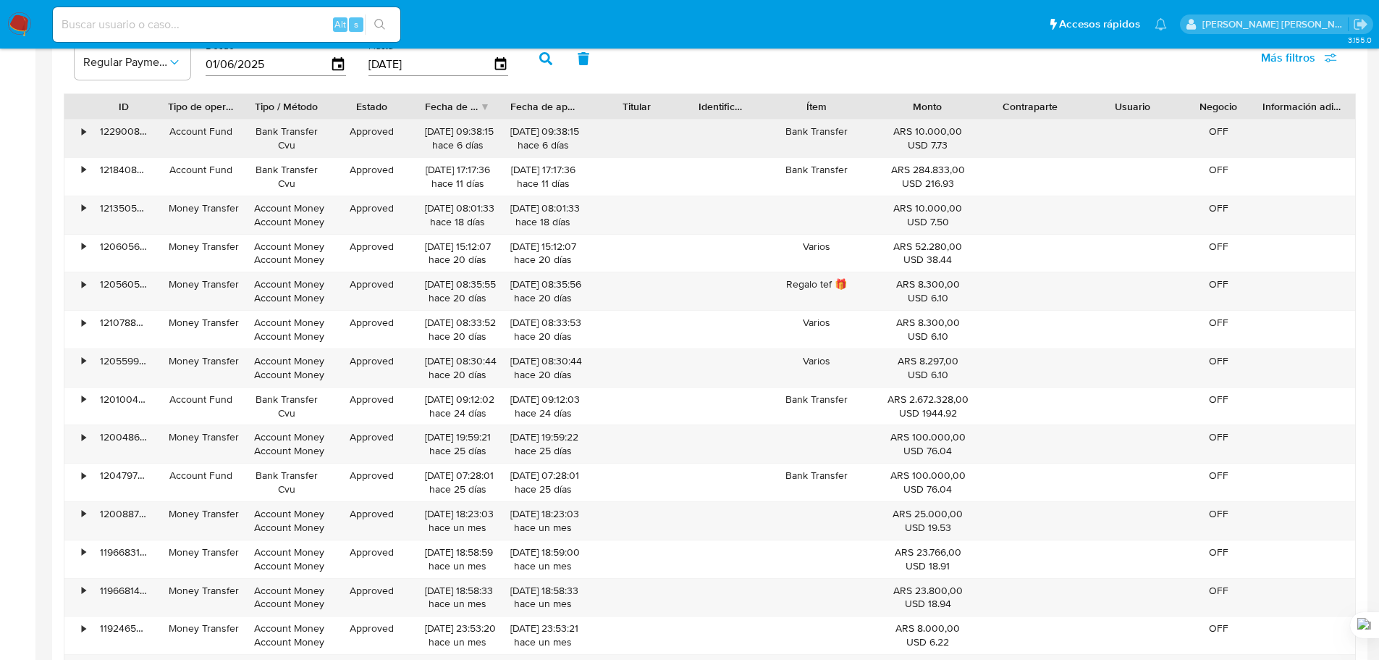
scroll to position [1956, 0]
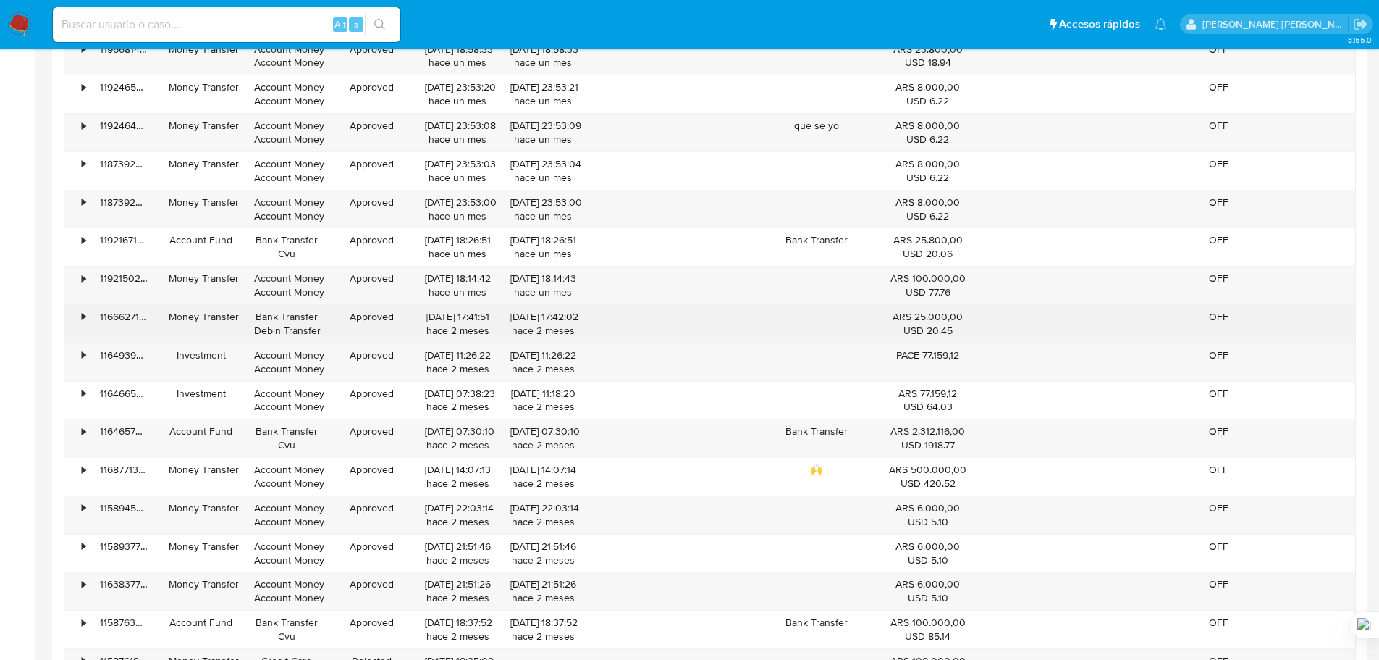
click at [77, 316] on div "•" at bounding box center [76, 324] width 25 height 38
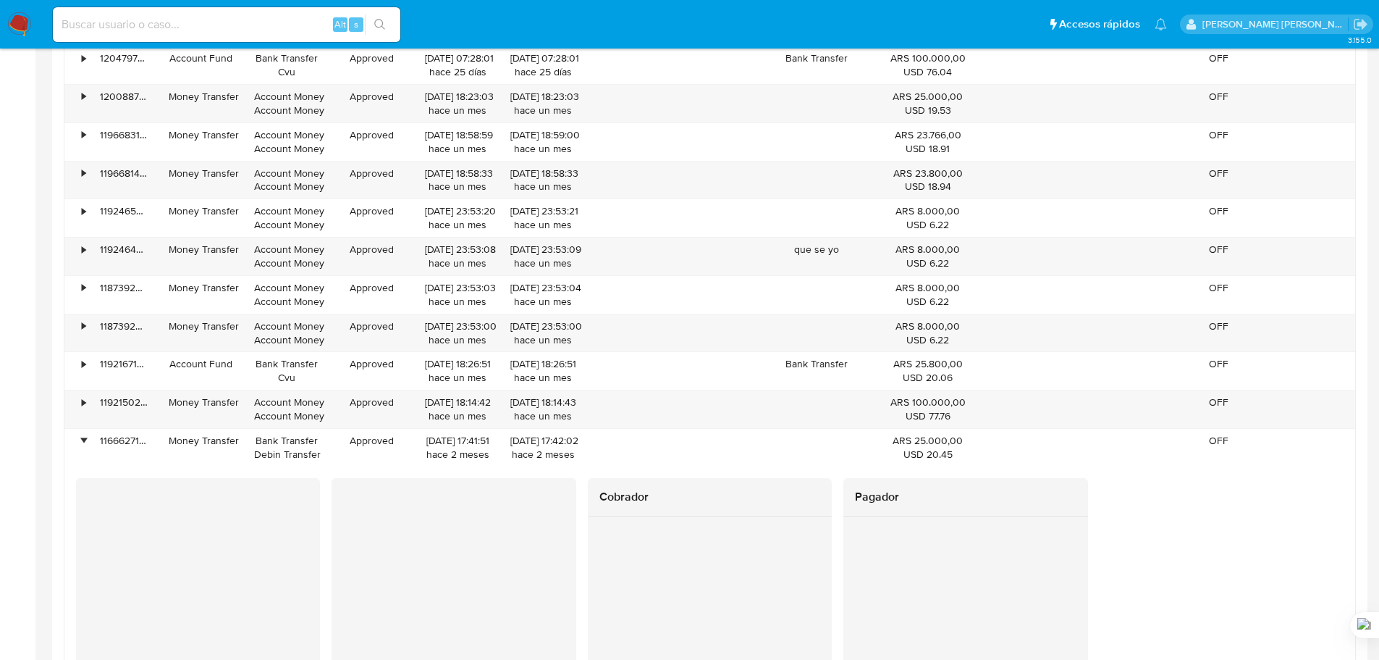
scroll to position [2101, 0]
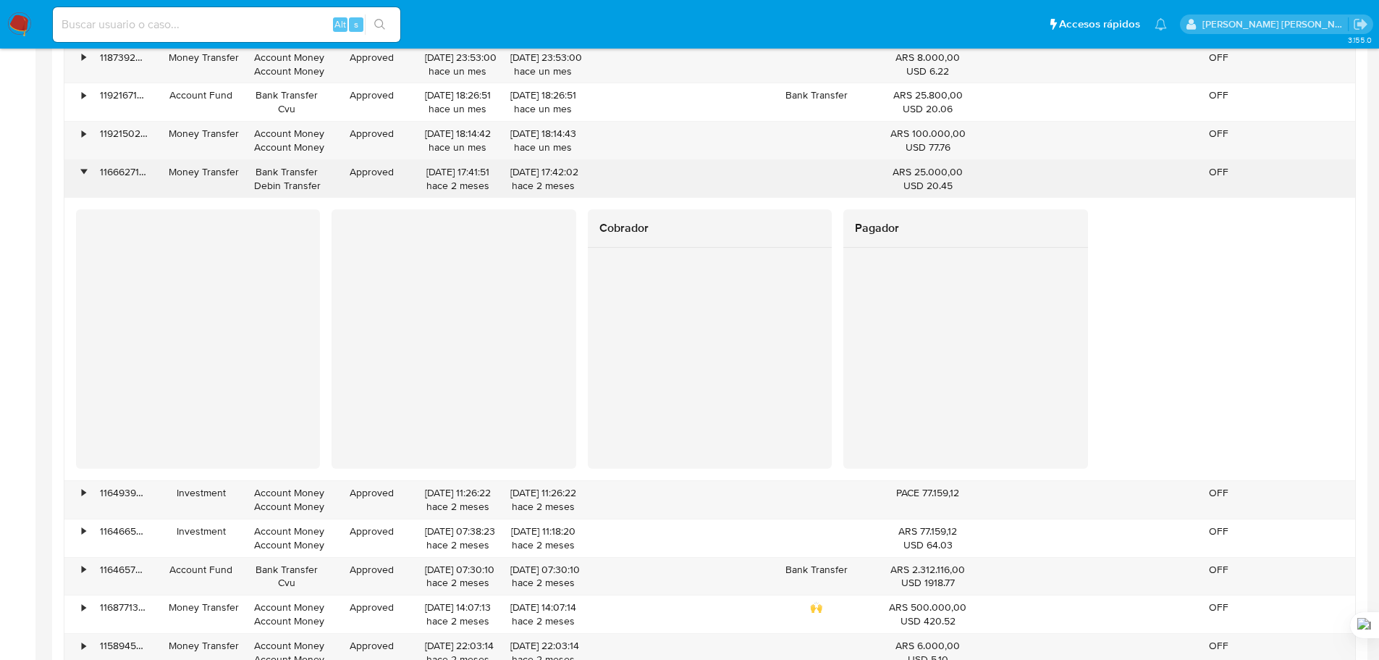
click at [274, 173] on div "Bank Transfer Debin Transfer" at bounding box center [286, 179] width 65 height 28
click at [400, 195] on div "Approved" at bounding box center [371, 179] width 85 height 38
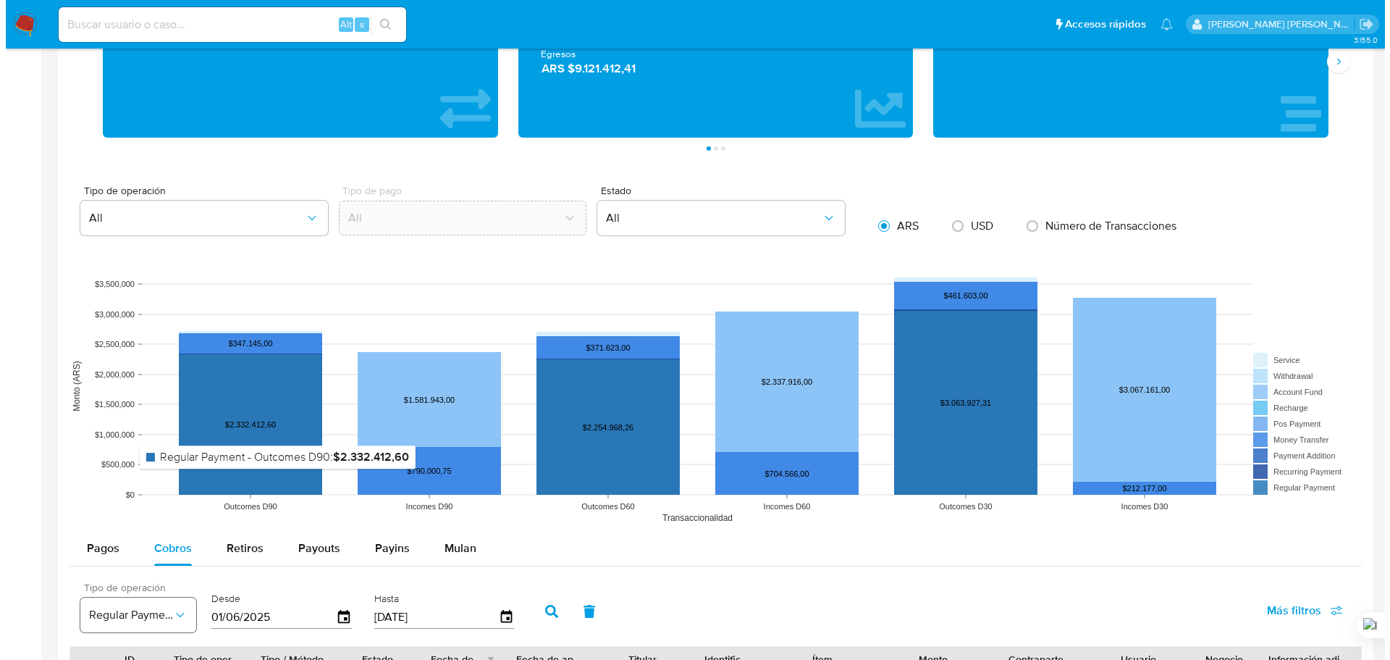
scroll to position [943, 0]
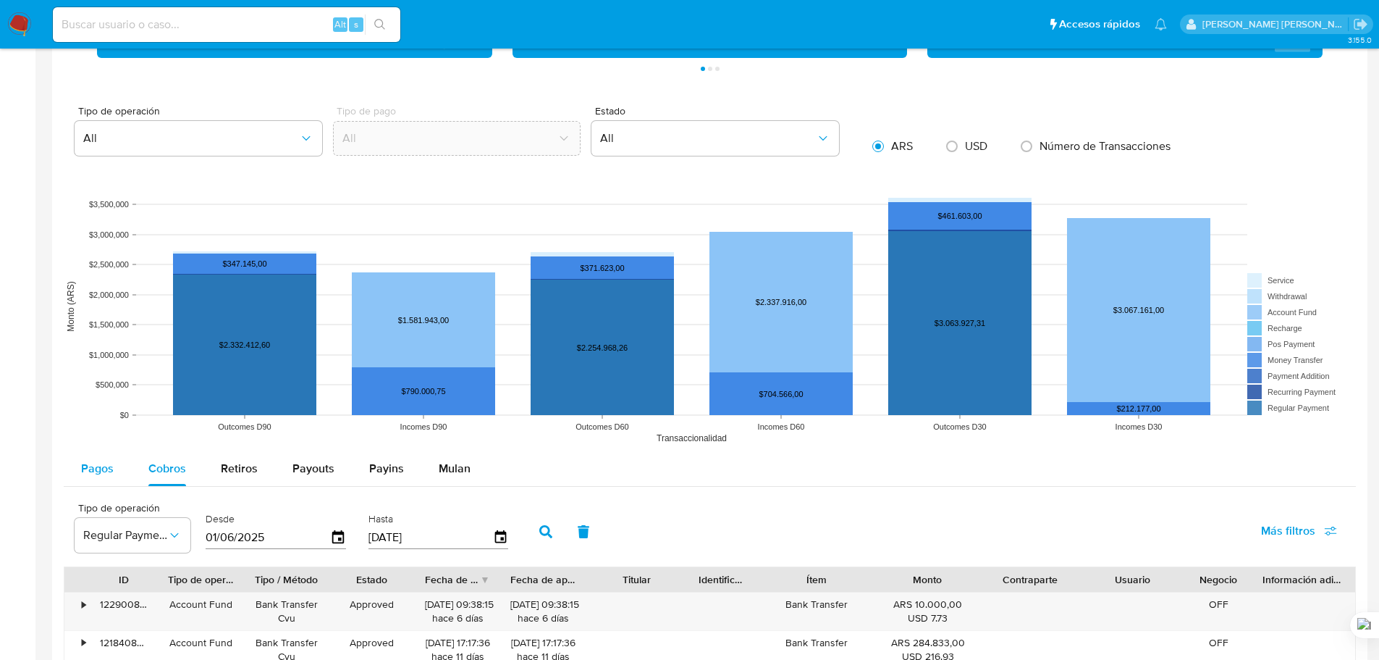
click at [103, 471] on span "Pagos" at bounding box center [97, 468] width 33 height 17
click at [280, 539] on span "Bank Transfer" at bounding box center [253, 535] width 84 height 14
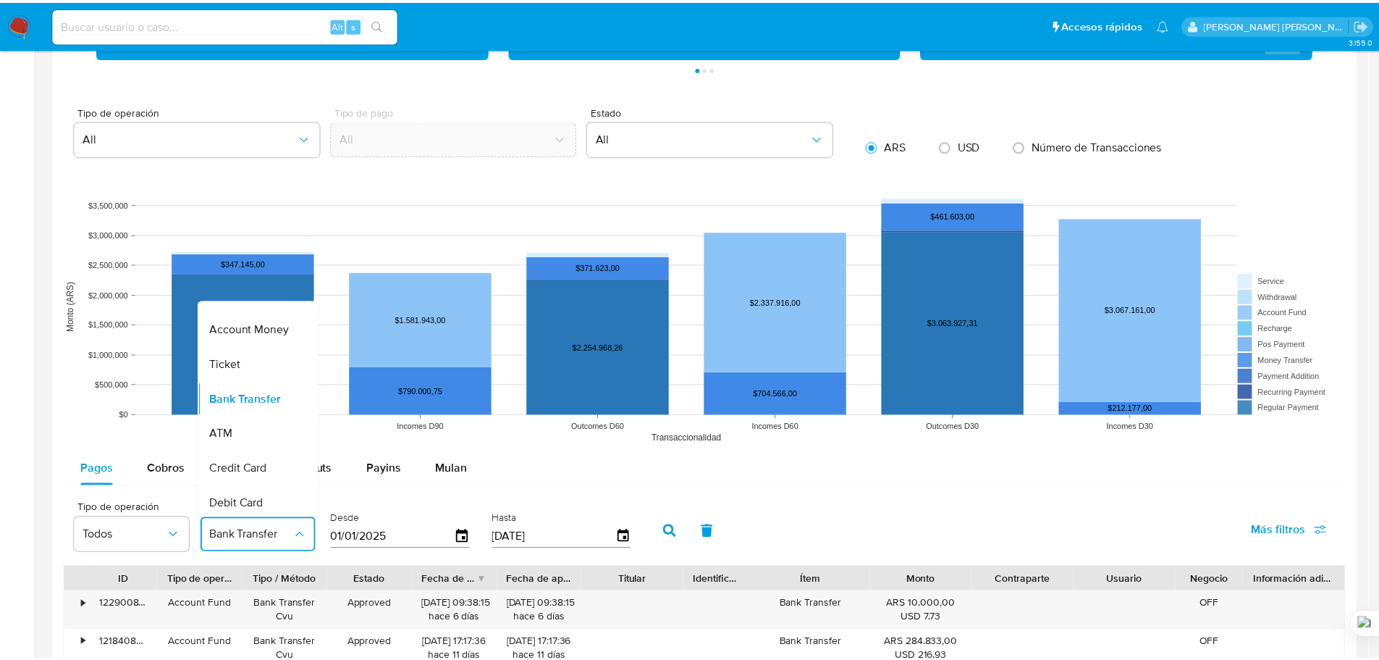
scroll to position [0, 0]
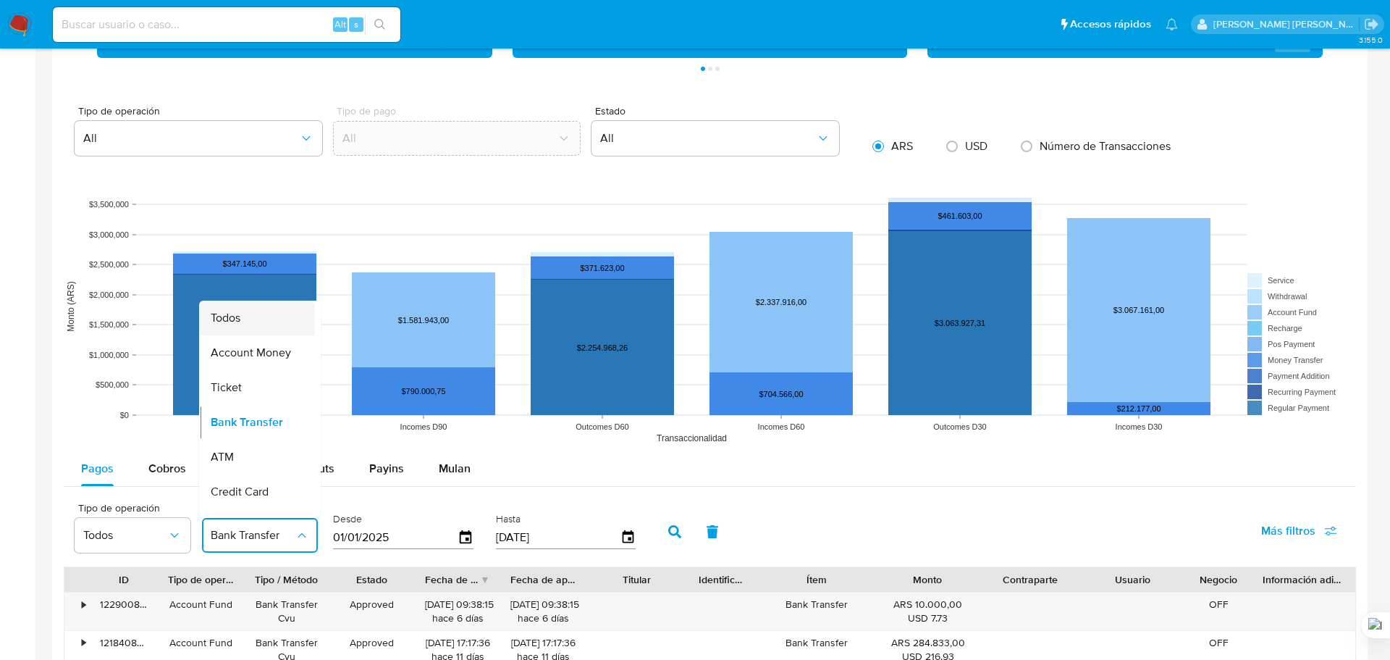
click at [229, 319] on span "Todos" at bounding box center [226, 318] width 30 height 14
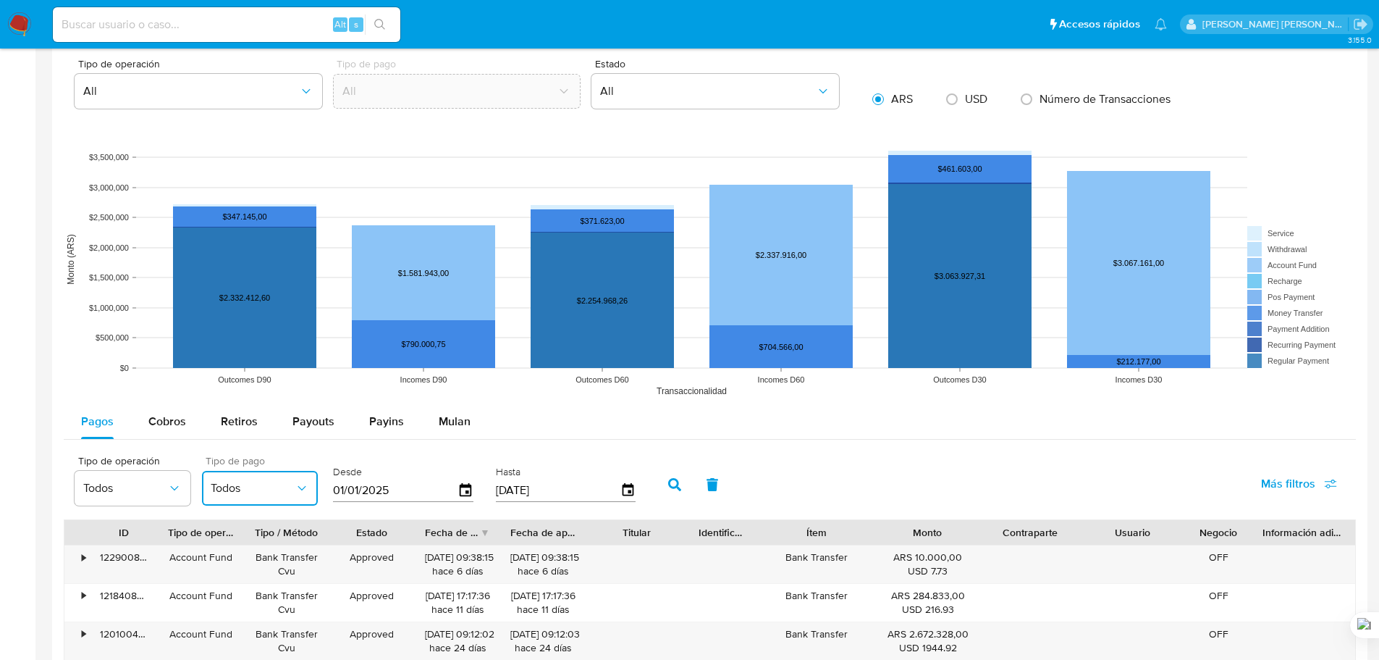
scroll to position [1015, 0]
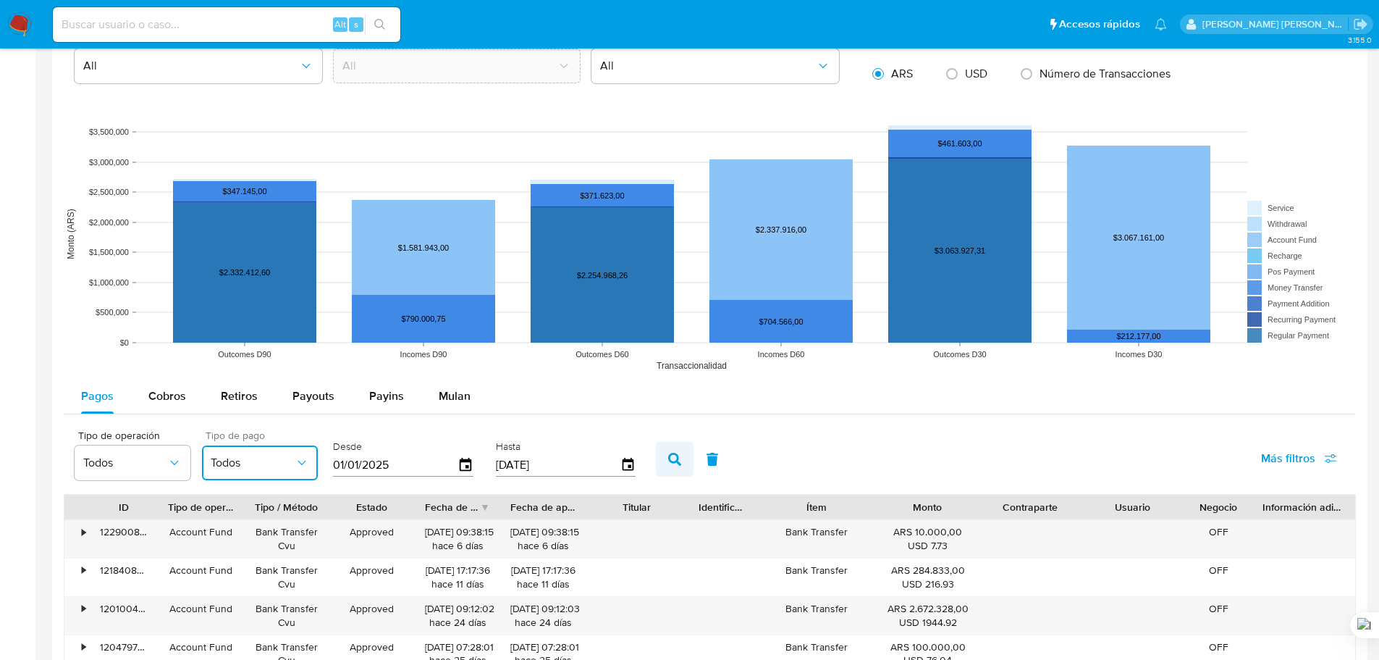
click at [672, 465] on icon "button" at bounding box center [674, 458] width 13 height 13
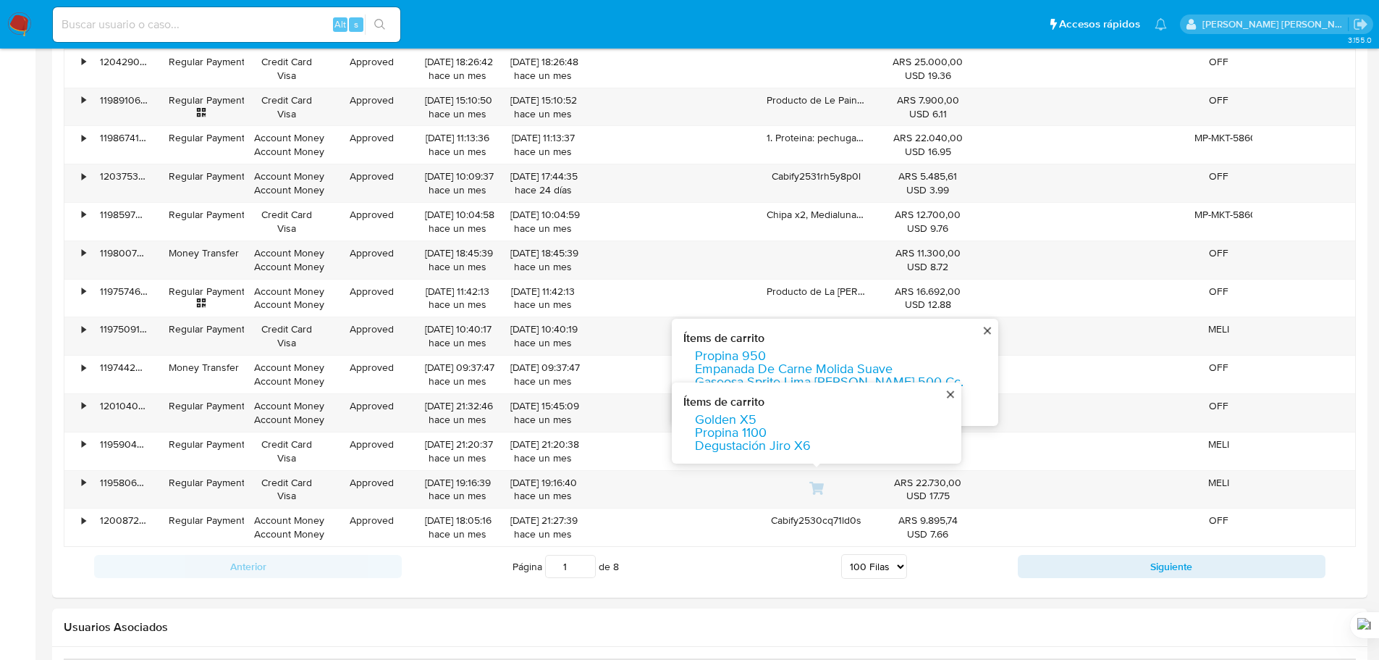
scroll to position [4996, 0]
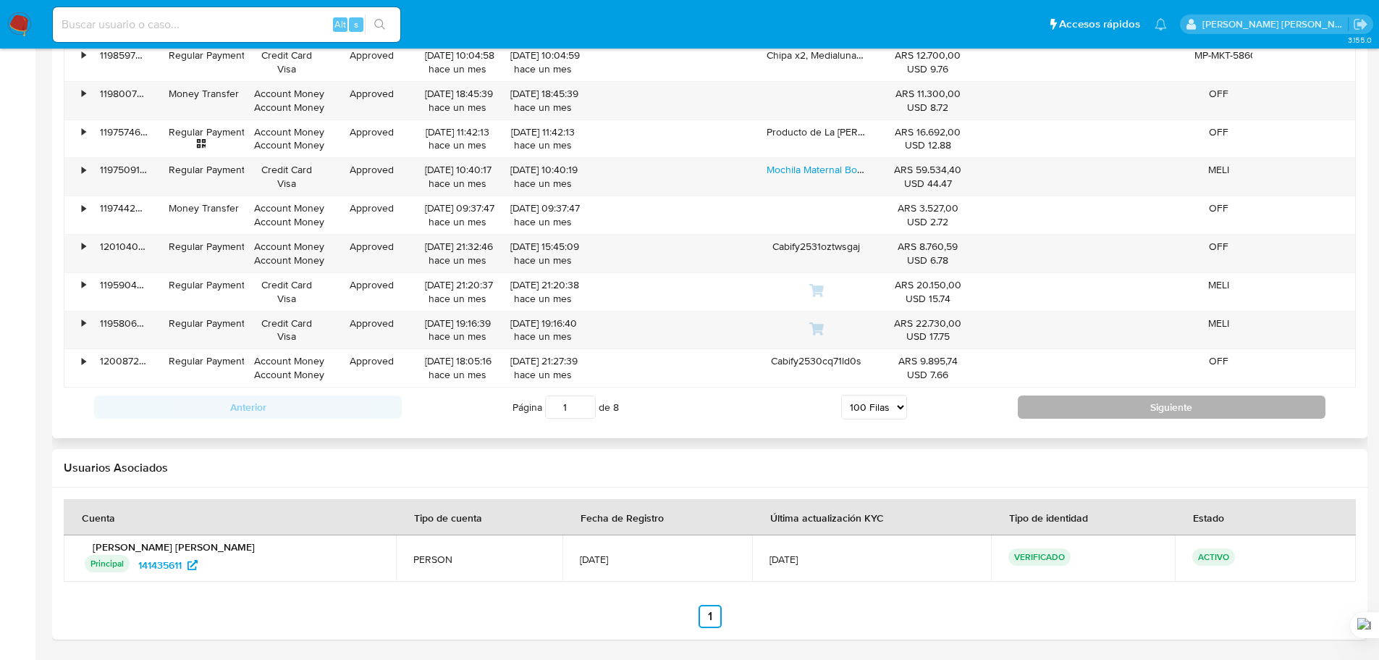
click at [1239, 414] on button "Siguiente" at bounding box center [1172, 406] width 308 height 23
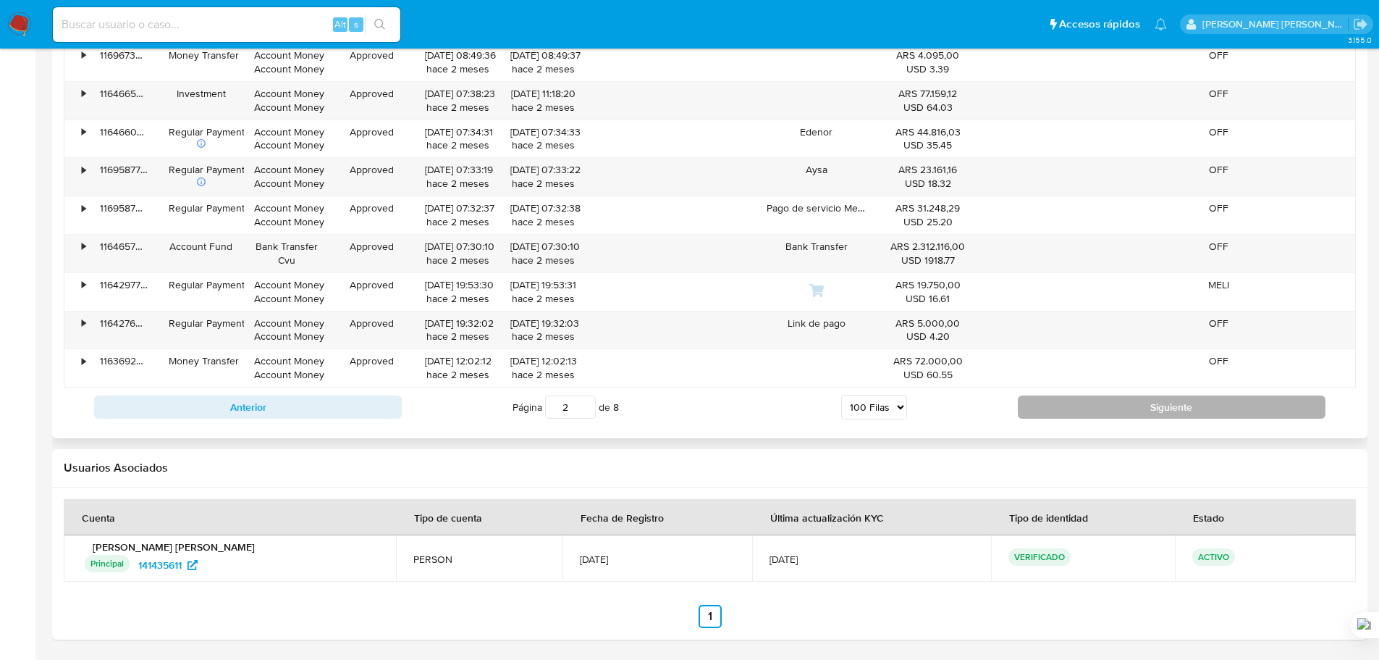
scroll to position [1301, 0]
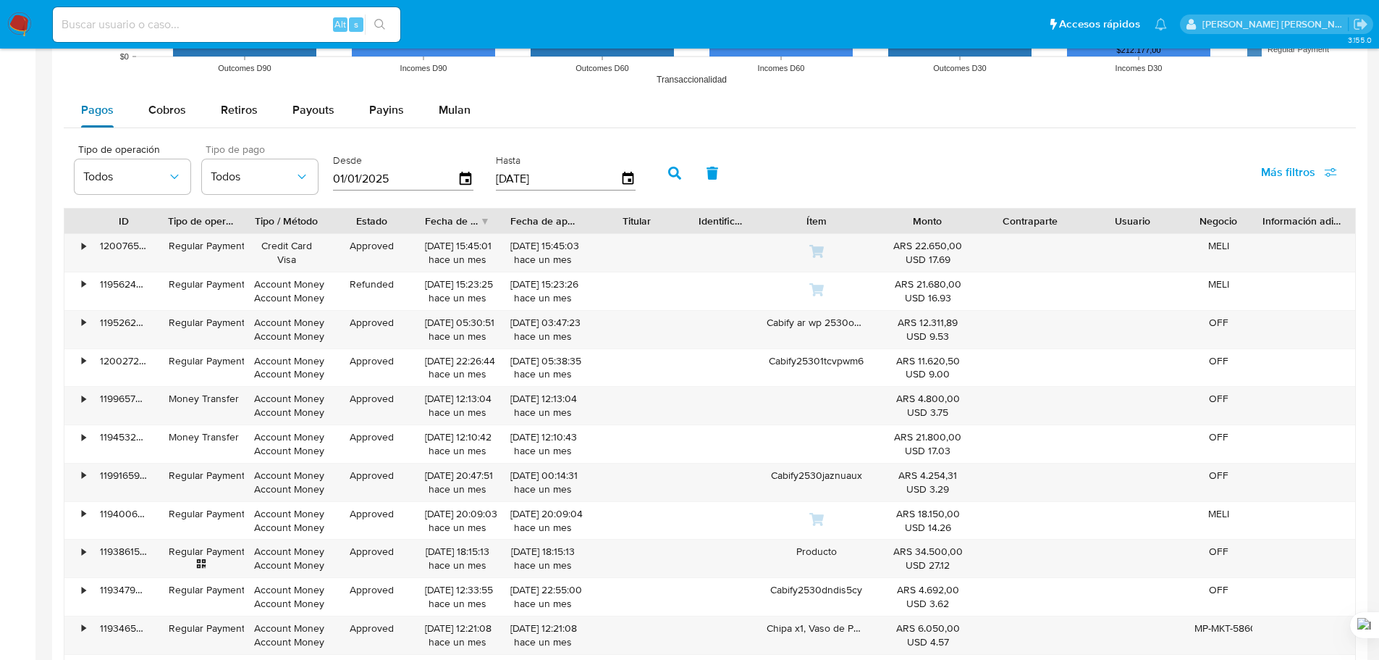
click at [127, 104] on button "Pagos" at bounding box center [97, 110] width 67 height 35
click at [142, 109] on button "Cobros" at bounding box center [167, 110] width 72 height 35
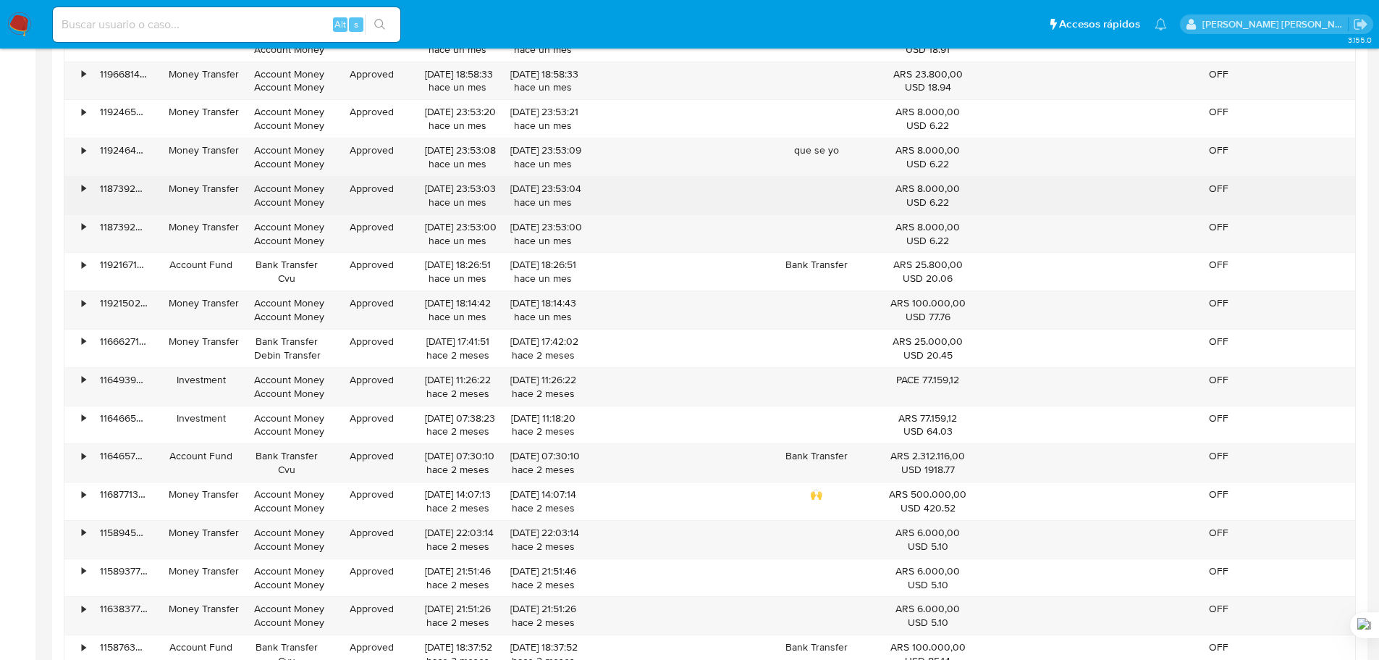
scroll to position [1952, 0]
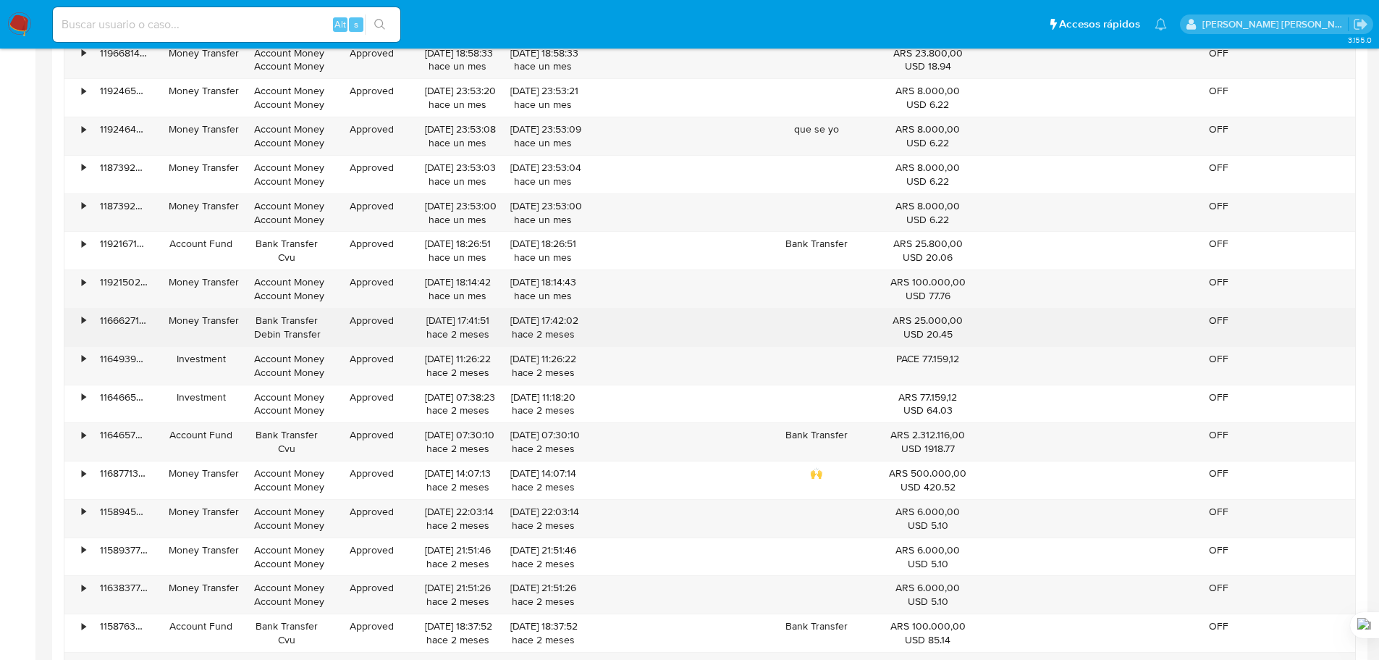
click at [302, 342] on div "Bank Transfer Debin Transfer" at bounding box center [286, 327] width 85 height 38
click at [306, 333] on div "Bank Transfer Debin Transfer" at bounding box center [286, 327] width 65 height 28
click at [85, 317] on div "•" at bounding box center [84, 320] width 4 height 14
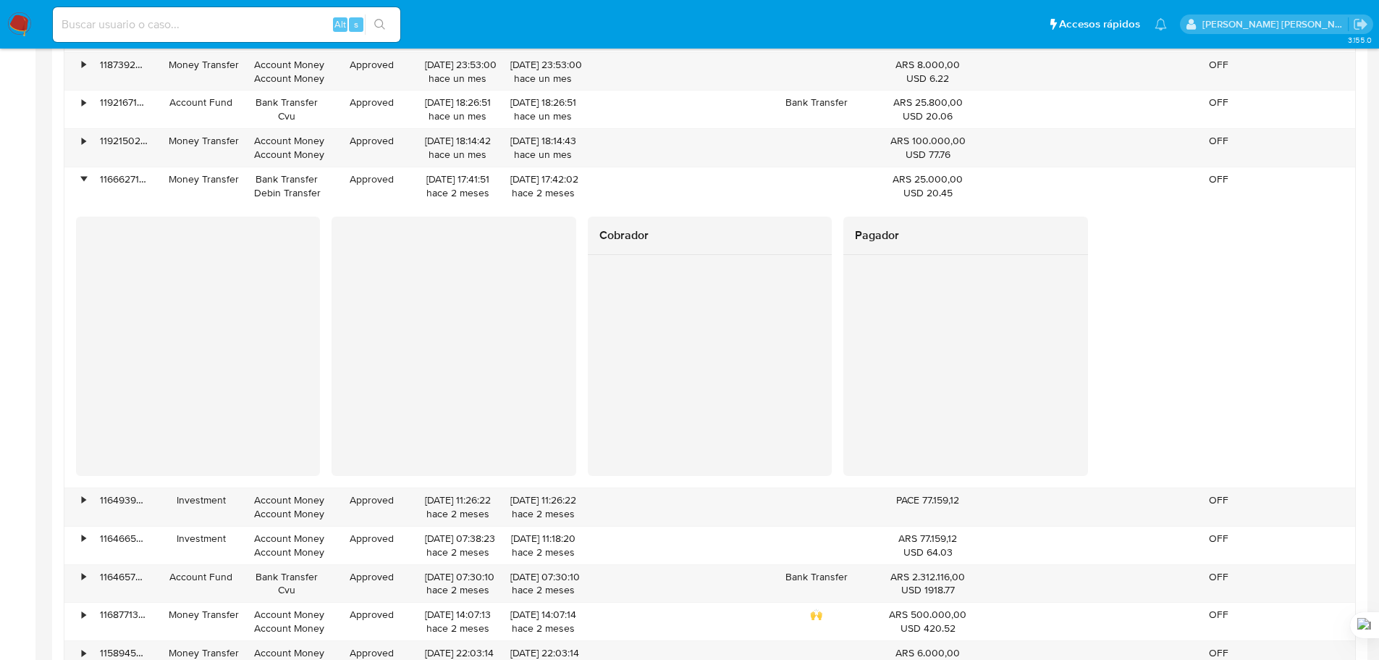
scroll to position [2097, 0]
